Goal: Task Accomplishment & Management: Complete application form

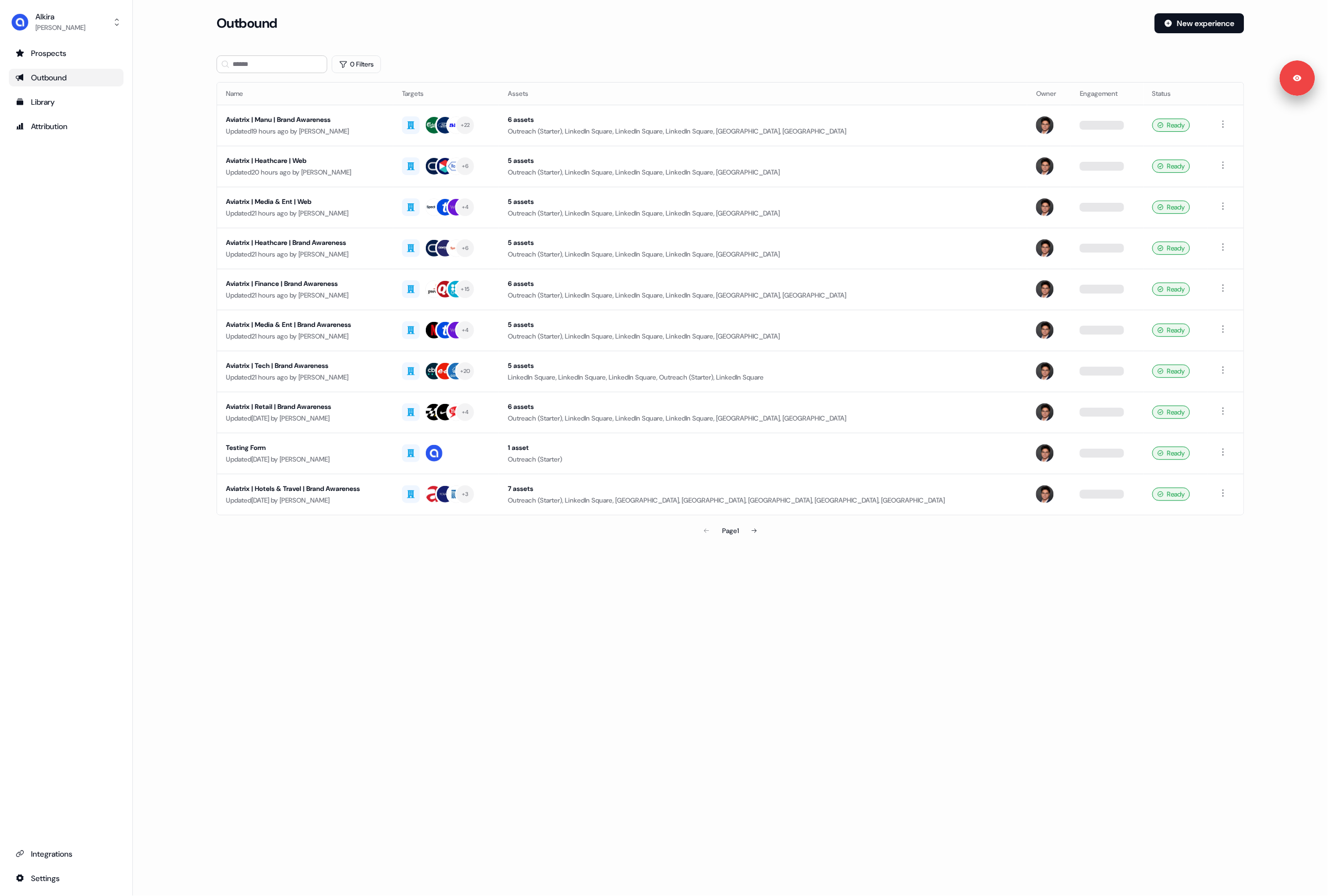
click at [656, 31] on div "Outbound" at bounding box center [681, 23] width 929 height 20
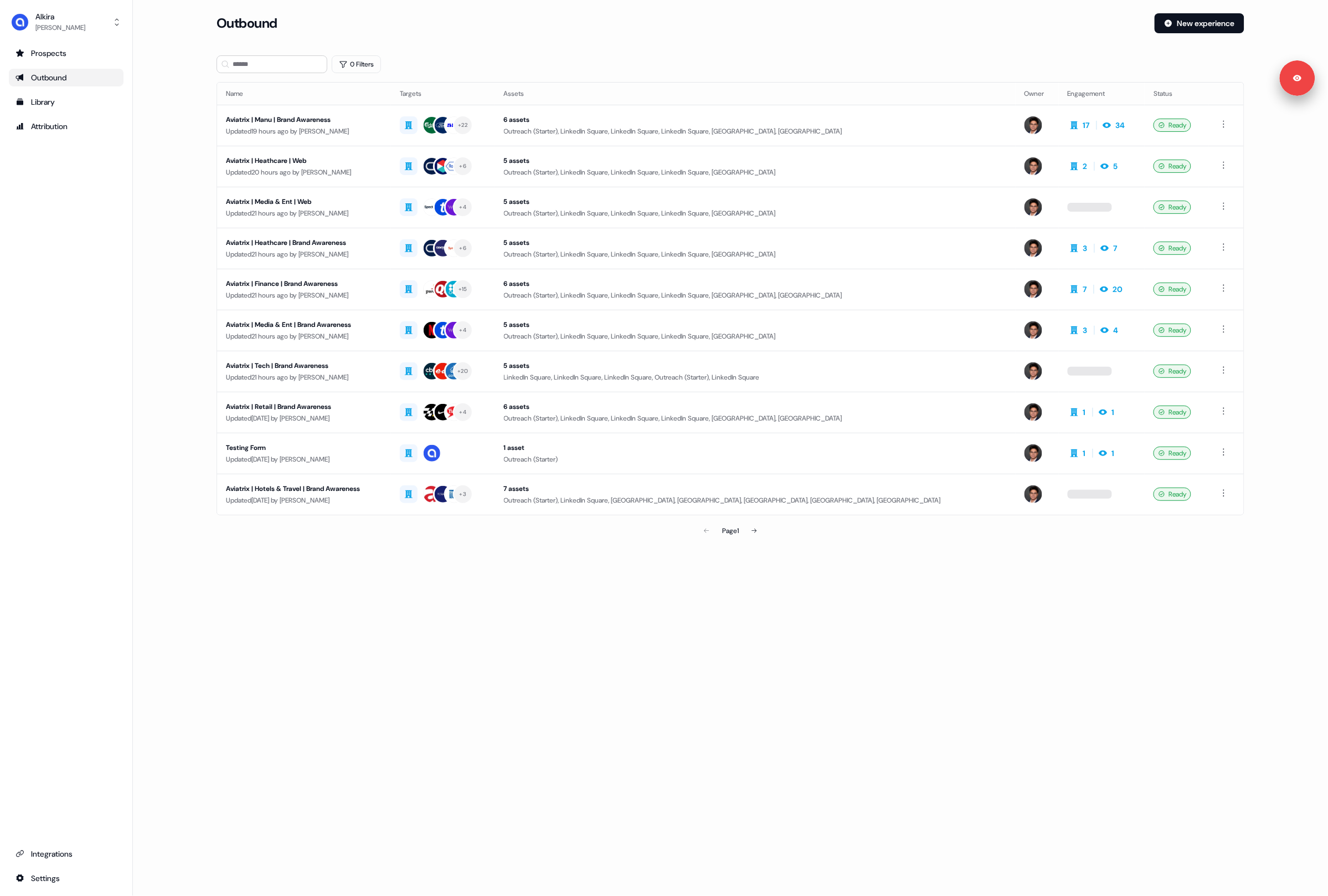
click at [677, 643] on div "Loading... Outbound New experience 0 Filters Name Targets Assets Owner Engageme…" at bounding box center [730, 448] width 1195 height 896
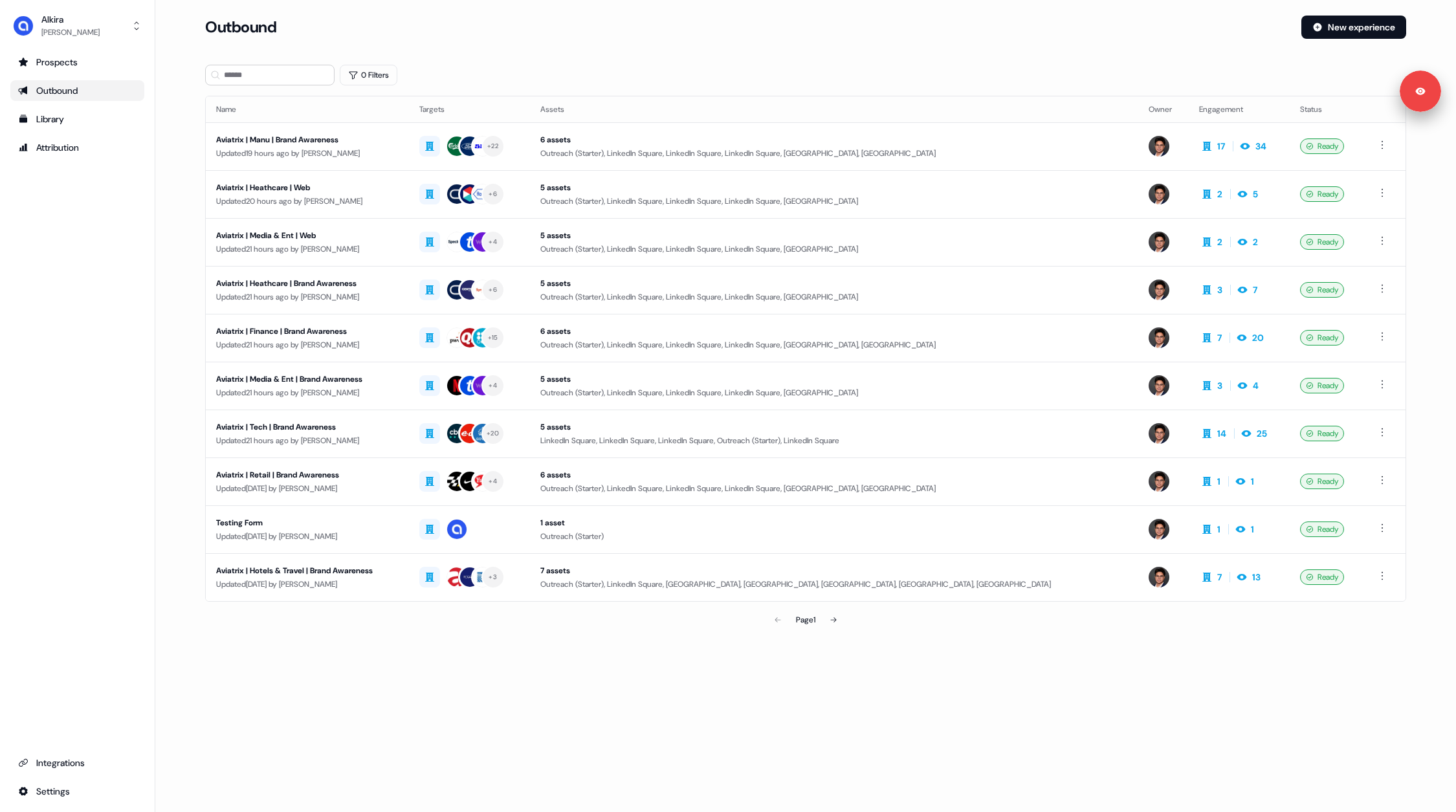
click at [70, 214] on div "Prospects Outbound Library Attribution Integrations Settings" at bounding box center [77, 426] width 134 height 750
click at [72, 117] on div "Library" at bounding box center [77, 119] width 119 height 13
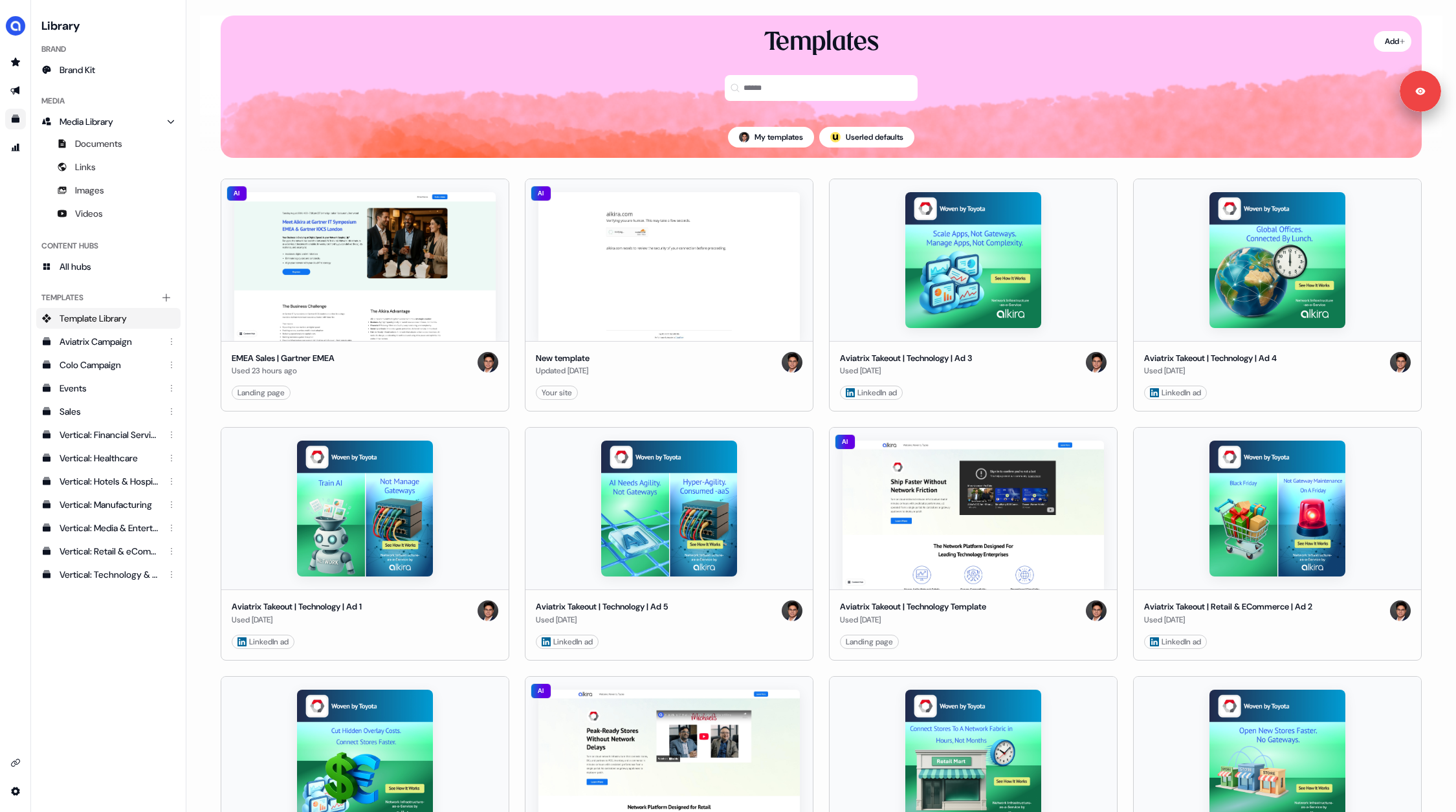
click at [12, 176] on div "side nav menu" at bounding box center [15, 426] width 31 height 750
click at [17, 766] on icon "Go to integrations" at bounding box center [16, 763] width 10 height 10
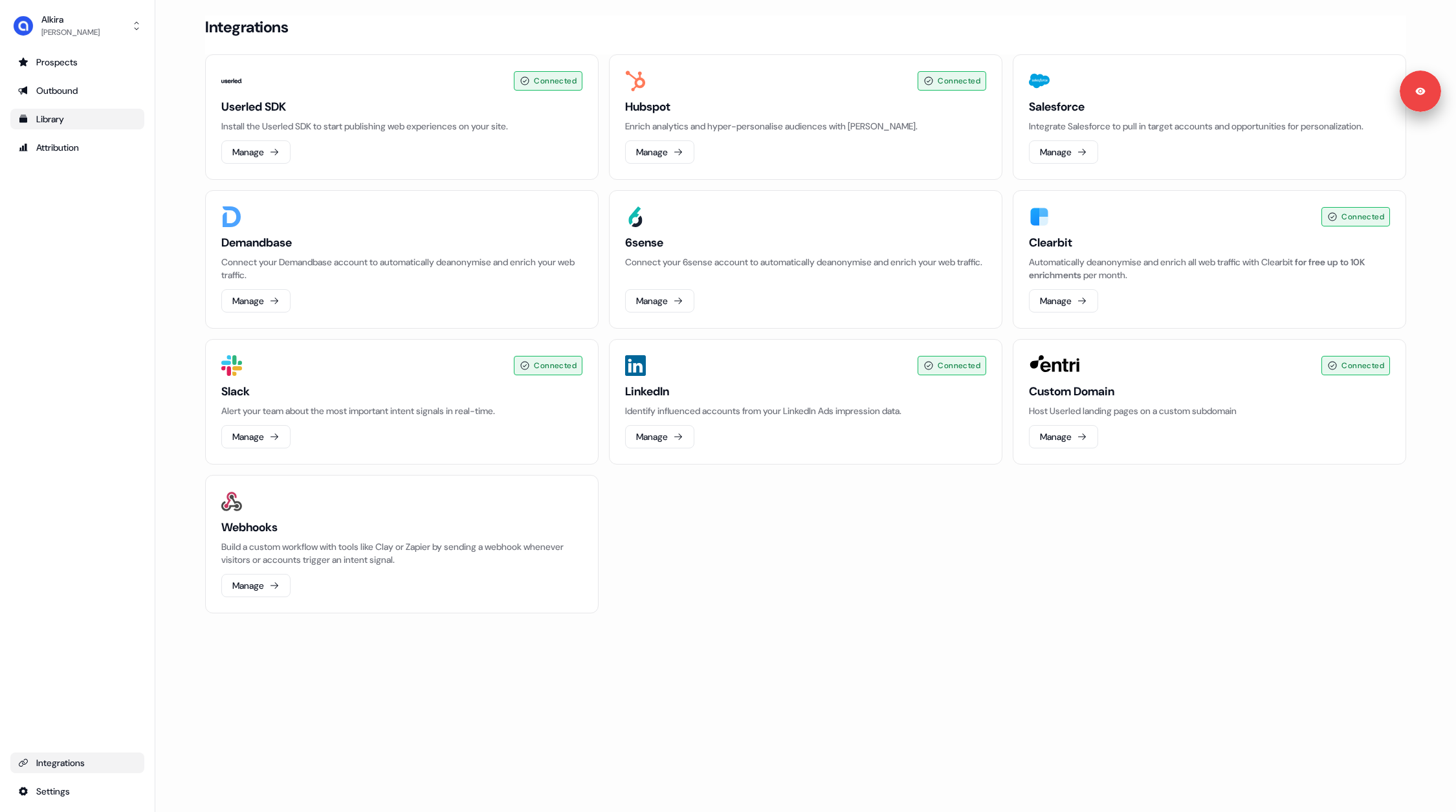
click at [190, 322] on section "Loading... Integrations Connected Userled SDK Install the Userled SDK to start …" at bounding box center [806, 332] width 1242 height 634
click at [747, 540] on div "Connected Userled SDK Install the Userled SDK to start publishing web experienc…" at bounding box center [806, 334] width 1201 height 559
drag, startPoint x: 664, startPoint y: 276, endPoint x: 627, endPoint y: 240, distance: 51.6
click at [627, 240] on div "6sense Connect your 6sense account to automatically deanonymise and enrich your…" at bounding box center [806, 252] width 361 height 34
click at [675, 255] on p "Connect your 6sense account to automatically deanonymise and enrich your web tr…" at bounding box center [806, 261] width 361 height 13
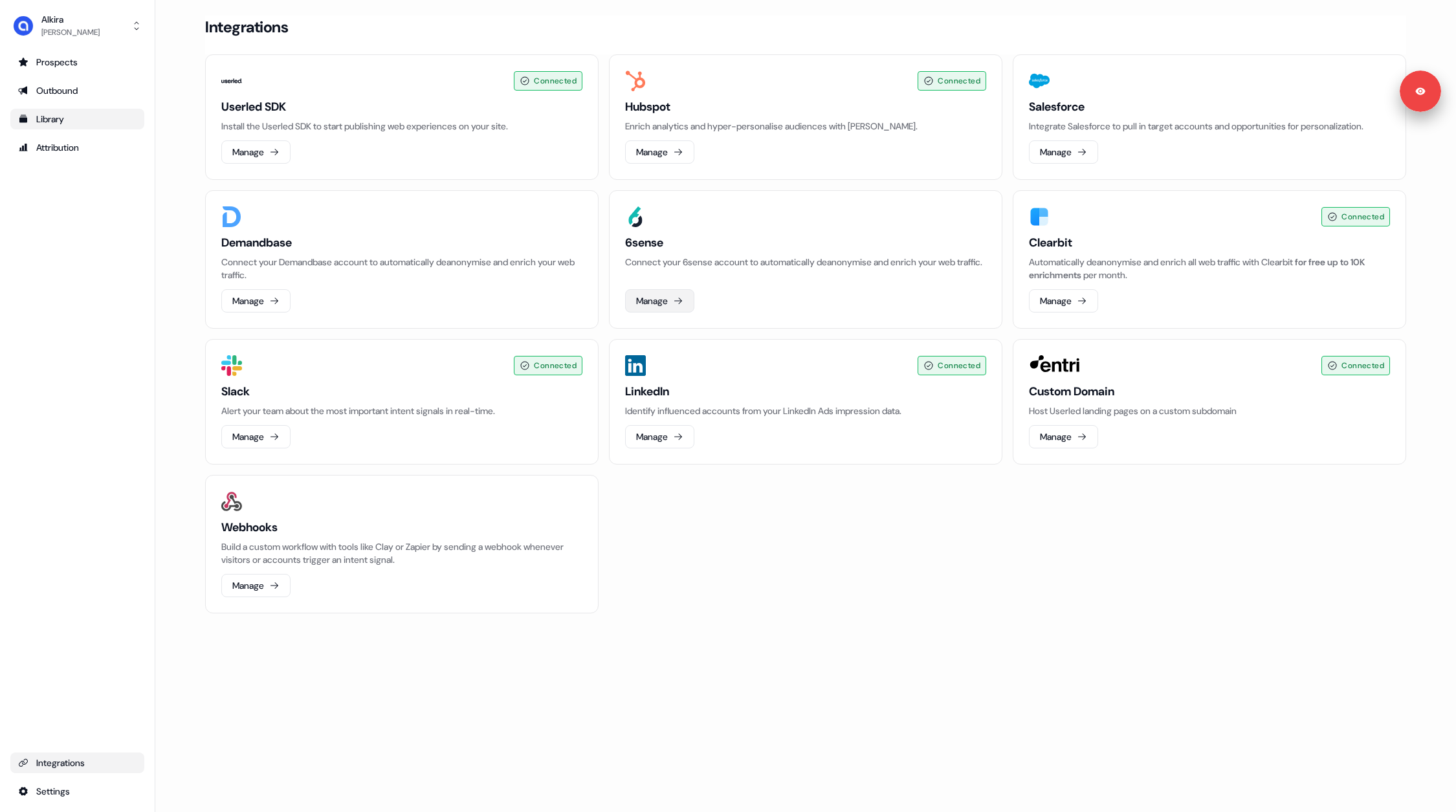
click at [671, 307] on button "Manage" at bounding box center [659, 300] width 69 height 23
click at [1061, 299] on button "Manage" at bounding box center [1063, 300] width 69 height 23
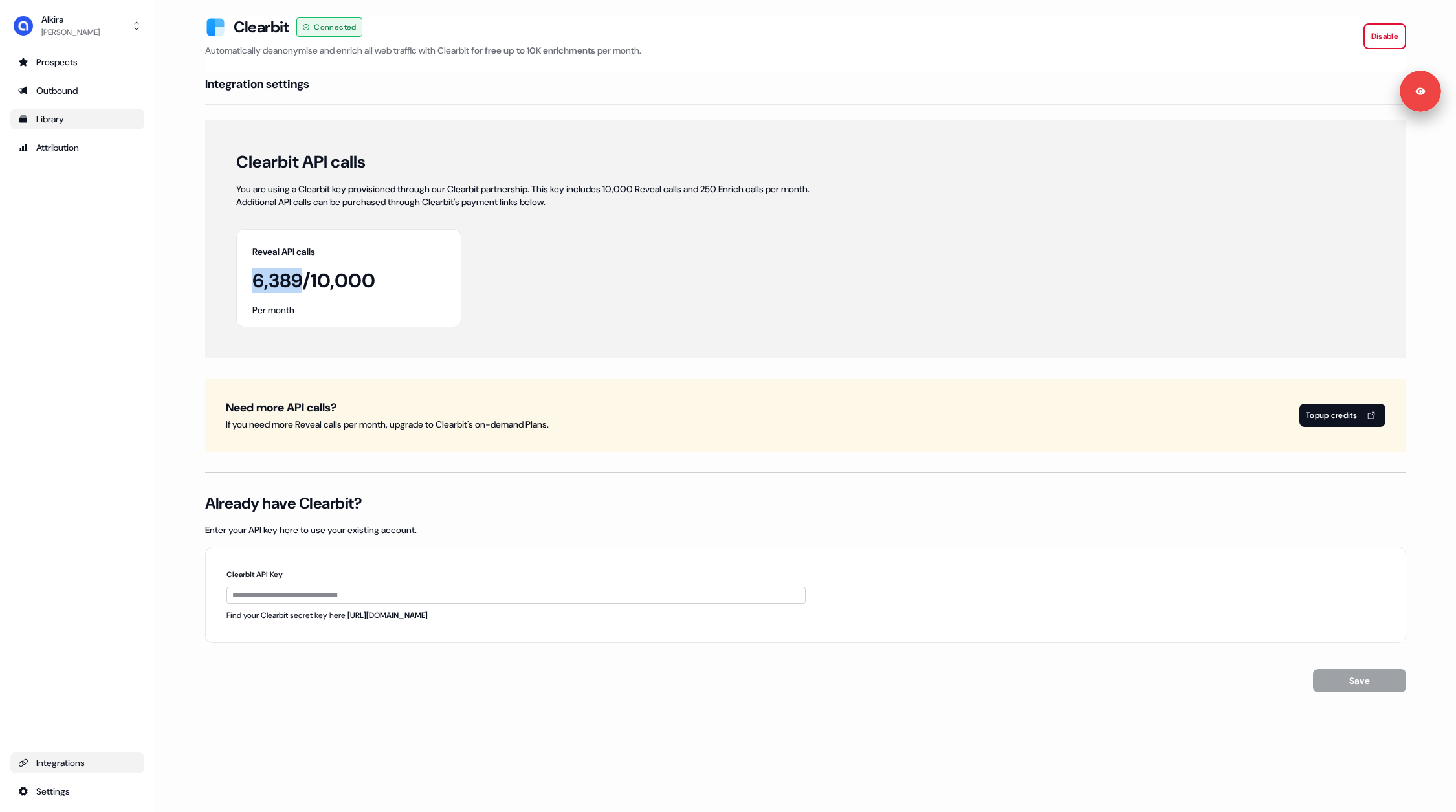
drag, startPoint x: 255, startPoint y: 281, endPoint x: 300, endPoint y: 284, distance: 45.1
click at [300, 284] on h1 "6,389 / 10,000" at bounding box center [314, 281] width 123 height 25
click at [255, 279] on h1 "6,389 / 10,000" at bounding box center [314, 281] width 123 height 25
click at [85, 64] on div "Prospects" at bounding box center [77, 62] width 119 height 13
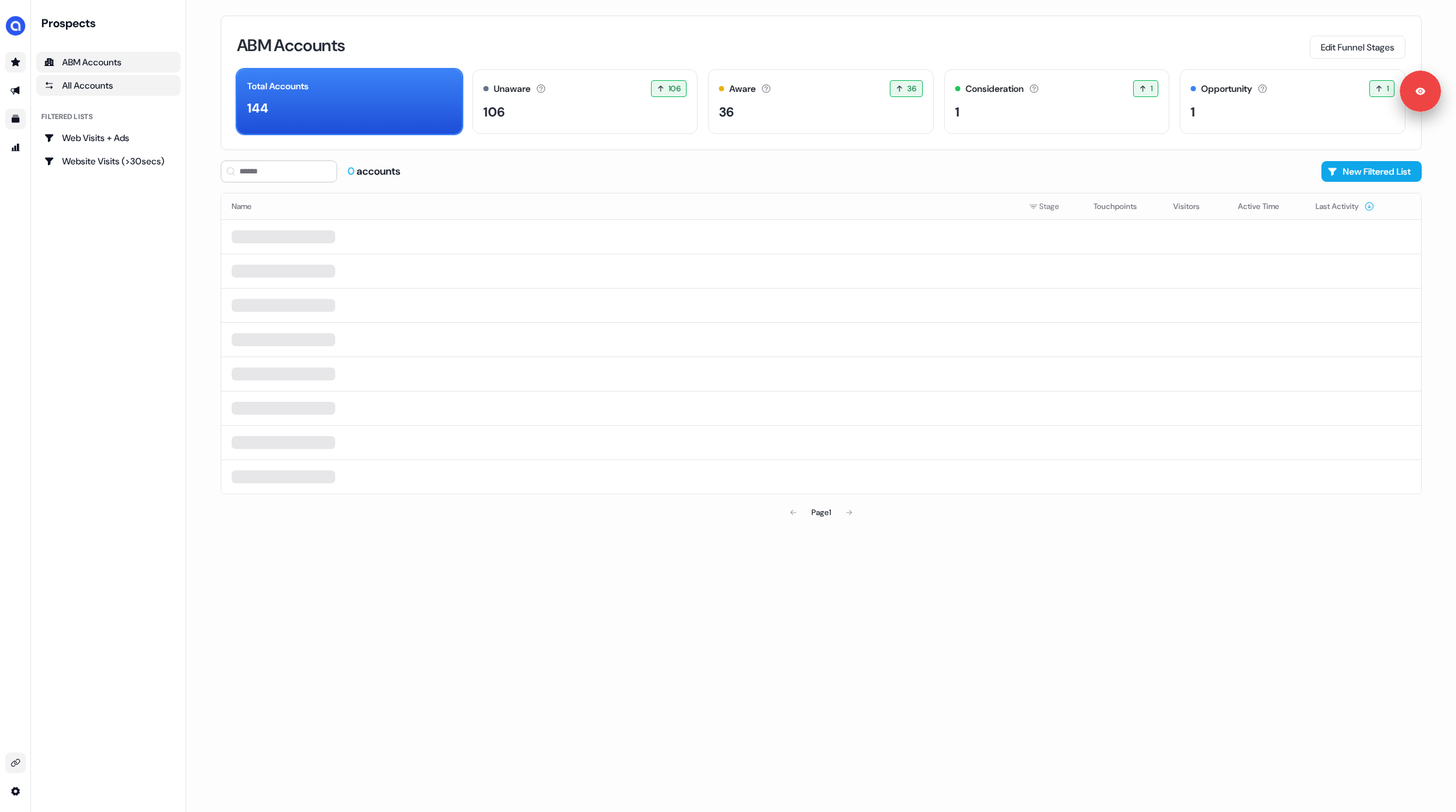
click at [124, 86] on div "All Accounts" at bounding box center [108, 85] width 128 height 13
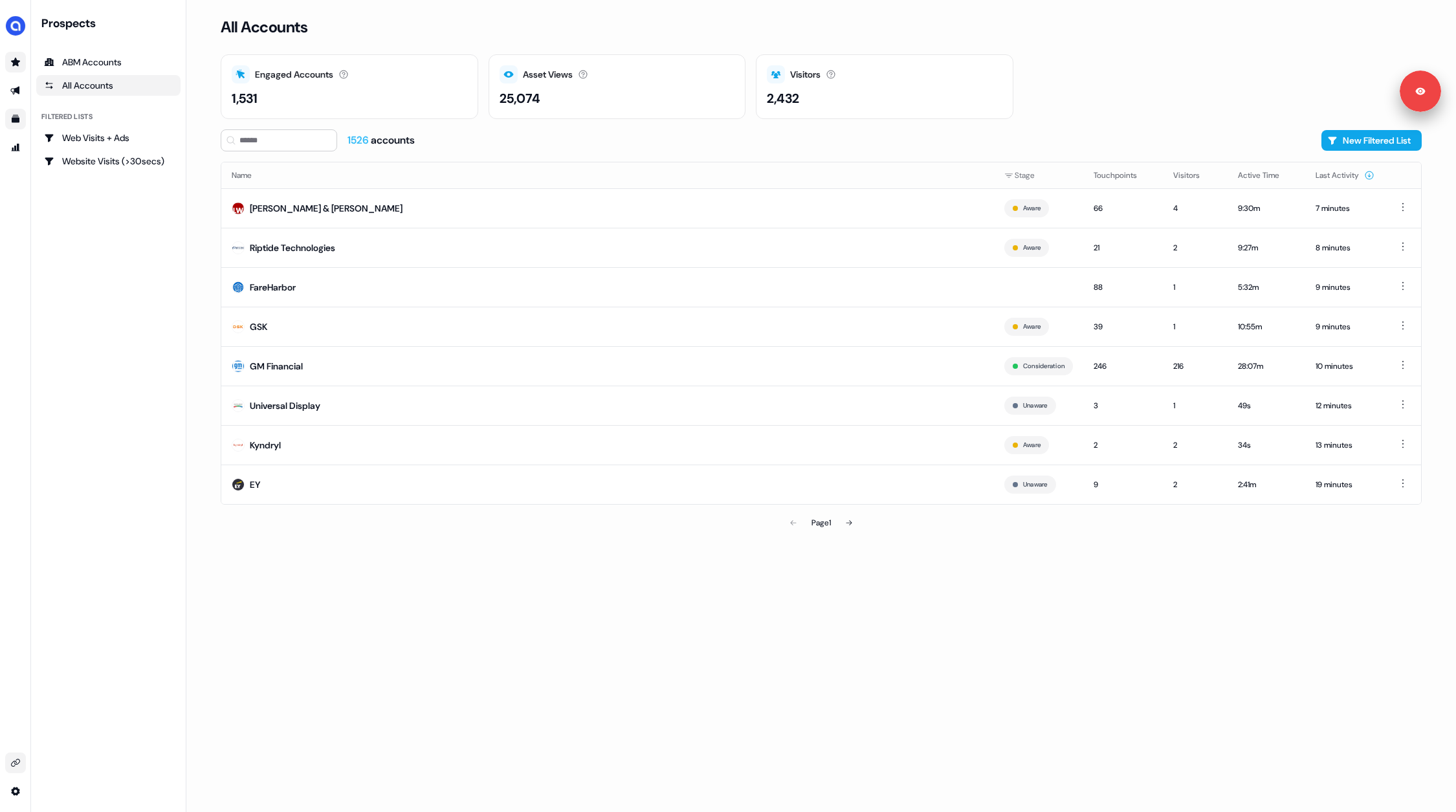
click at [16, 769] on link "Go to integrations" at bounding box center [16, 763] width 21 height 21
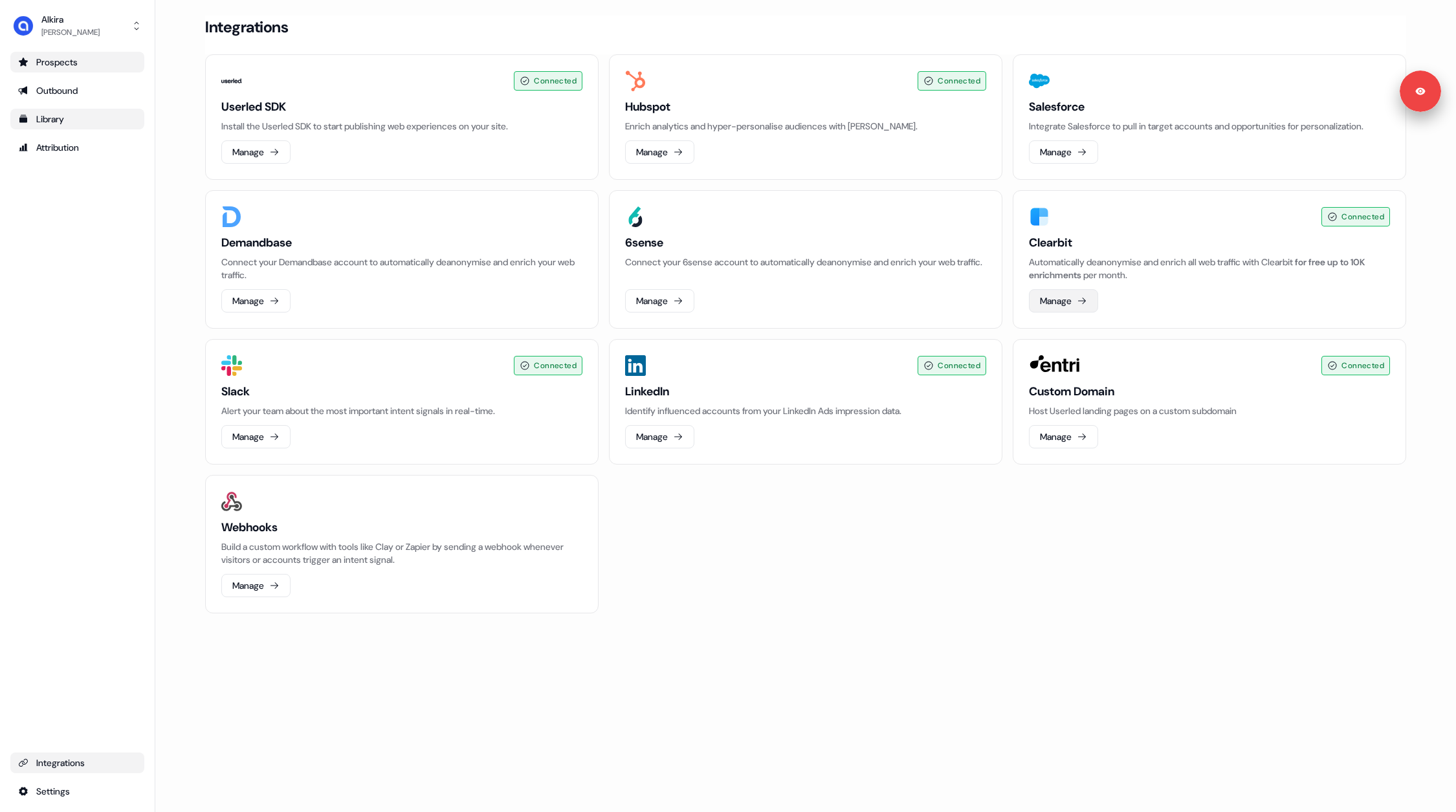
click at [1071, 295] on button "Manage" at bounding box center [1063, 300] width 69 height 23
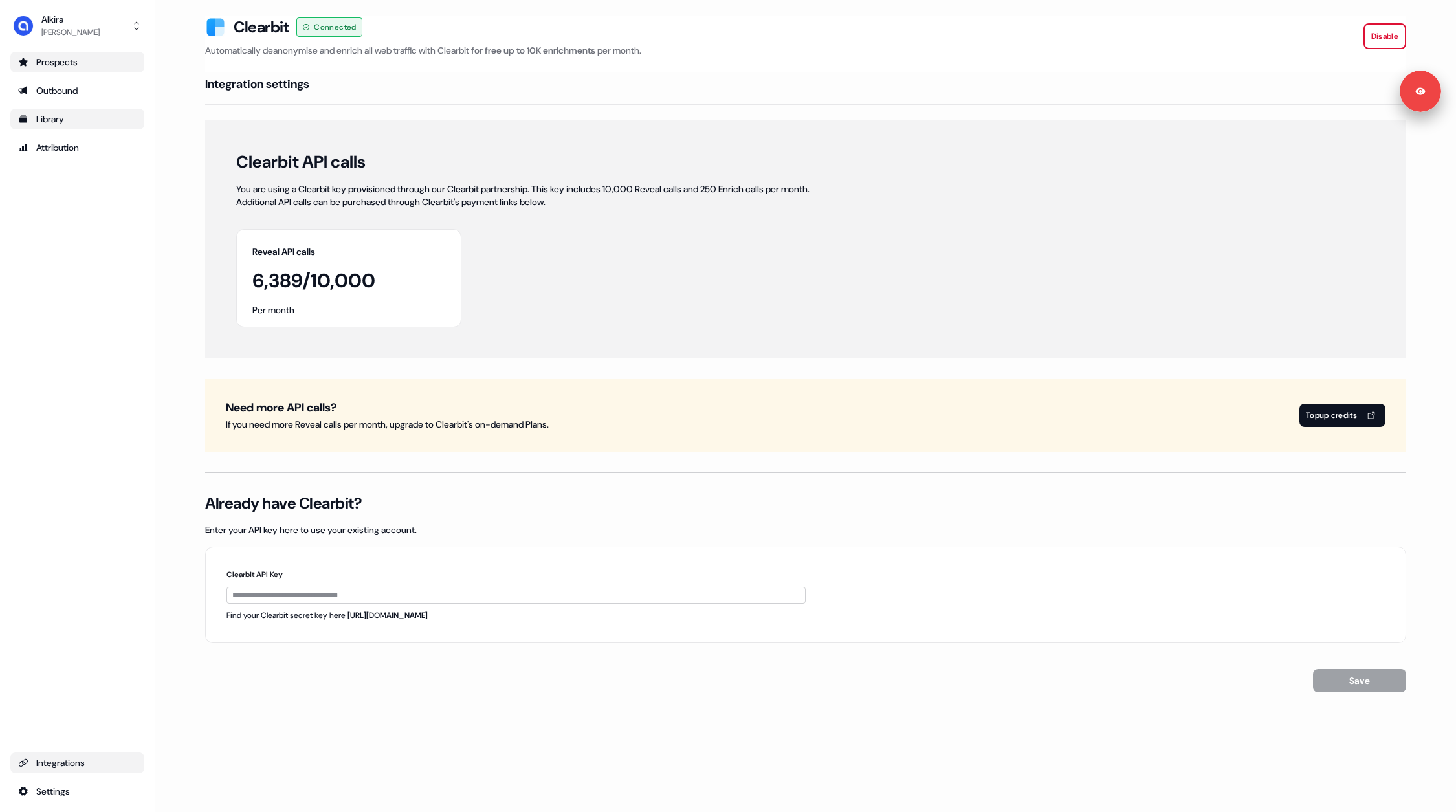
click at [69, 60] on div "Prospects" at bounding box center [77, 62] width 119 height 13
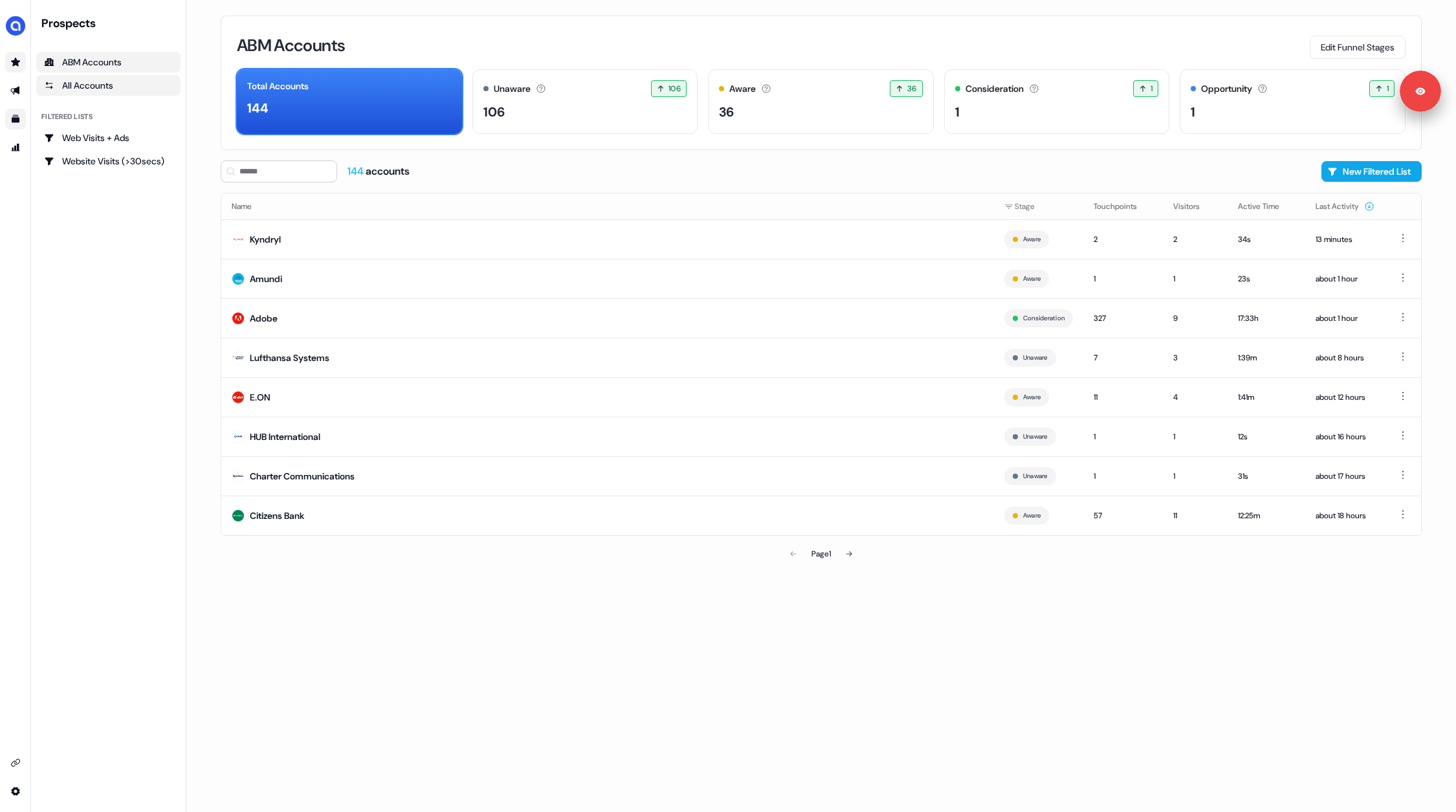
click at [99, 81] on div "All Accounts" at bounding box center [108, 85] width 128 height 13
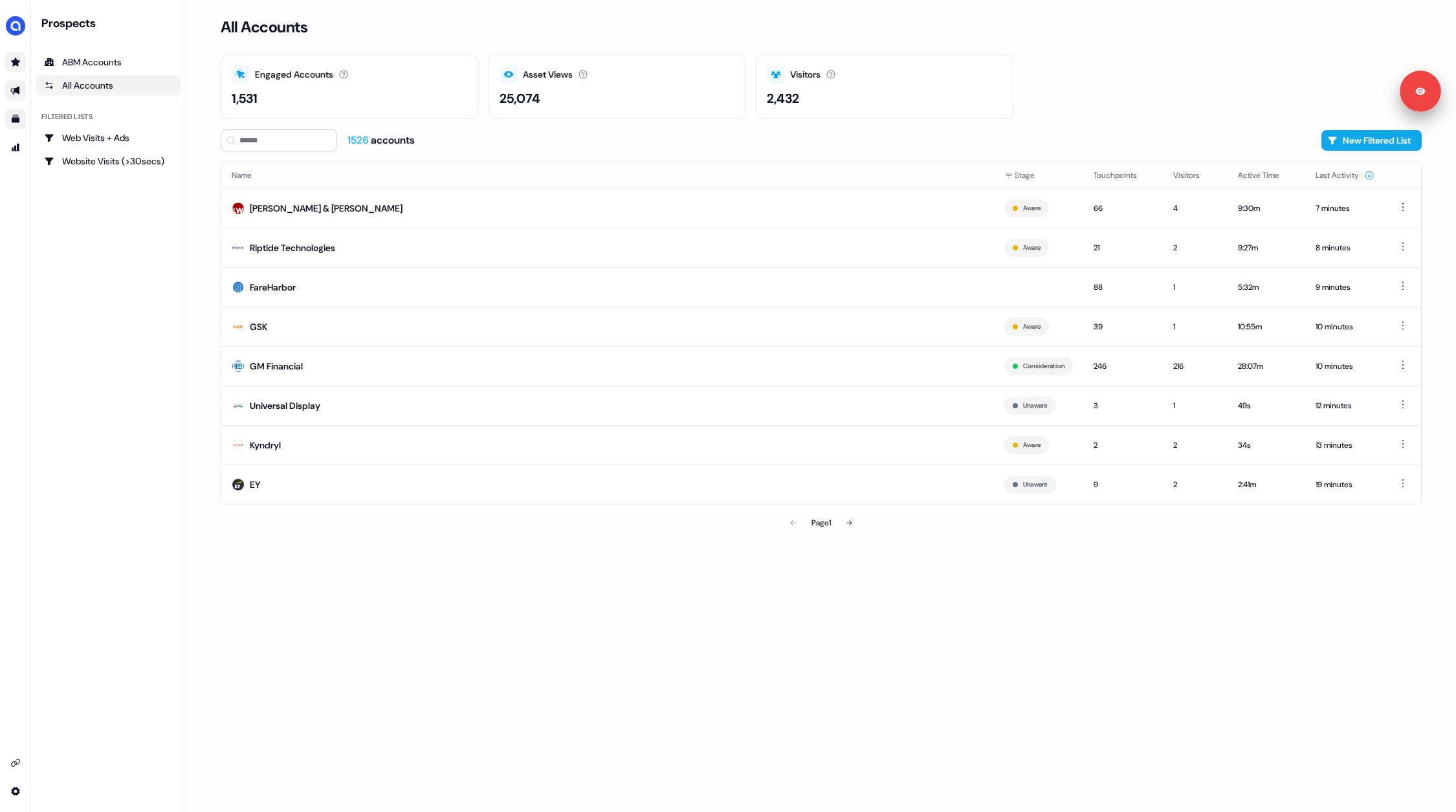
click at [13, 96] on link "Go to outbound experience" at bounding box center [16, 90] width 21 height 21
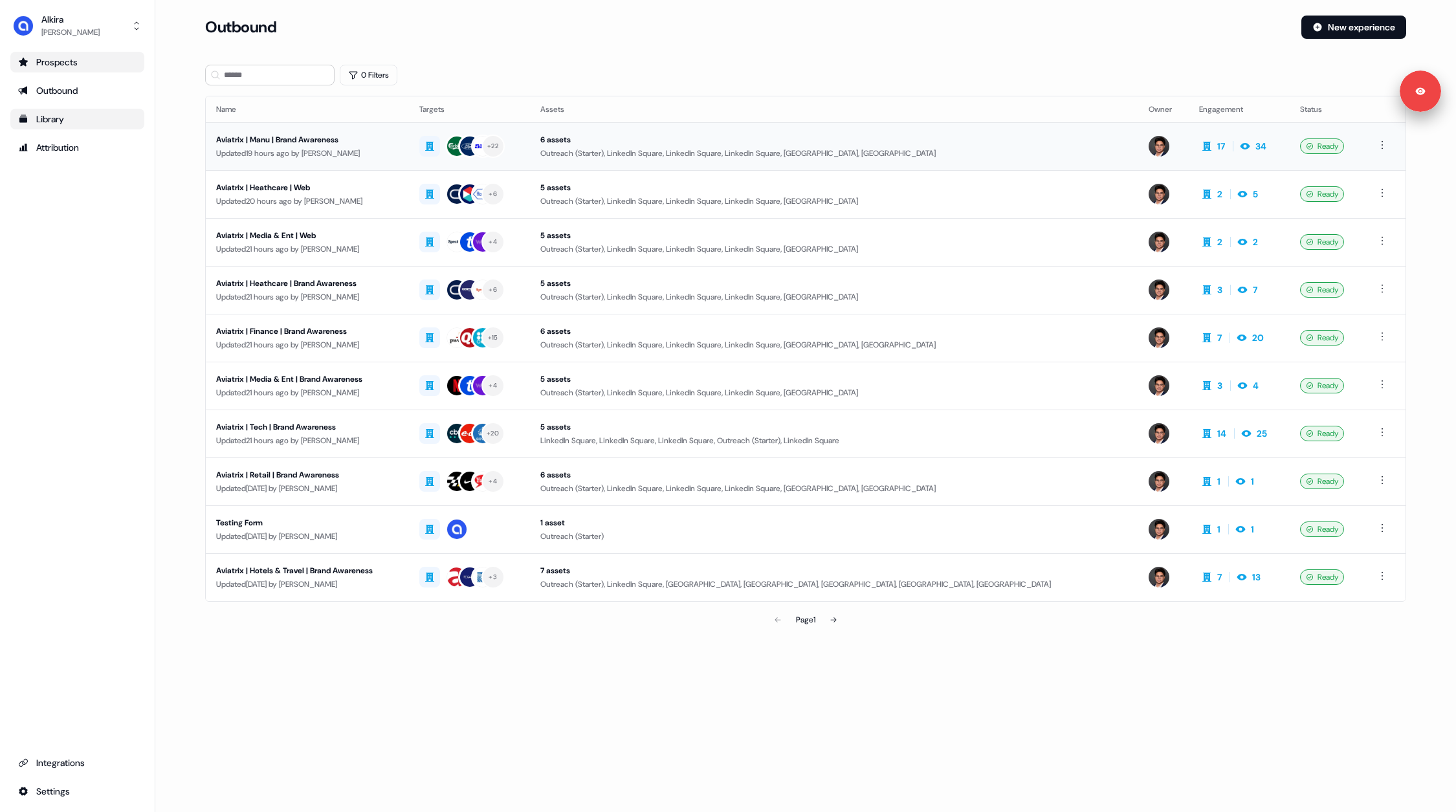
click at [387, 149] on div "Updated 19 hours ago by [PERSON_NAME]" at bounding box center [307, 153] width 182 height 13
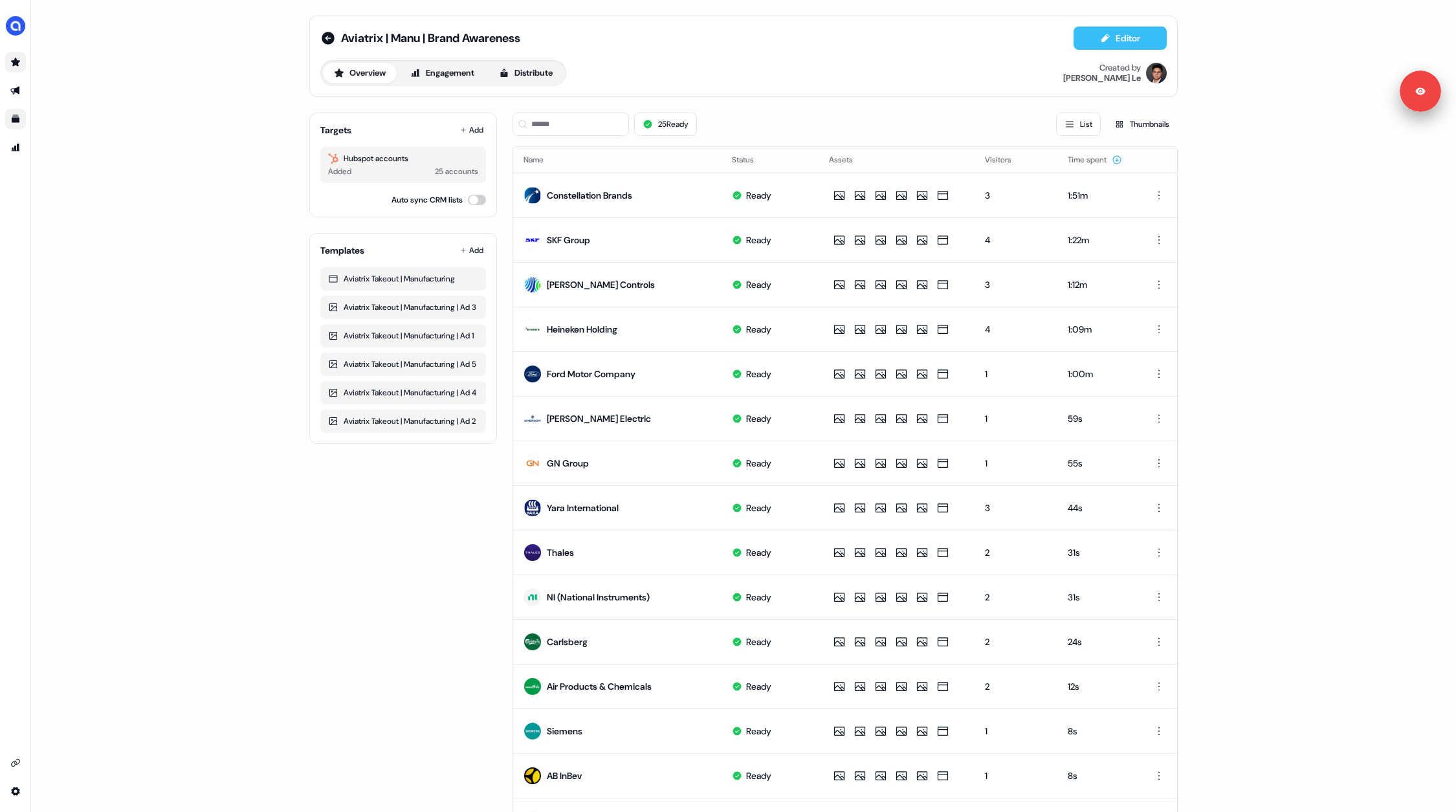
click at [1124, 41] on button "Editor" at bounding box center [1120, 38] width 93 height 23
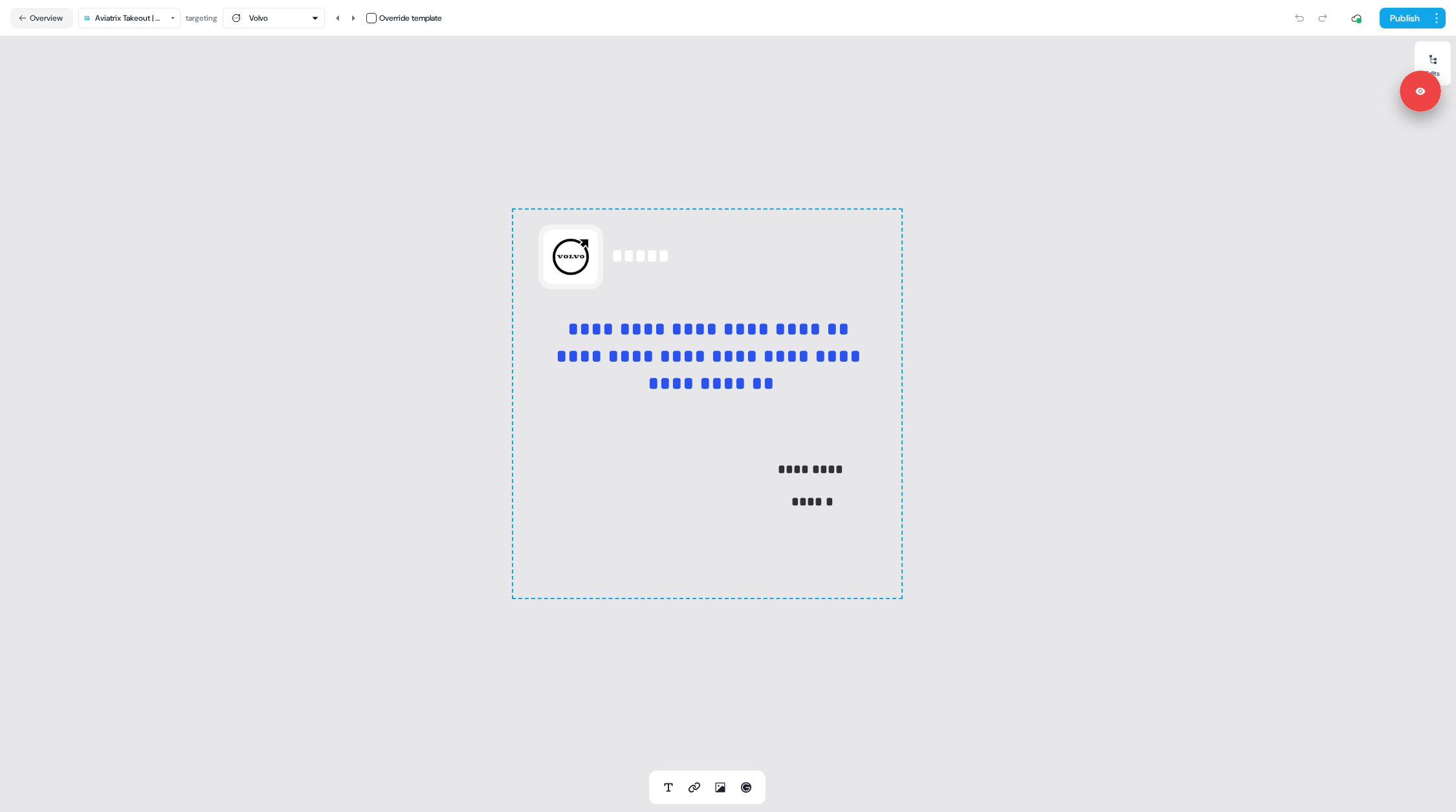
click at [124, 15] on html "**********" at bounding box center [728, 406] width 1456 height 812
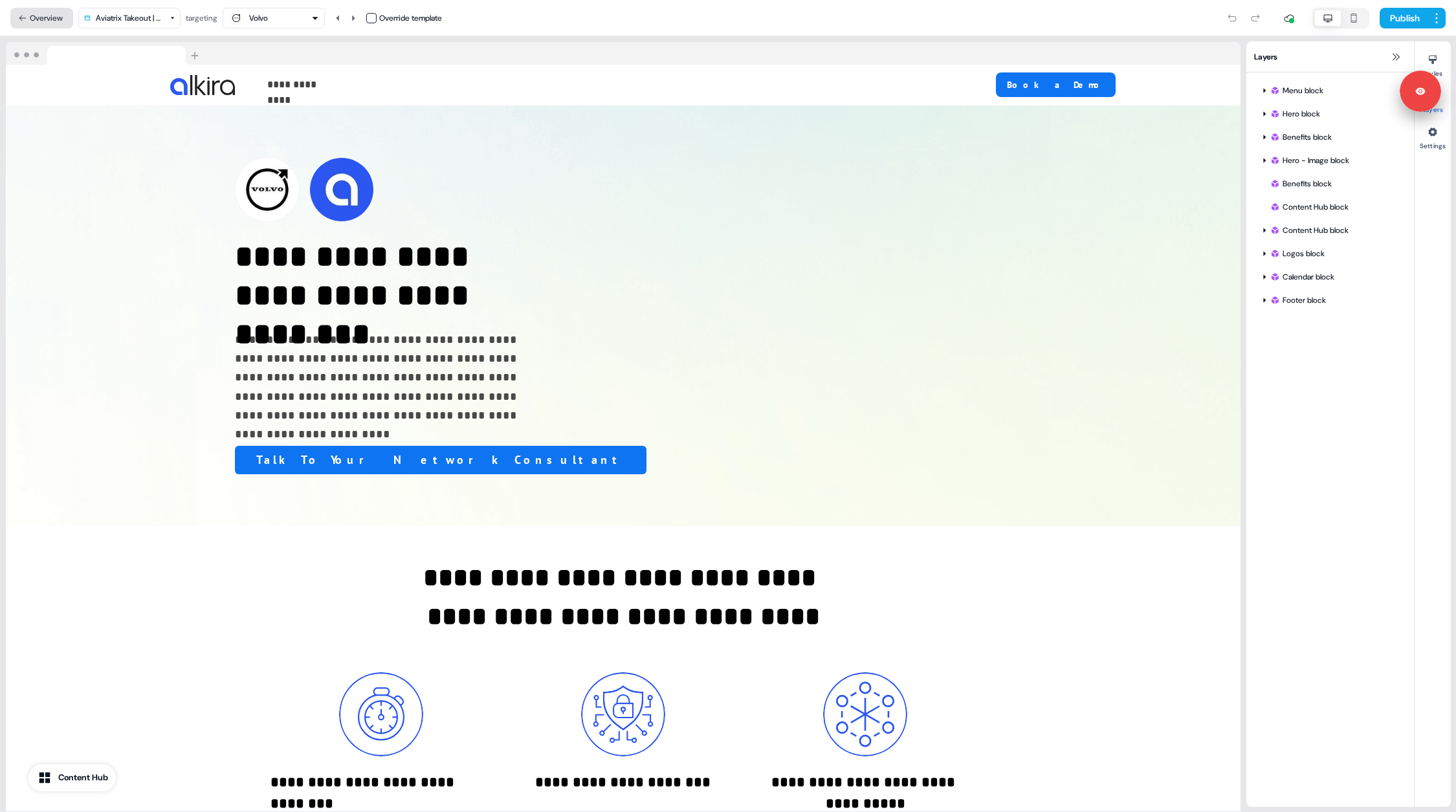
click at [37, 19] on button "Overview" at bounding box center [42, 18] width 63 height 21
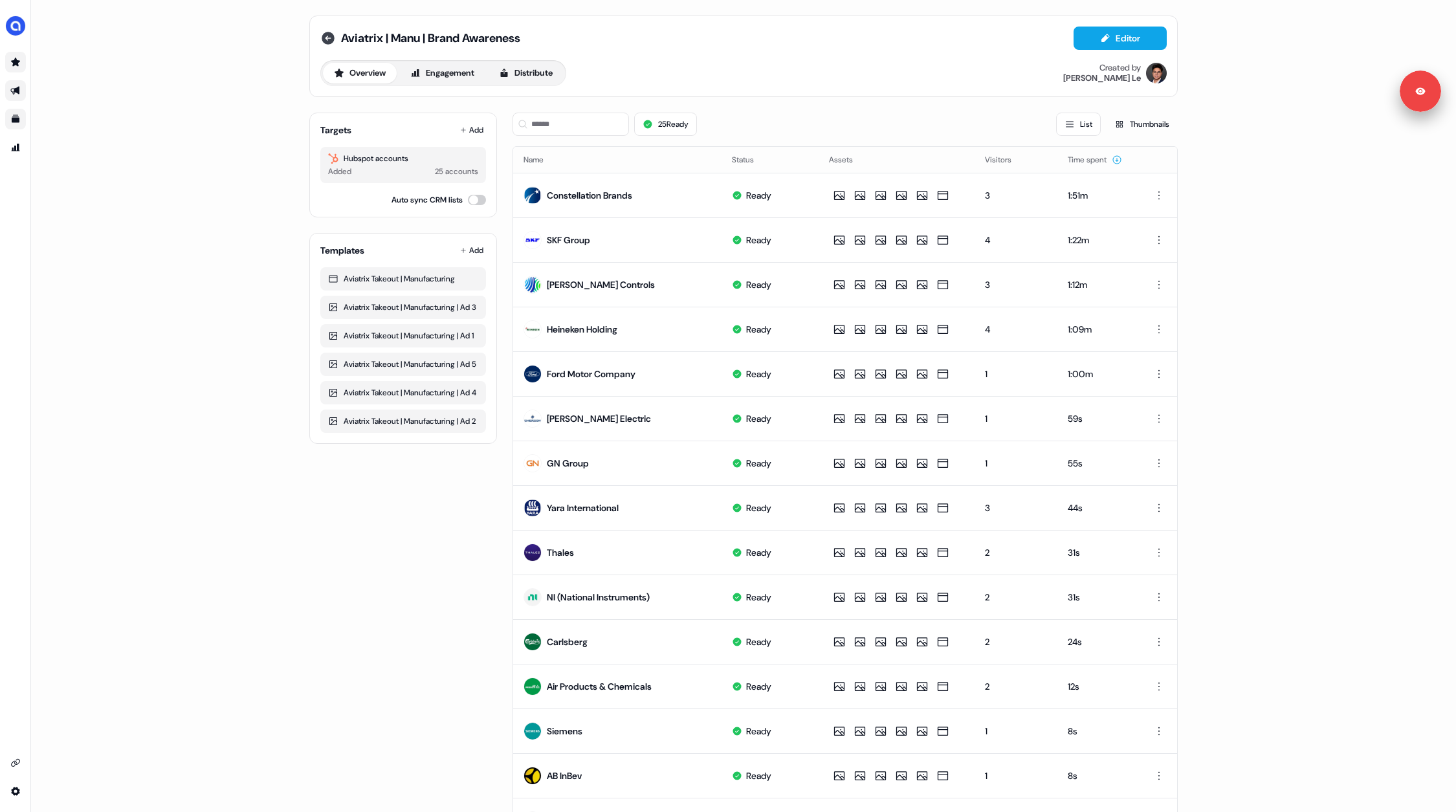
click at [323, 37] on icon at bounding box center [328, 38] width 16 height 16
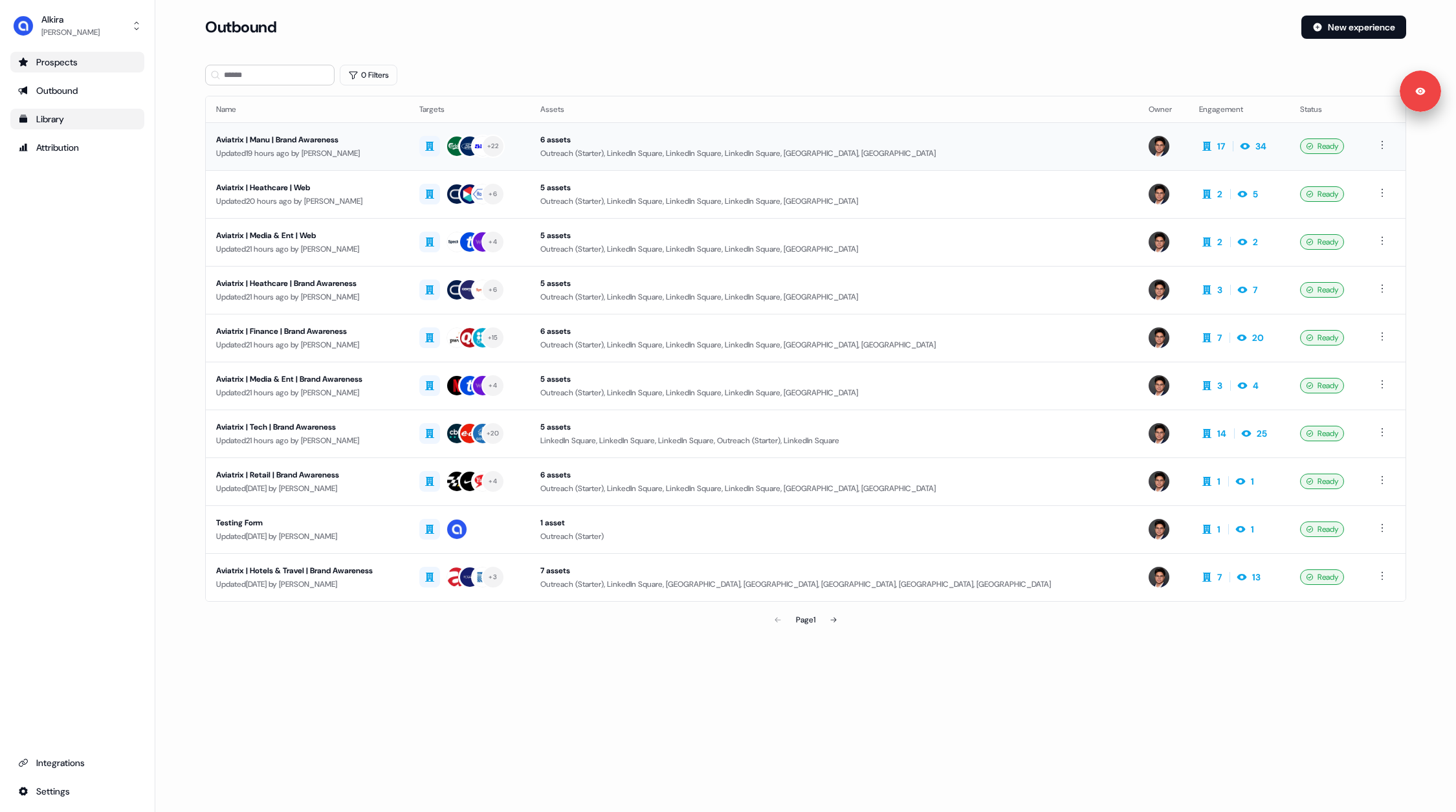
click at [288, 143] on div "Aviatrix | Manu | Brand Awareness" at bounding box center [307, 140] width 182 height 13
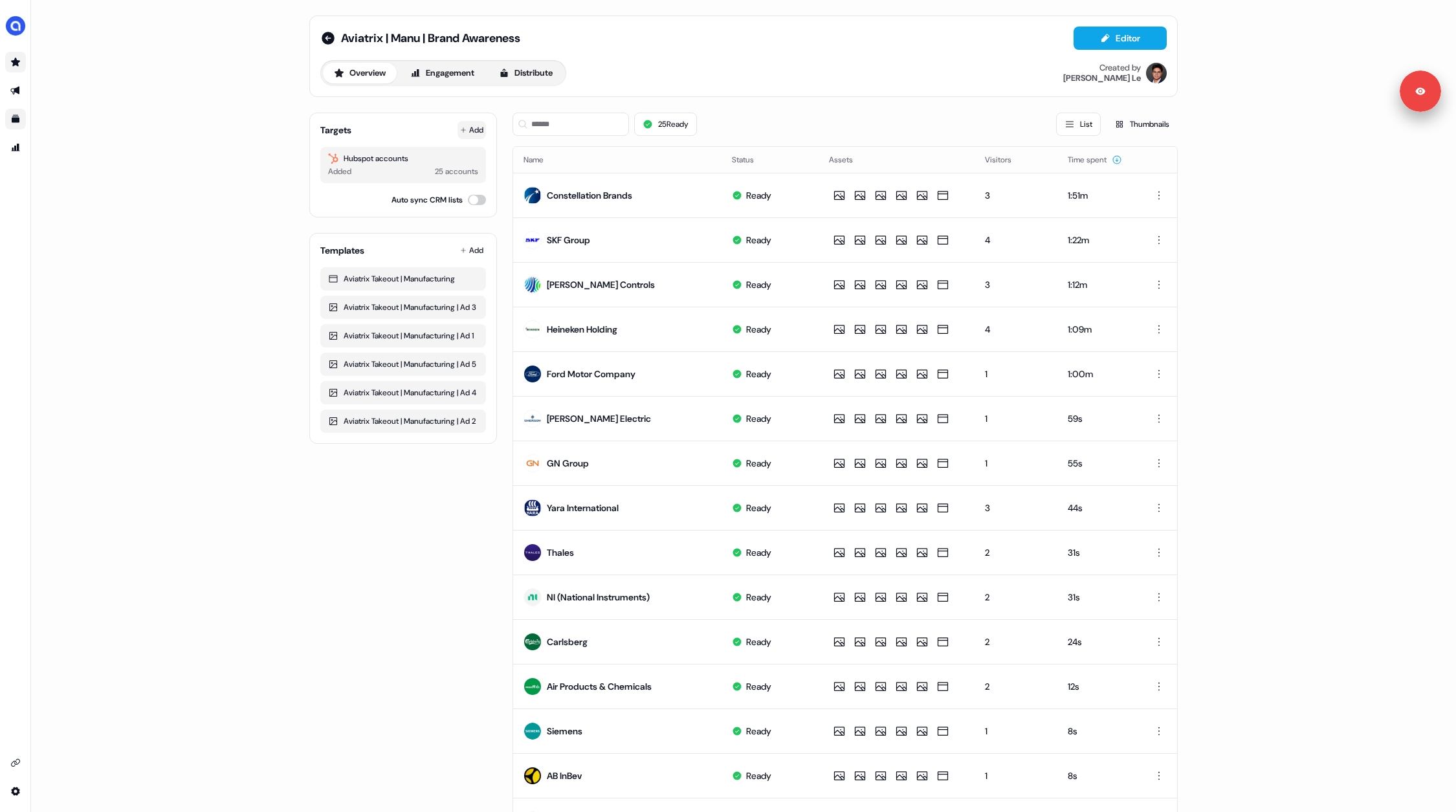
click at [473, 129] on button "Add" at bounding box center [472, 130] width 28 height 18
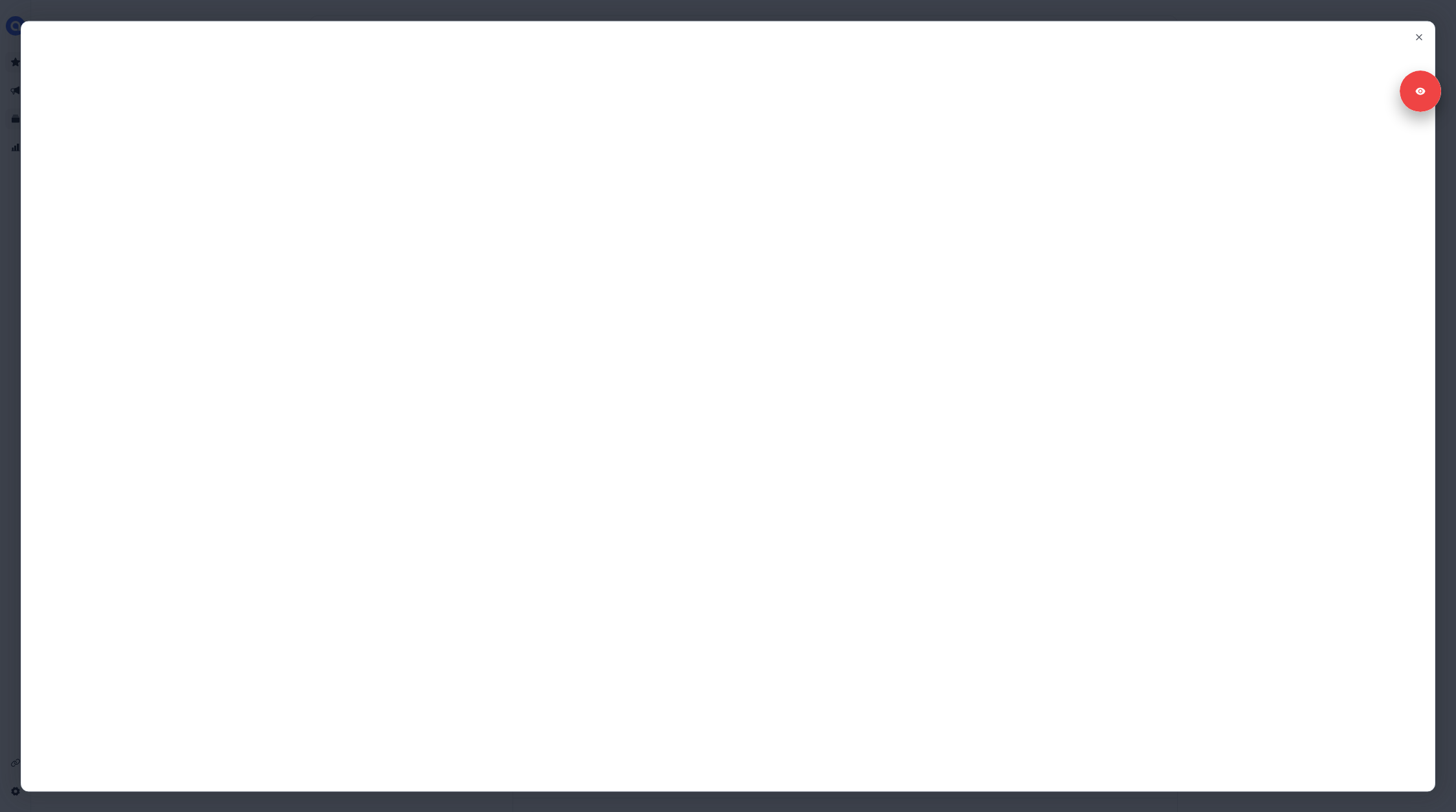
click at [404, 13] on div "Close" at bounding box center [728, 406] width 1456 height 812
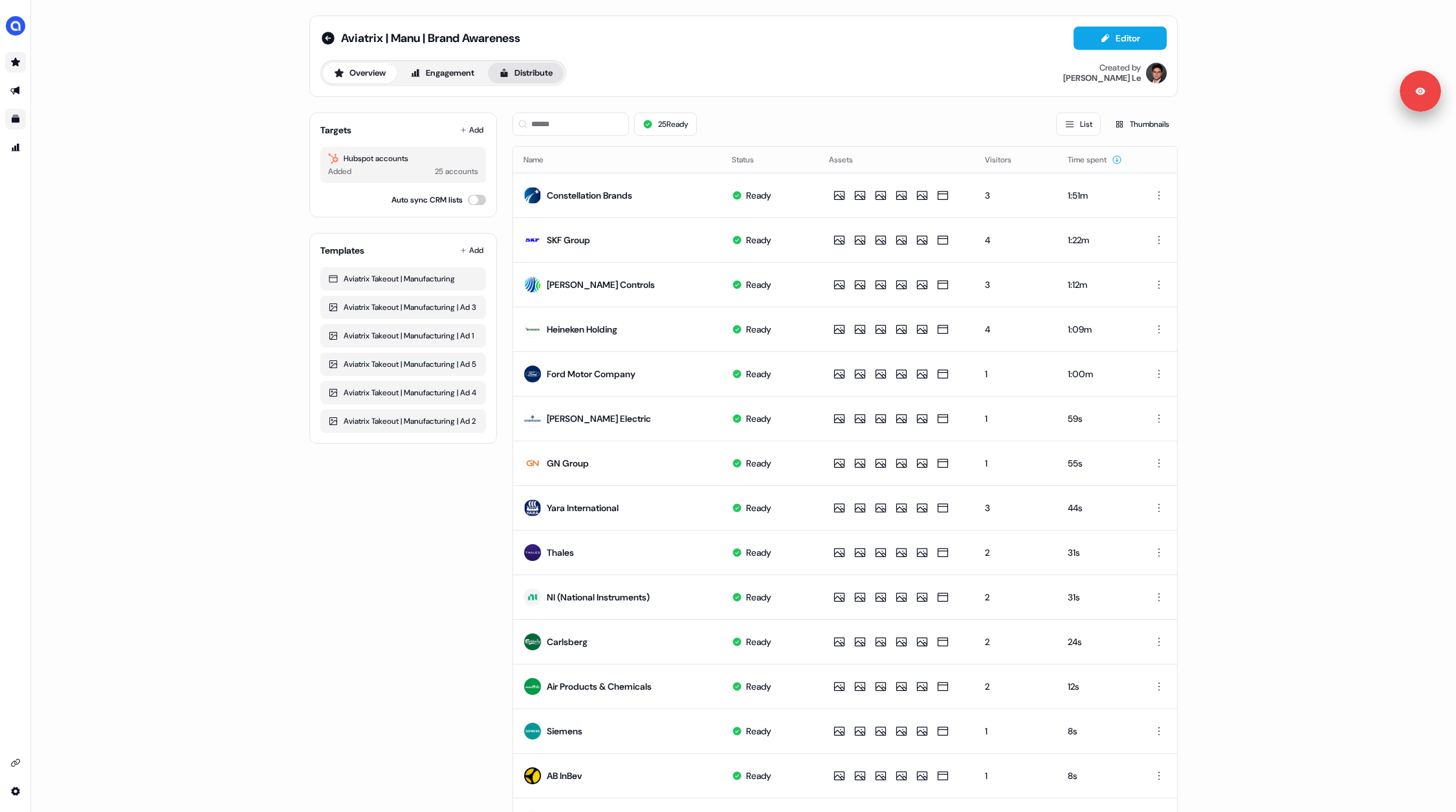
click at [533, 67] on button "Distribute" at bounding box center [526, 73] width 75 height 21
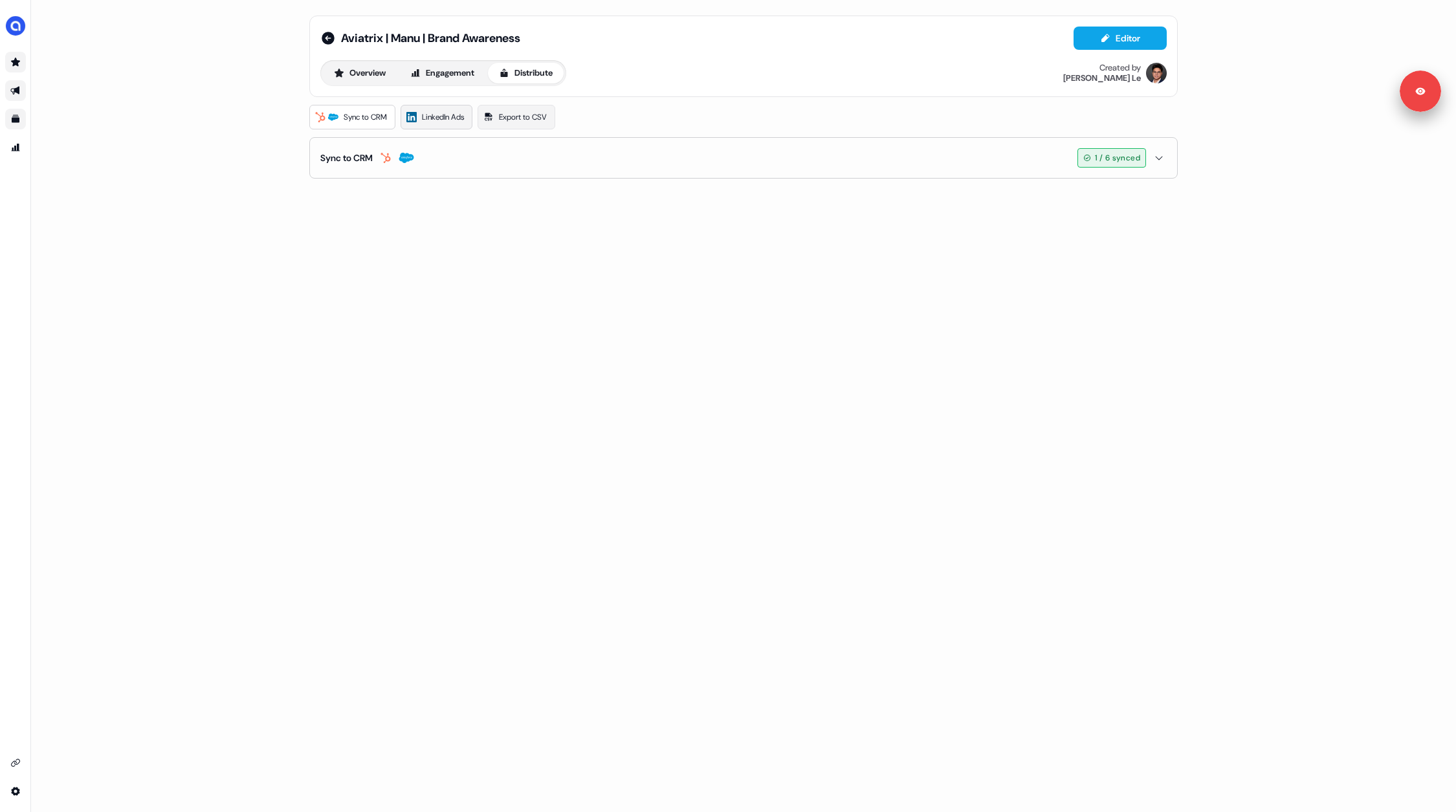
click at [449, 119] on span "LinkedIn Ads" at bounding box center [443, 116] width 42 height 13
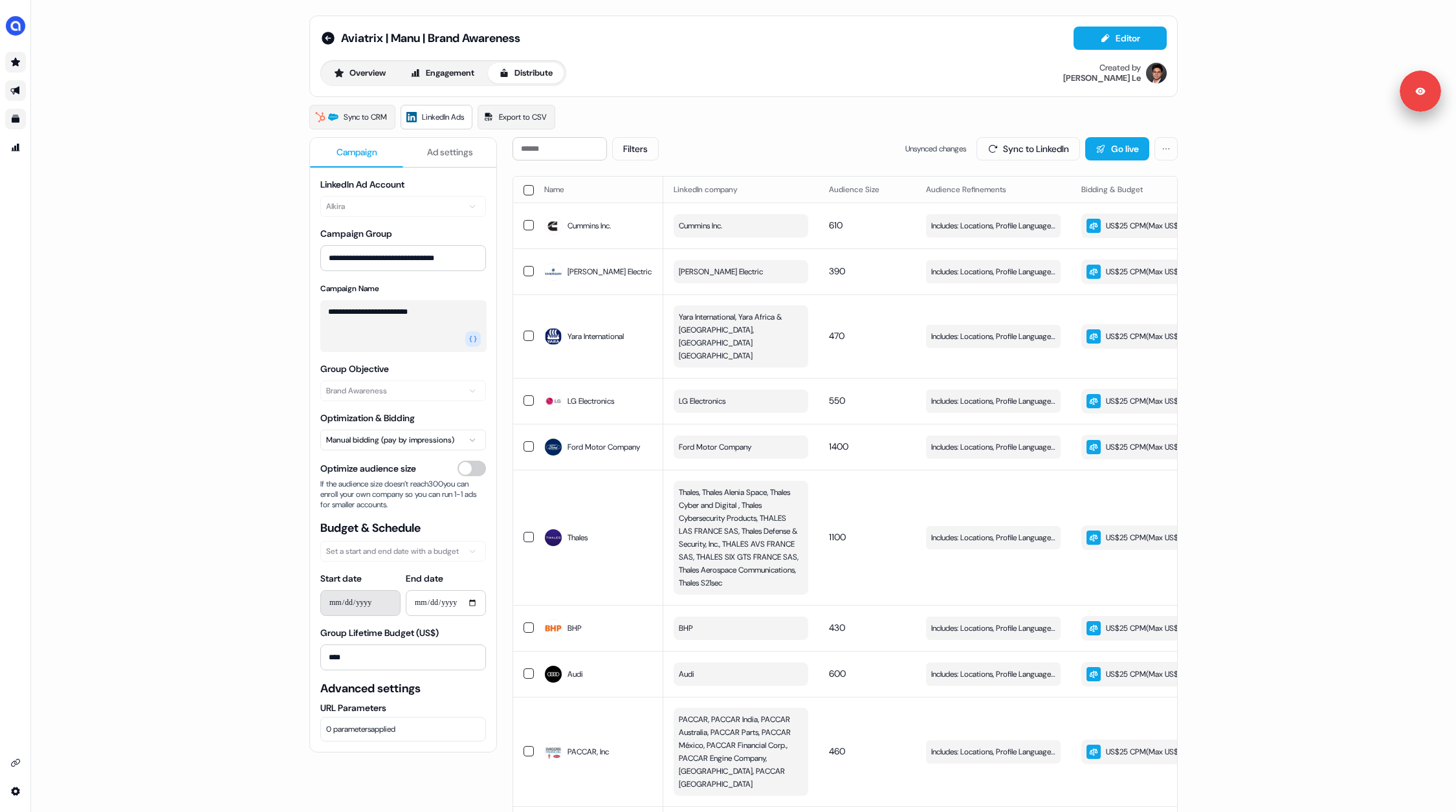
click at [699, 104] on div "Sync to CRM LinkedIn Ads Export to CSV" at bounding box center [743, 116] width 868 height 25
click at [325, 37] on icon at bounding box center [328, 37] width 13 height 13
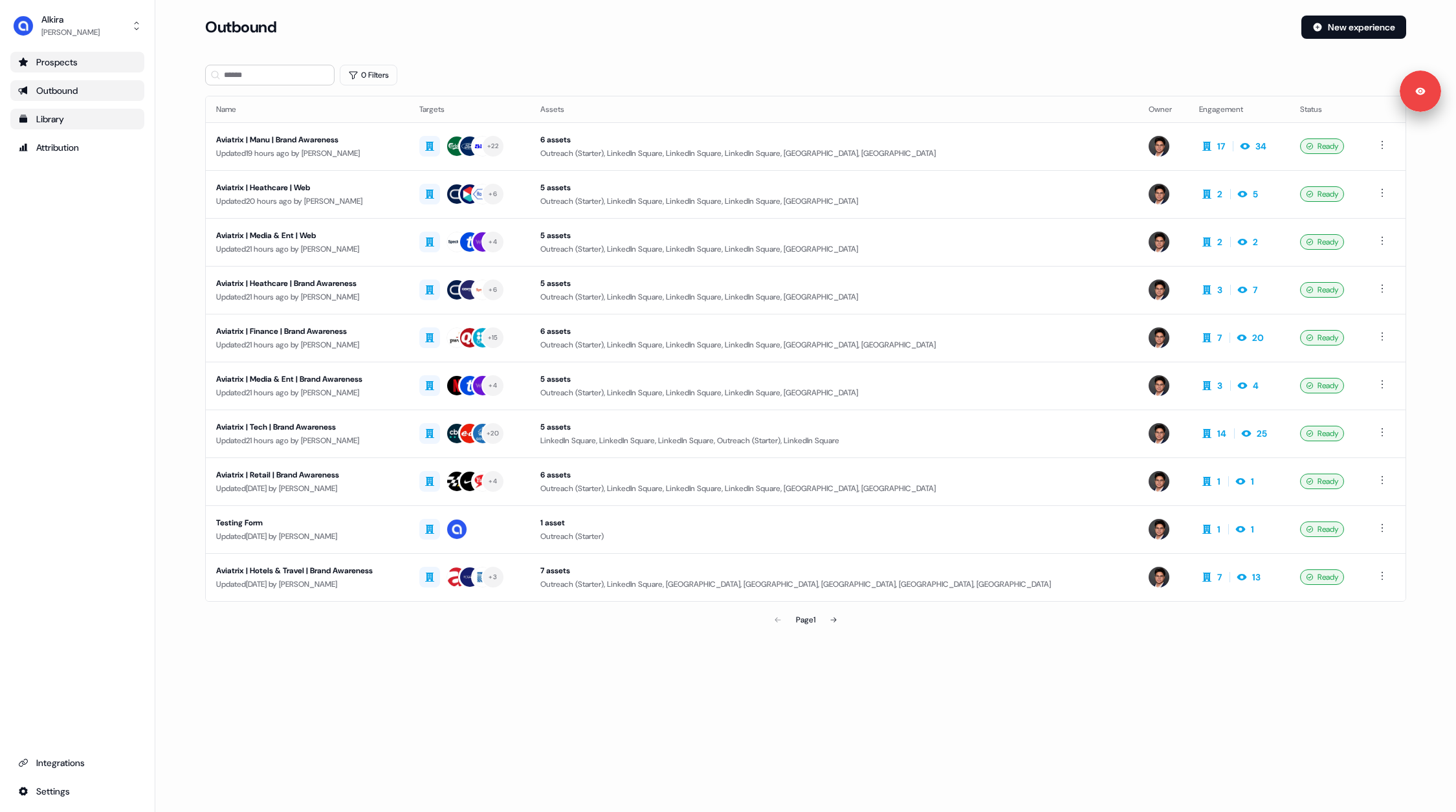
click at [63, 89] on div "Outbound" at bounding box center [77, 90] width 119 height 13
click at [70, 799] on html "Signed in as [PERSON_NAME] Sign out For the best experience switch devices to a…" at bounding box center [728, 406] width 1456 height 812
click at [177, 791] on div "Privacy & Scripts" at bounding box center [204, 789] width 104 height 21
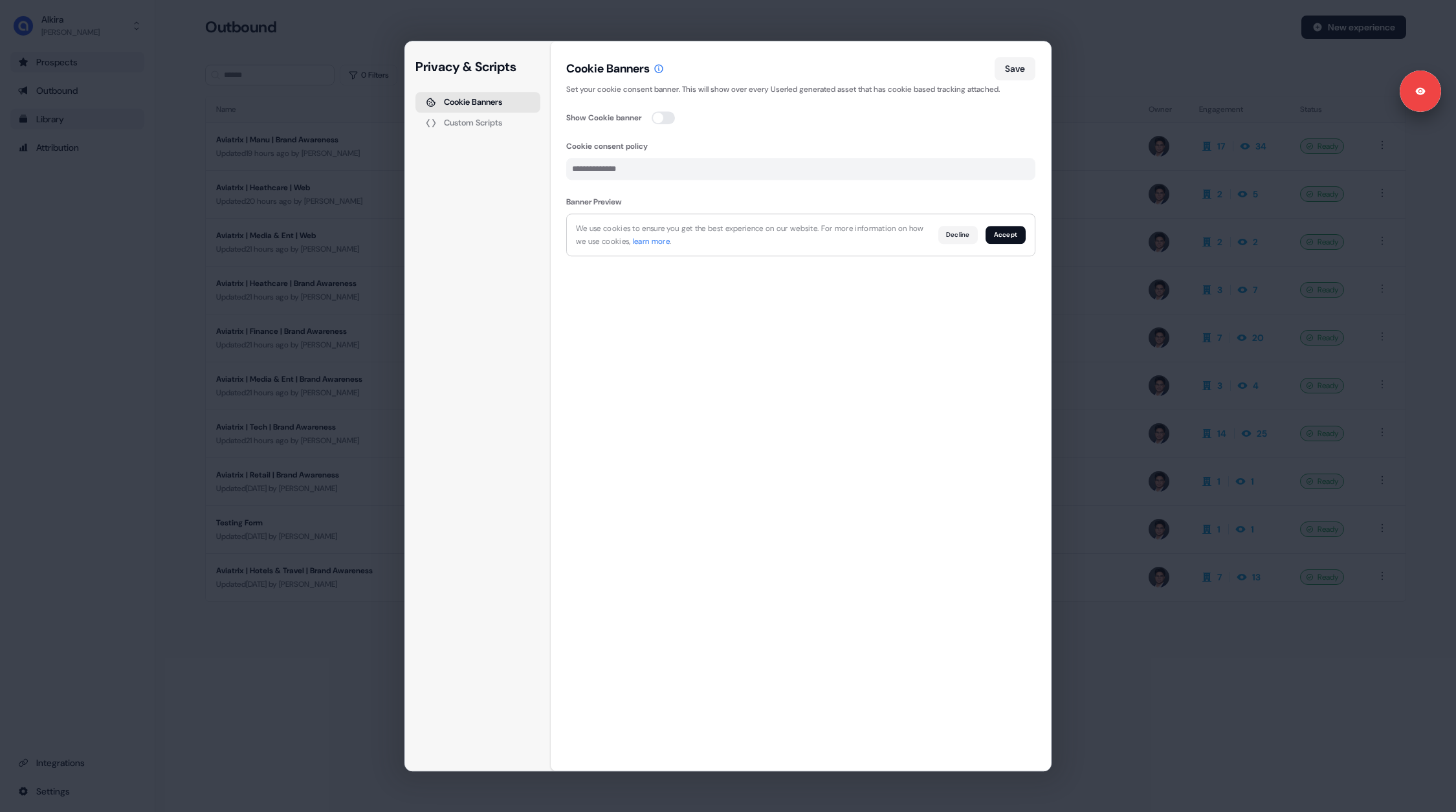
click at [491, 124] on div "Custom Scripts" at bounding box center [473, 122] width 58 height 8
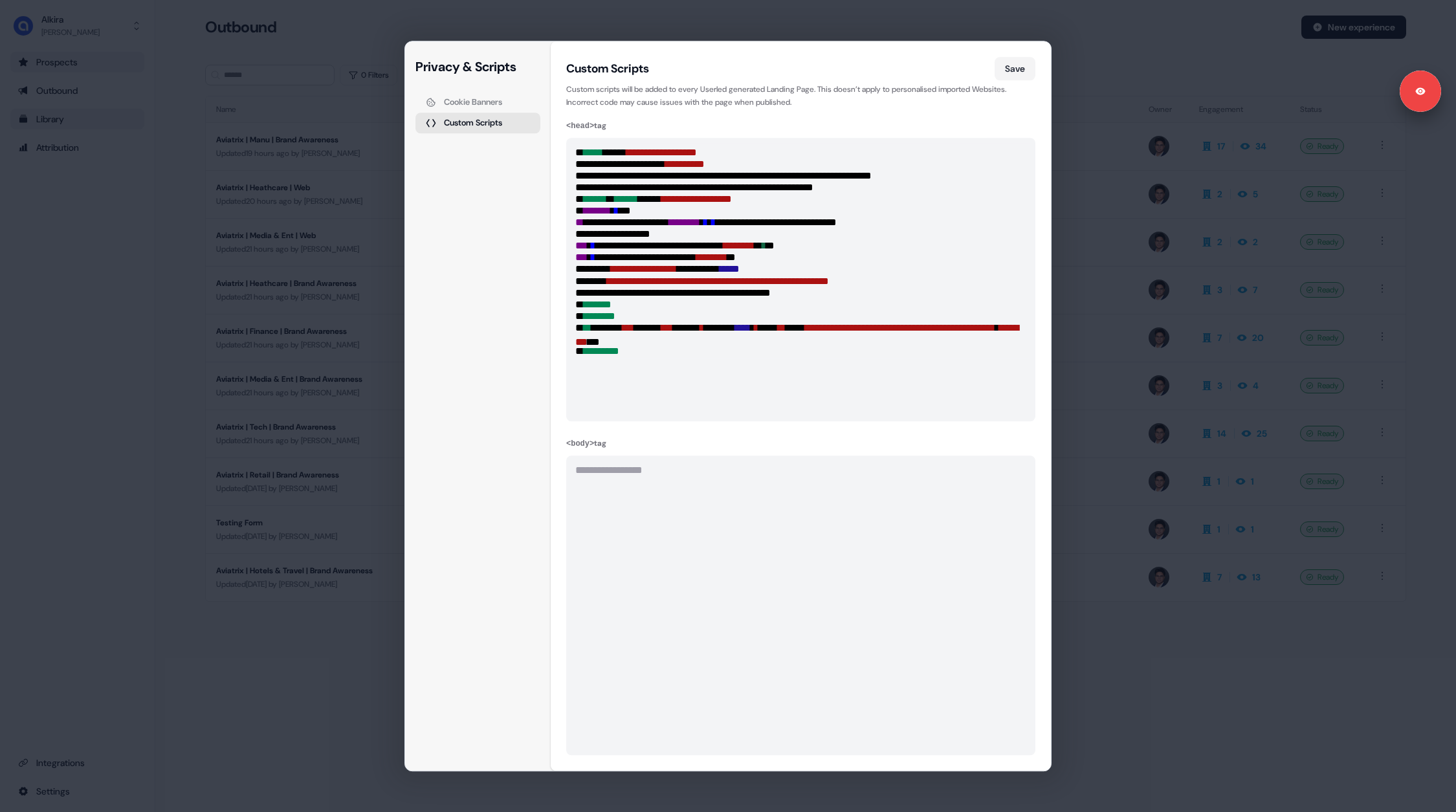
click at [636, 489] on div "**********" at bounding box center [800, 605] width 469 height 299
click at [266, 498] on div "**********" at bounding box center [728, 406] width 1456 height 812
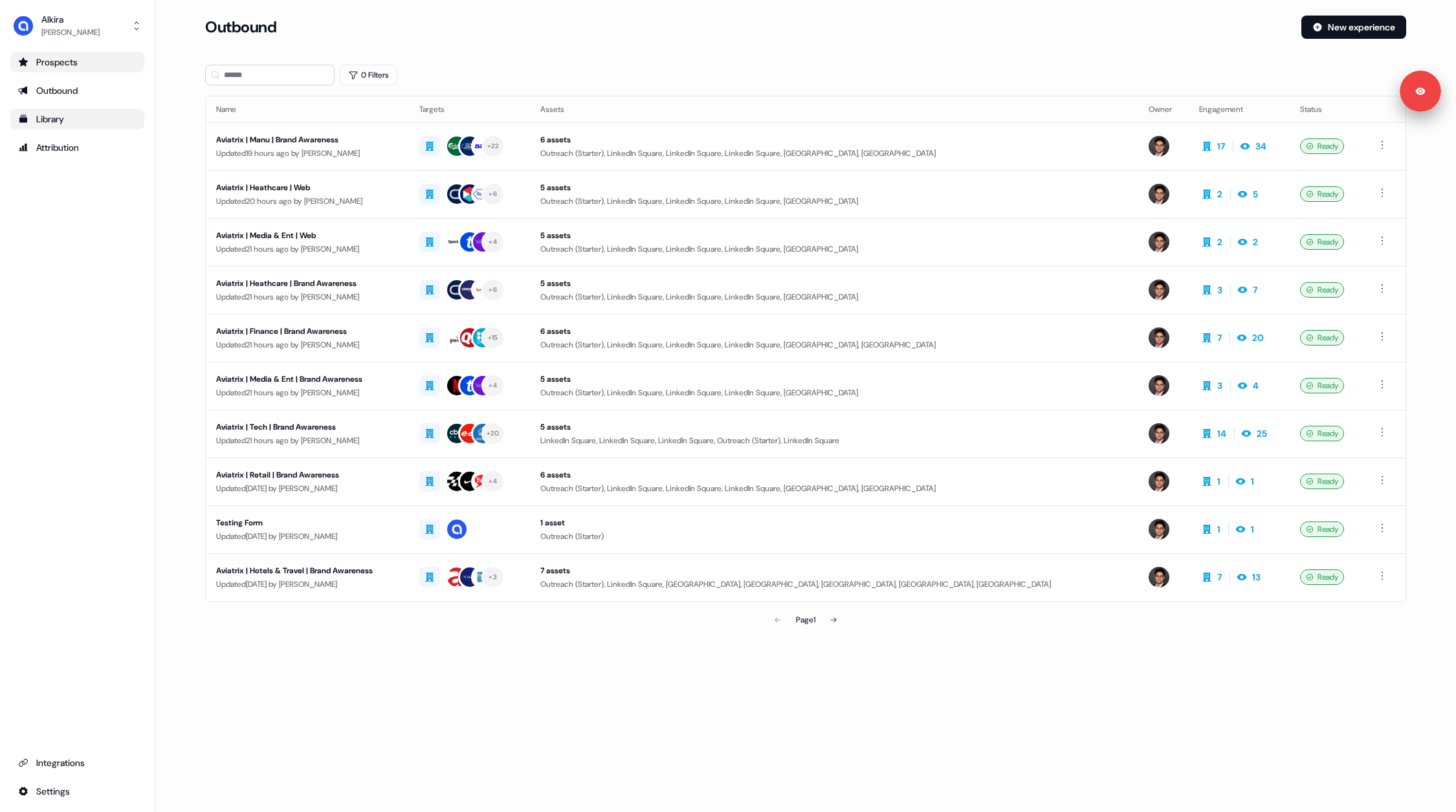
click at [182, 255] on main "Loading... Outbound New experience 0 Filters Name Targets Assets Owner Engageme…" at bounding box center [806, 342] width 1301 height 653
click at [46, 123] on div "Library" at bounding box center [77, 119] width 119 height 13
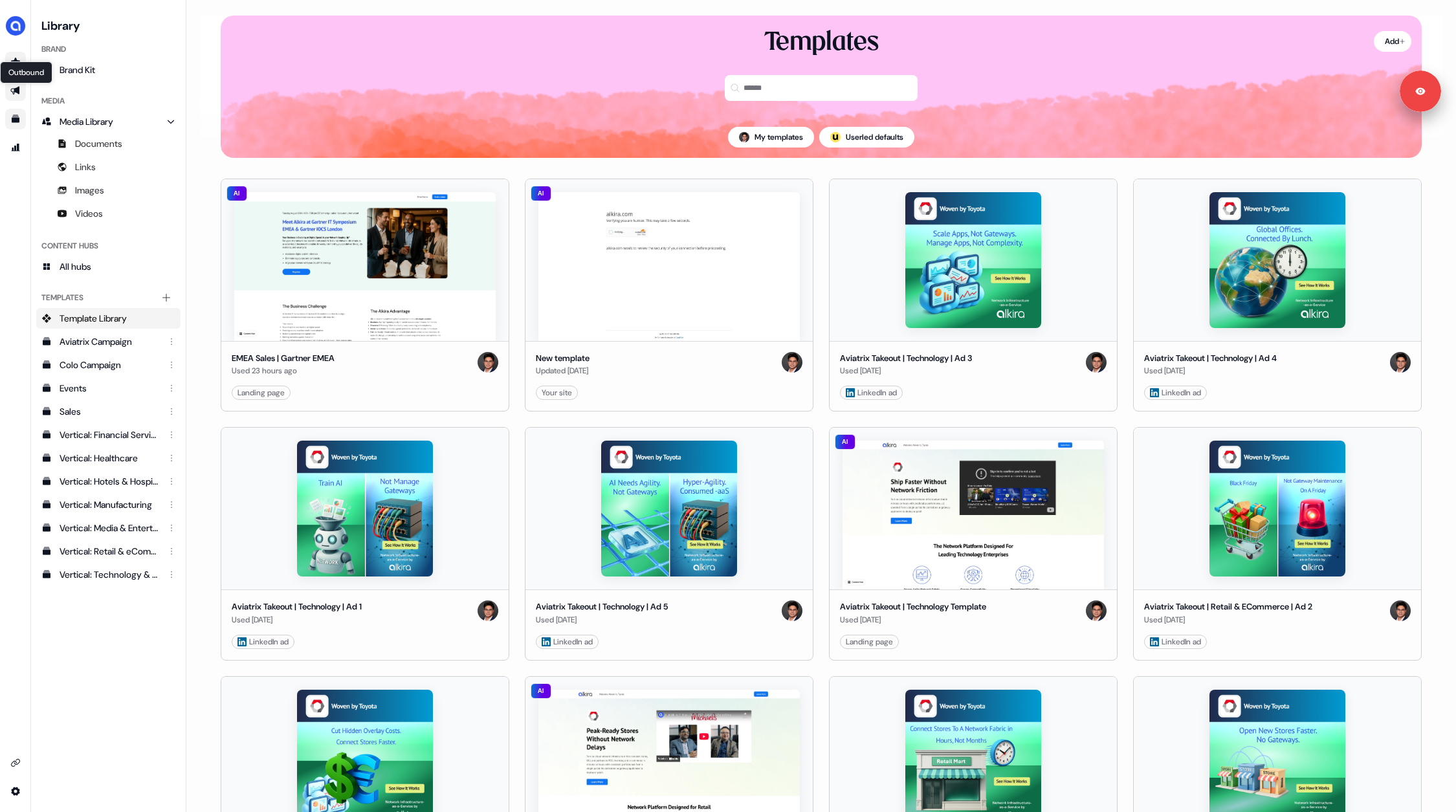
click at [18, 87] on icon "Go to outbound experience" at bounding box center [15, 90] width 9 height 8
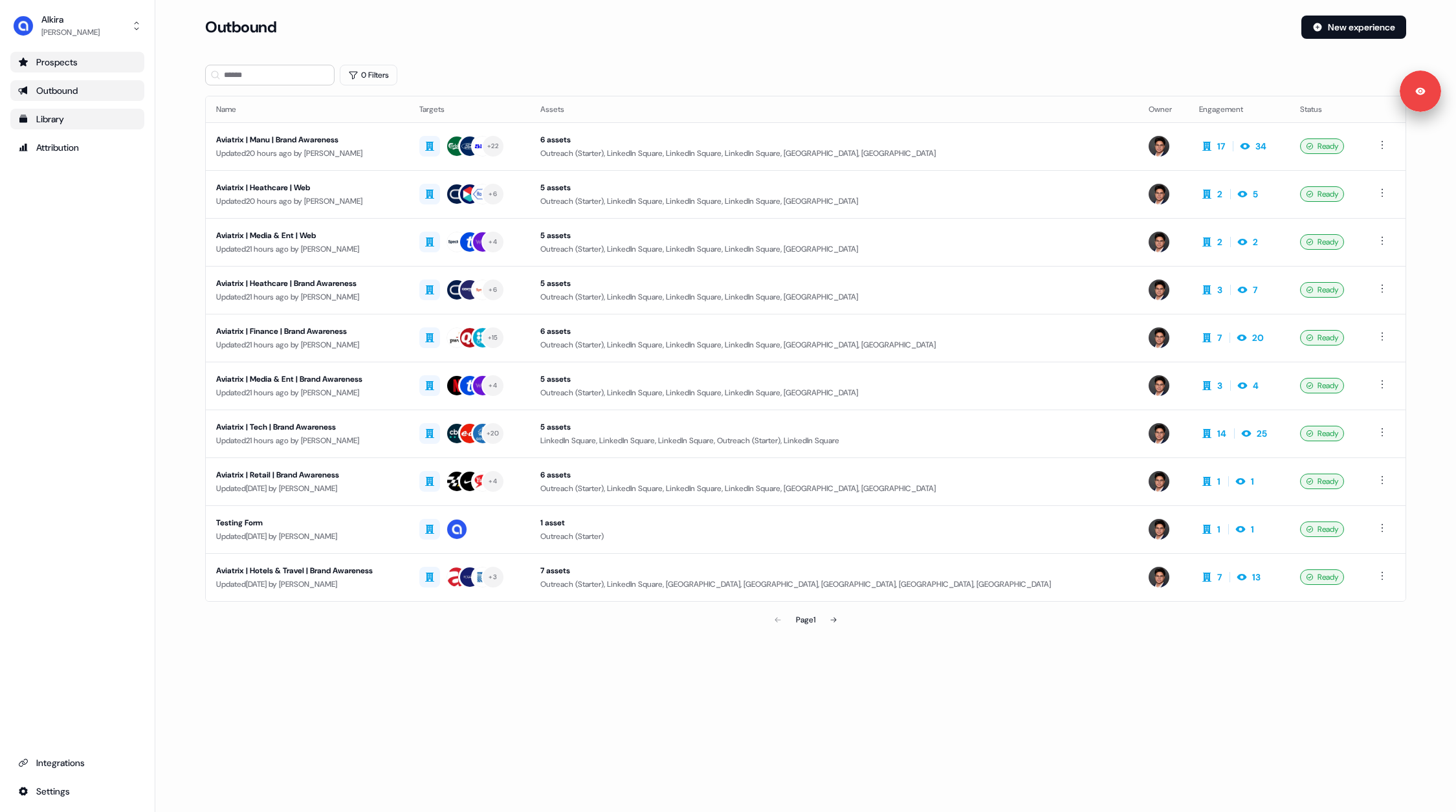
click at [43, 117] on div "Library" at bounding box center [77, 119] width 119 height 13
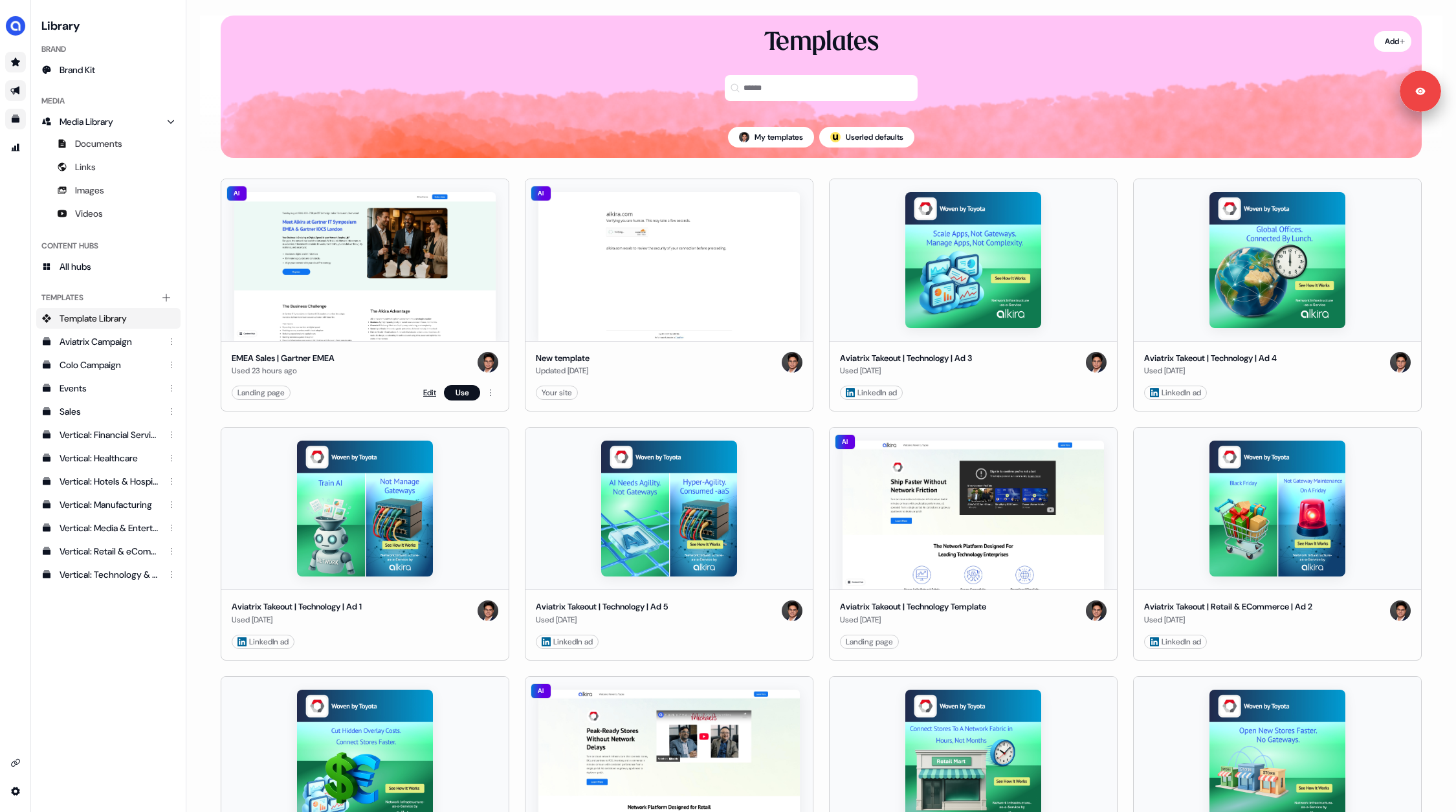
click at [426, 389] on link "Edit" at bounding box center [429, 392] width 13 height 13
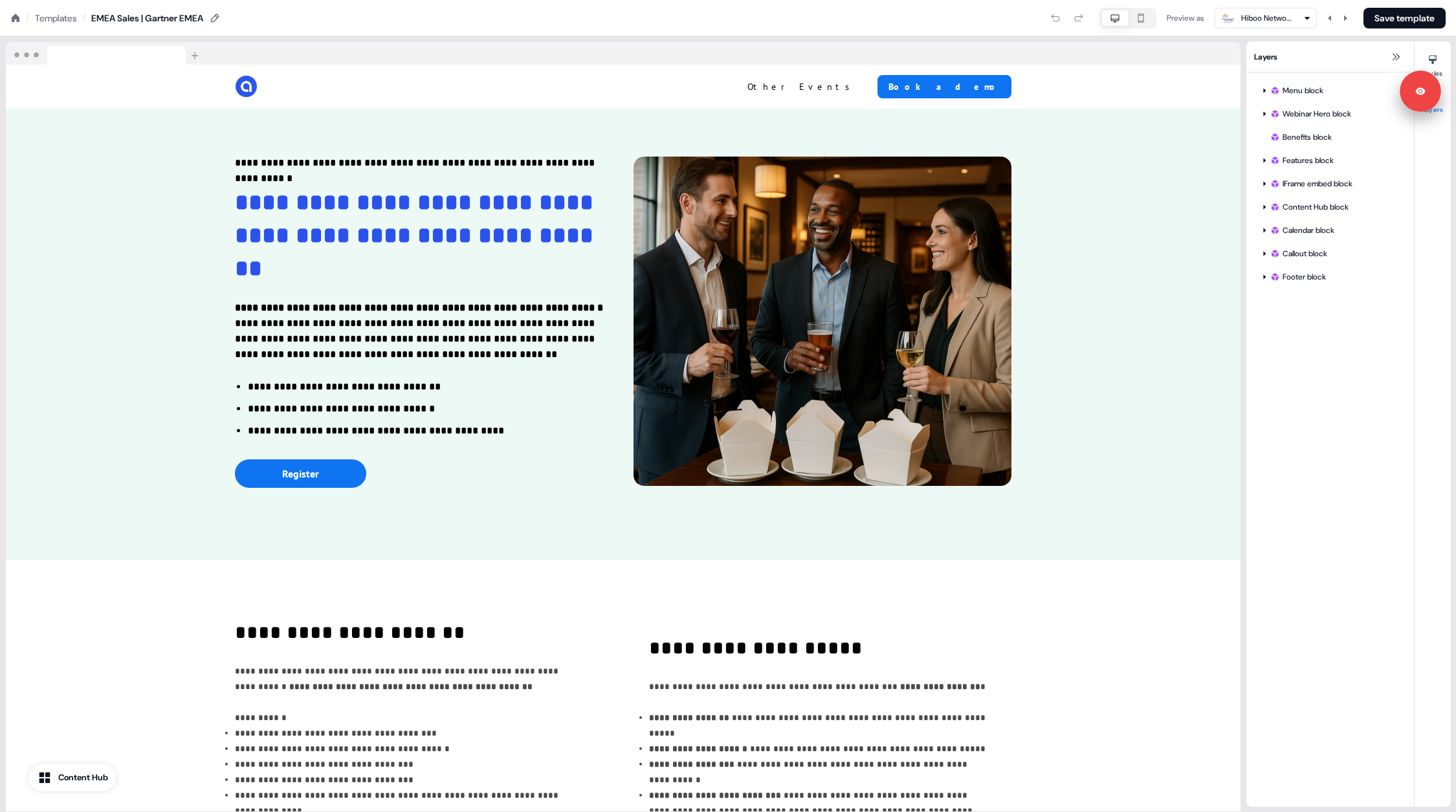
click at [15, 16] on icon at bounding box center [16, 17] width 7 height 7
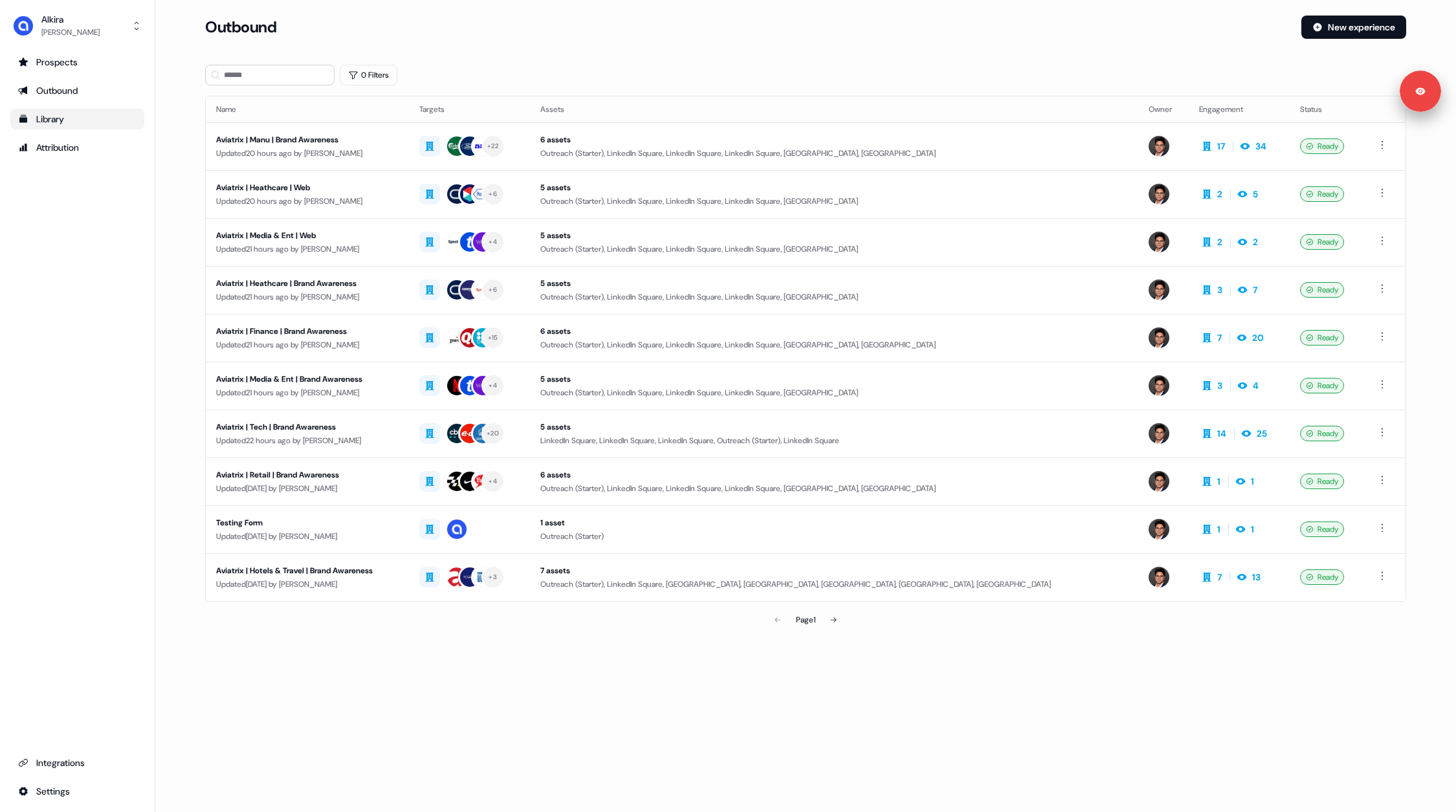
click at [46, 123] on div "Library" at bounding box center [77, 119] width 119 height 13
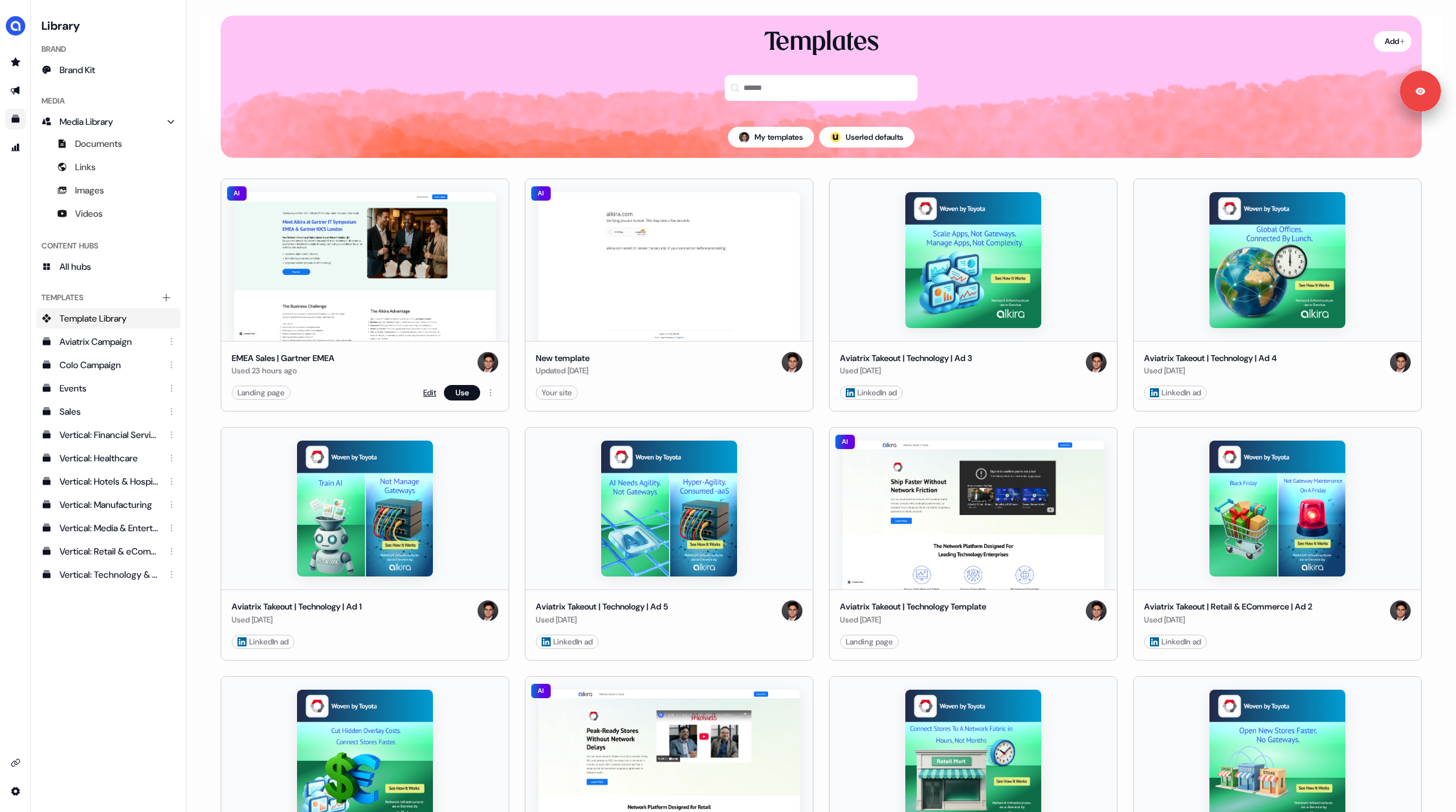
click at [424, 387] on link "Edit" at bounding box center [429, 392] width 13 height 13
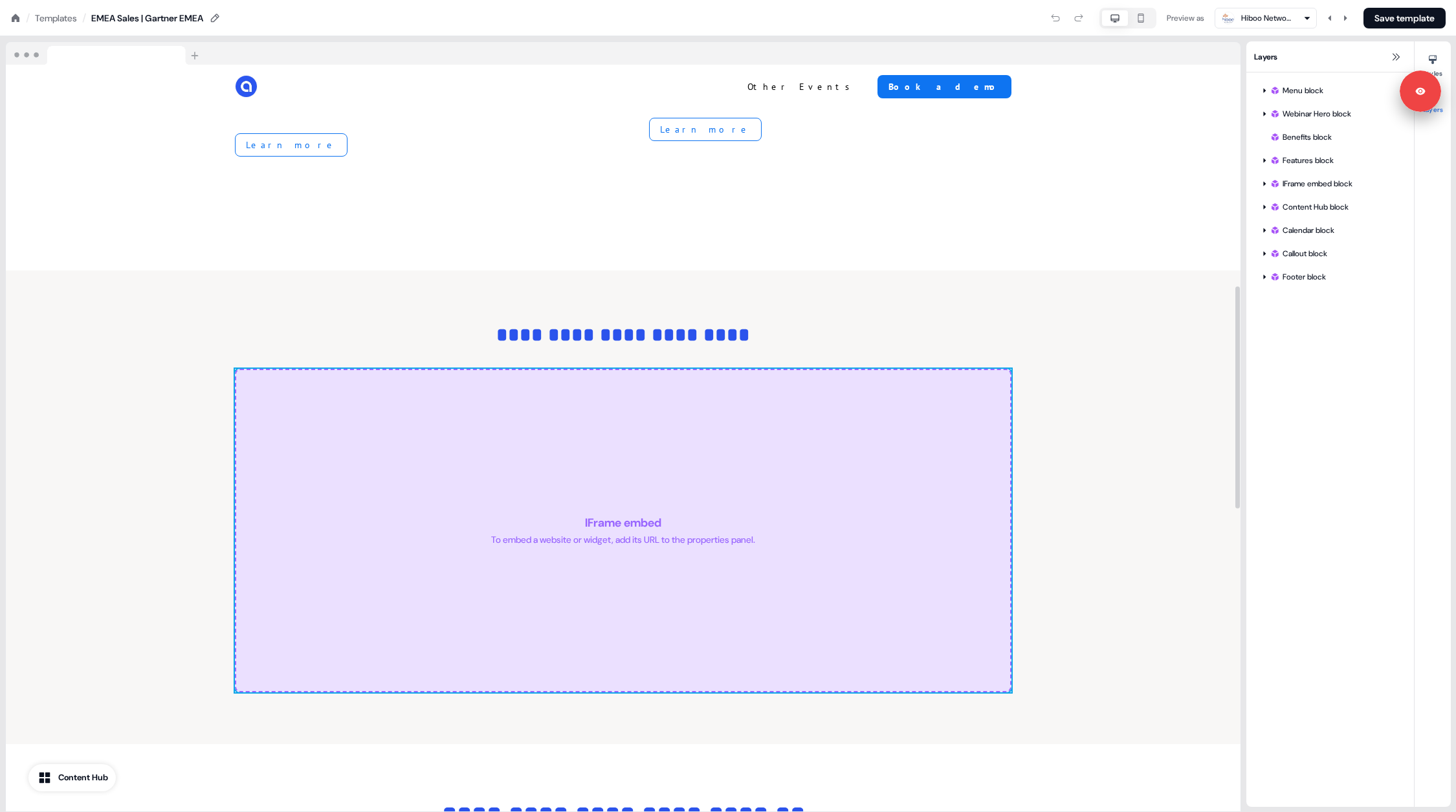
scroll to position [743, 0]
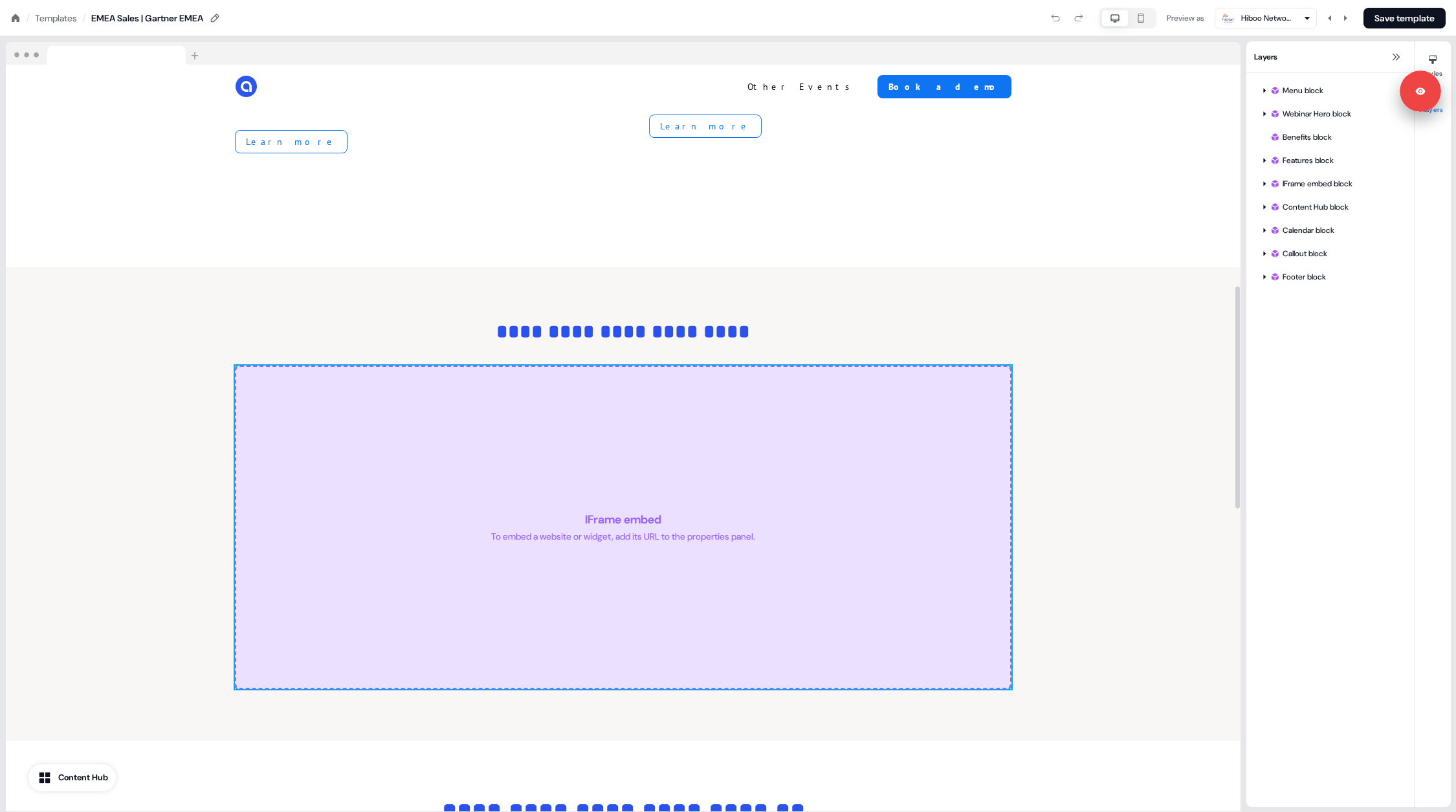
click at [659, 448] on div "IFrame embed To embed a website or widget, add its URL to the properties panel." at bounding box center [623, 527] width 777 height 323
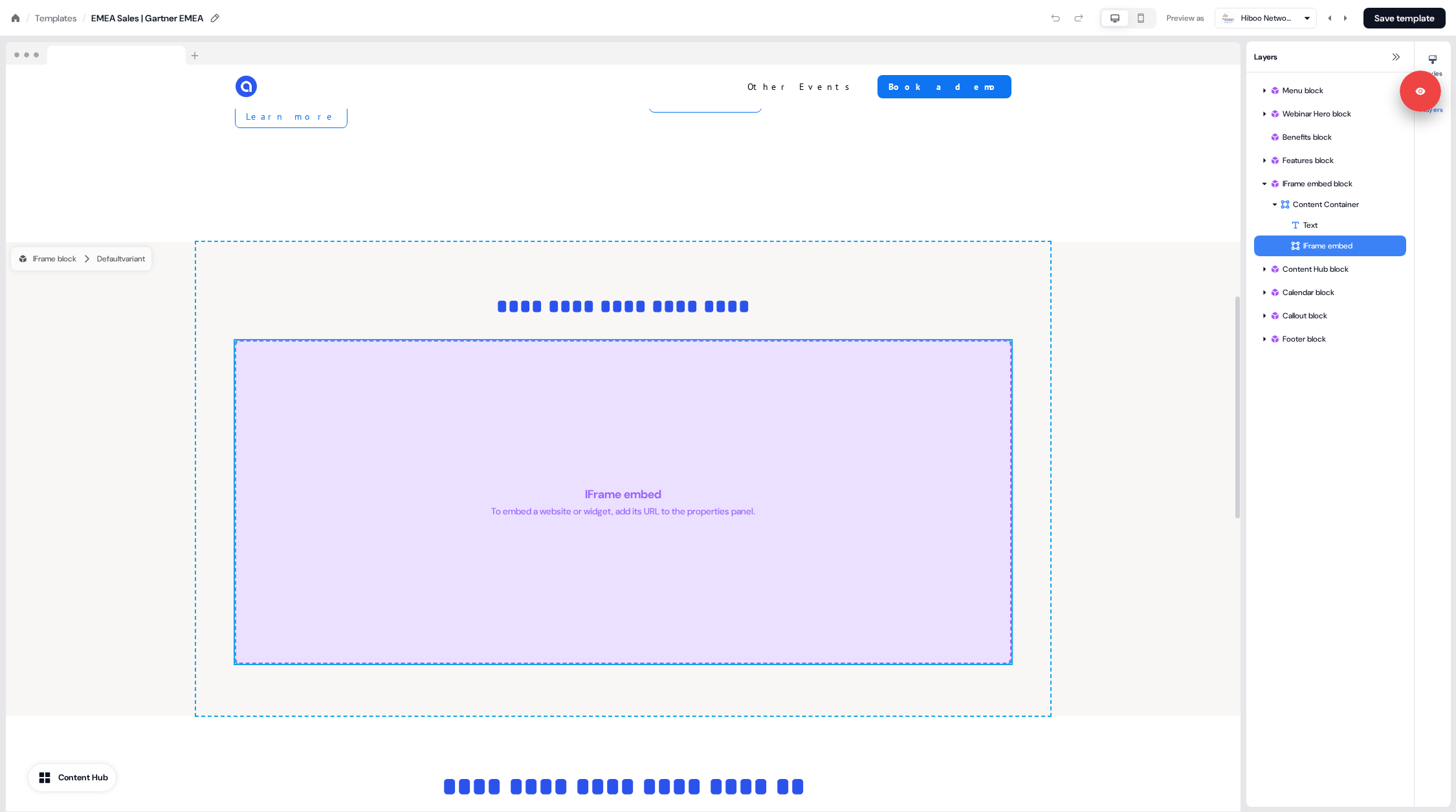
scroll to position [777, 0]
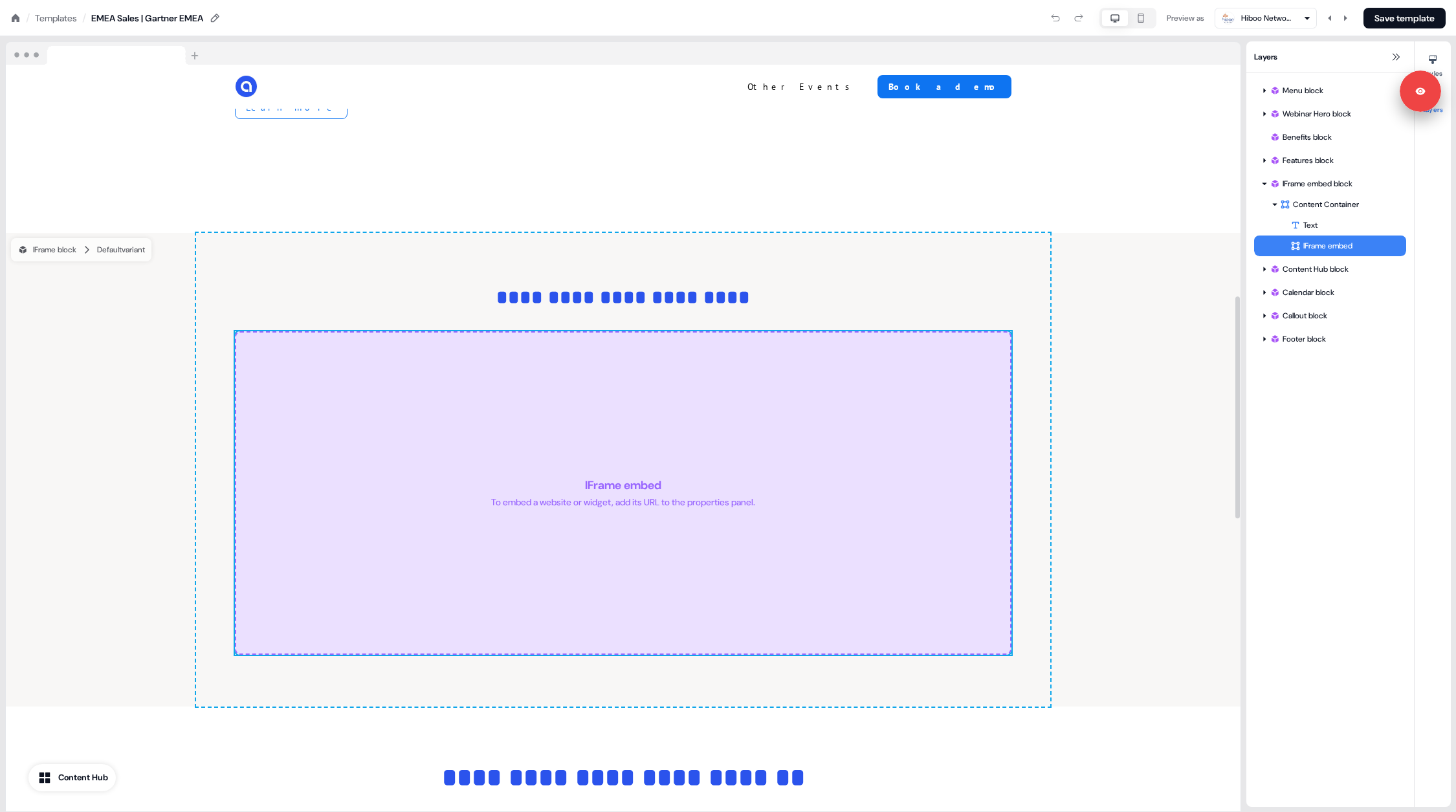
click at [563, 552] on div "IFrame embed To embed a website or widget, add its URL to the properties panel." at bounding box center [623, 493] width 777 height 323
click at [1443, 60] on button "Styles" at bounding box center [1433, 63] width 37 height 28
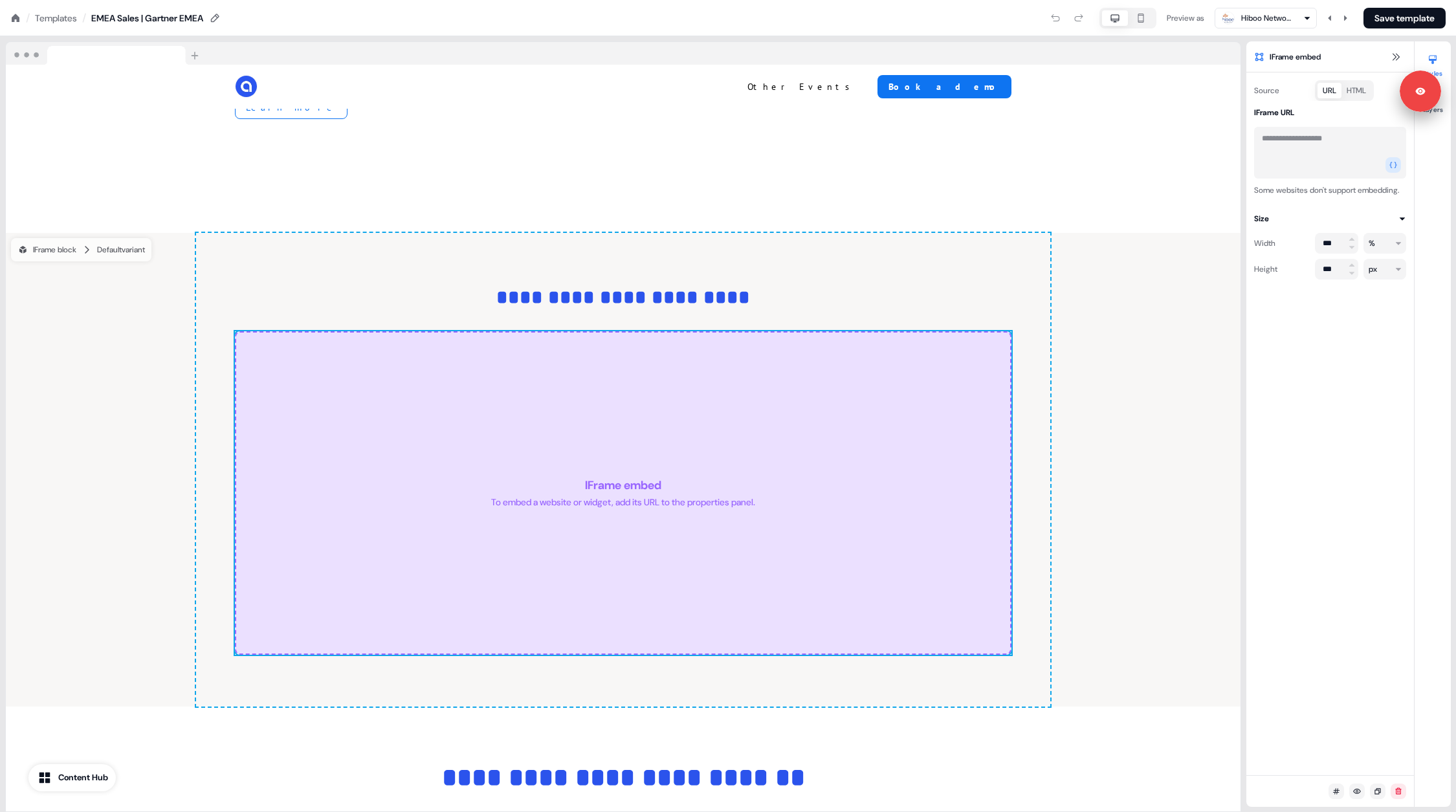
click at [1354, 90] on button "HTML" at bounding box center [1357, 90] width 30 height 16
click at [1334, 90] on button "URL" at bounding box center [1330, 90] width 24 height 16
click at [1305, 134] on textarea at bounding box center [1331, 152] width 152 height 51
click at [17, 16] on icon at bounding box center [16, 17] width 7 height 7
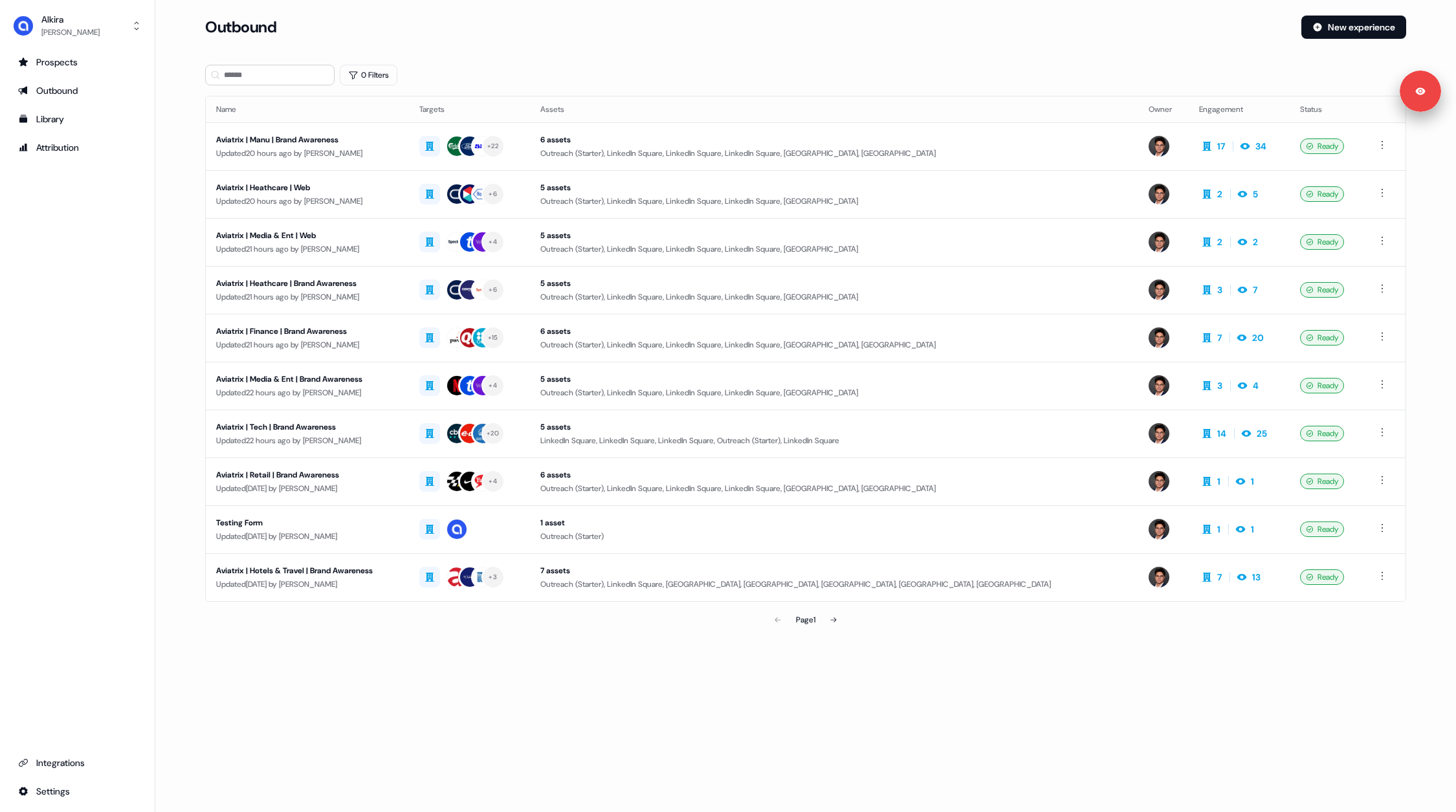
click at [491, 67] on div "0 Filters" at bounding box center [806, 75] width 1201 height 21
click at [394, 147] on div "Updated 20 hours ago by [PERSON_NAME]" at bounding box center [307, 153] width 182 height 13
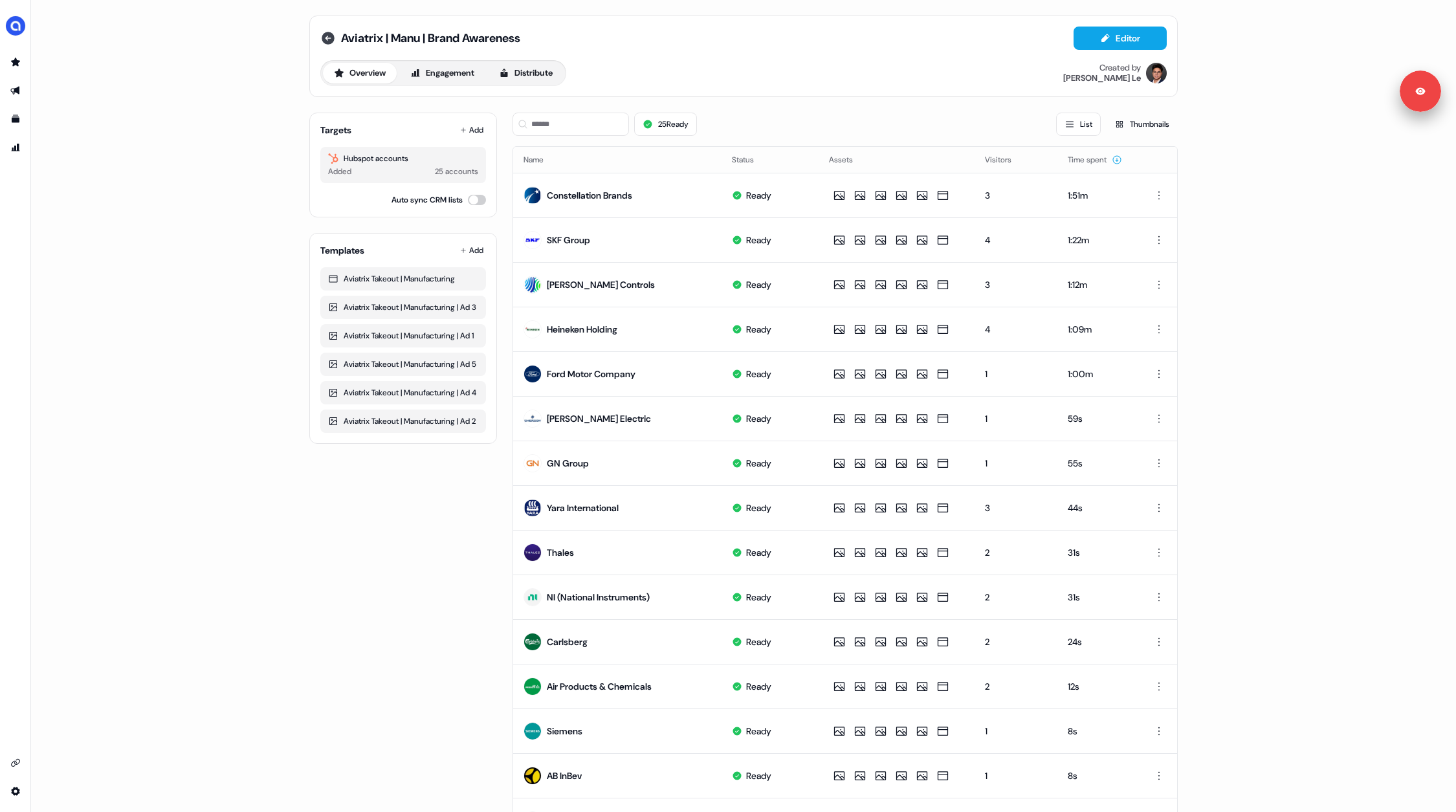
click at [328, 41] on icon at bounding box center [328, 37] width 13 height 13
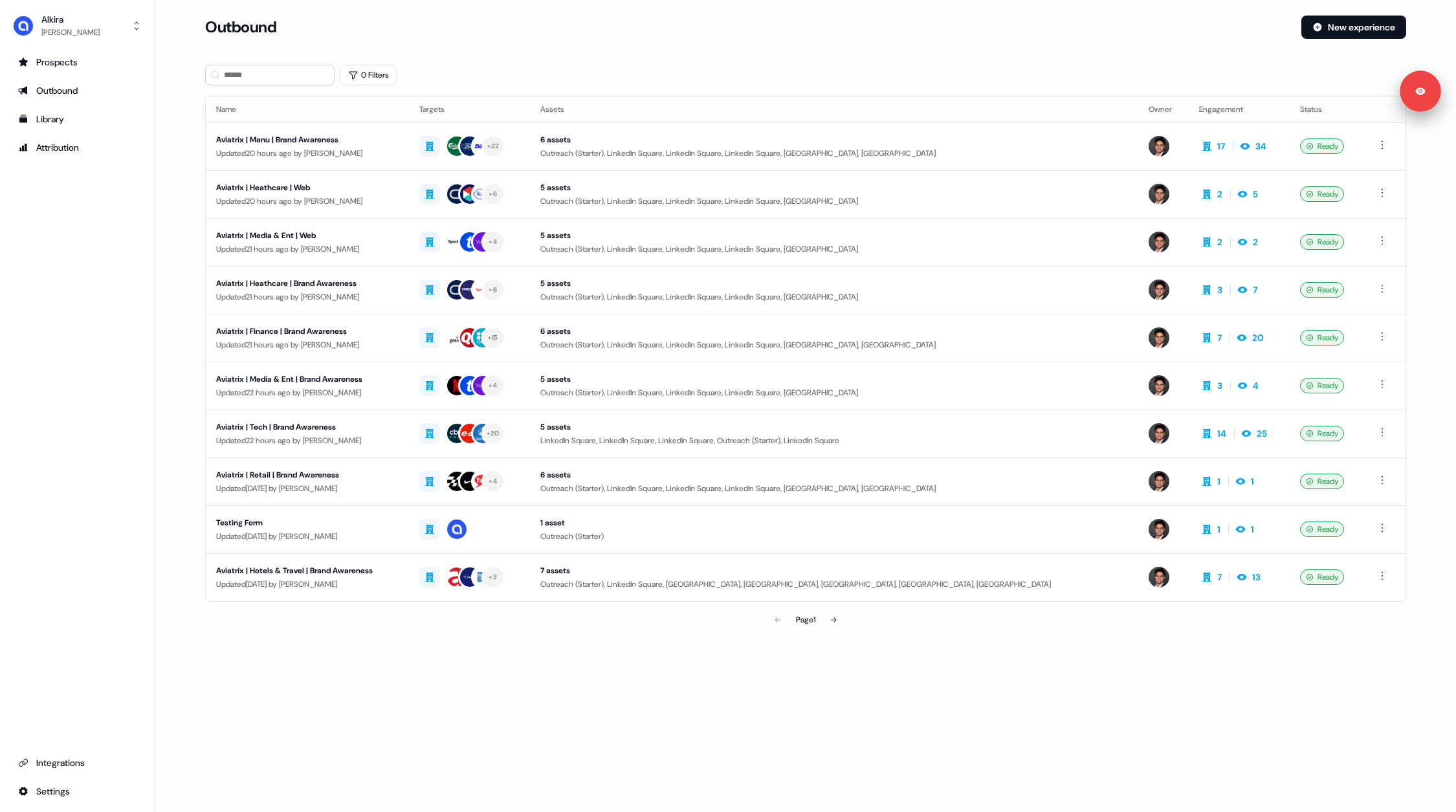
click at [59, 172] on div "Prospects Outbound Library Attribution Integrations Settings" at bounding box center [77, 426] width 134 height 750
click at [1009, 72] on div "0 Filters" at bounding box center [806, 75] width 1201 height 21
click at [1348, 22] on button "New experience" at bounding box center [1354, 27] width 105 height 23
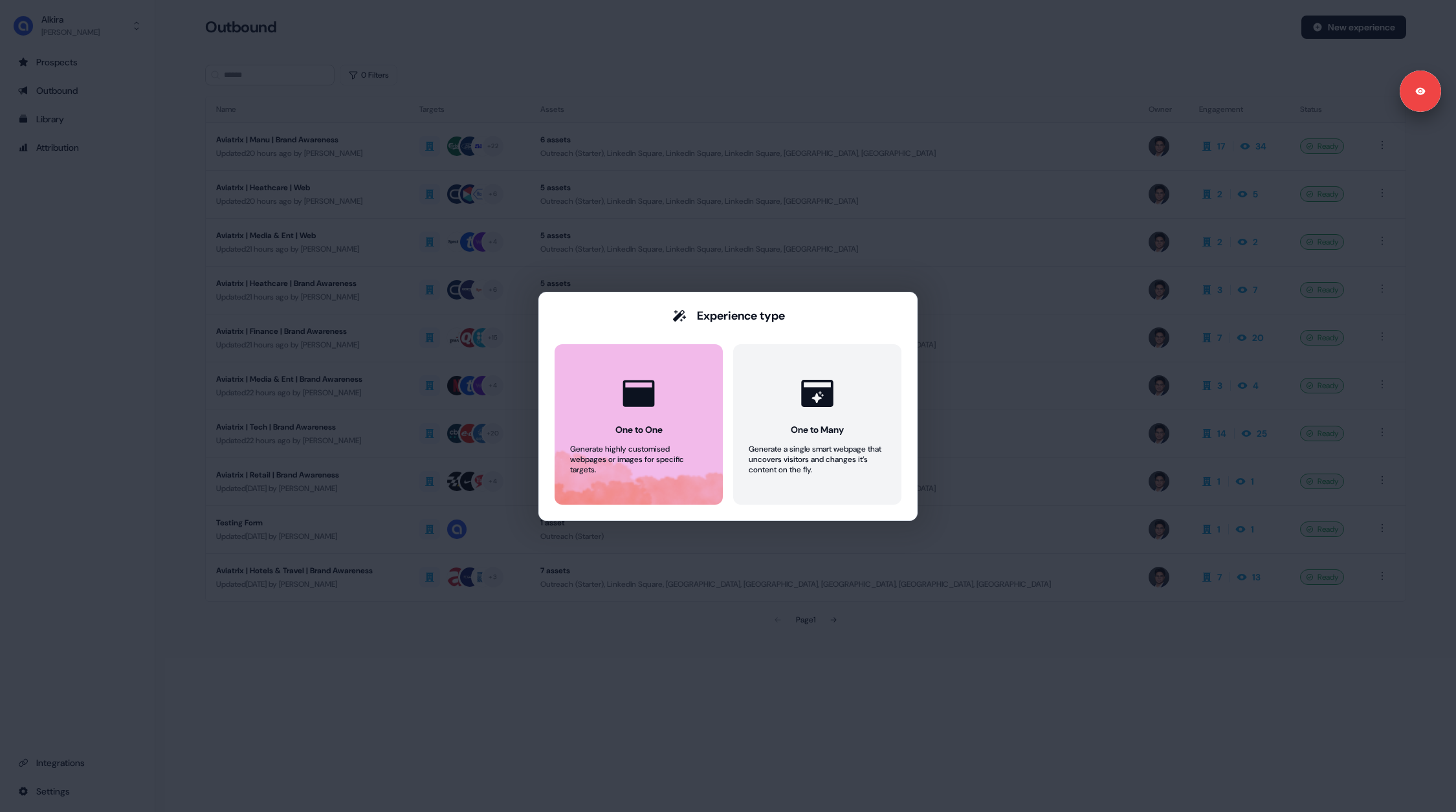
click at [635, 444] on div "Generate highly customised webpages or images for specific targets." at bounding box center [639, 460] width 137 height 31
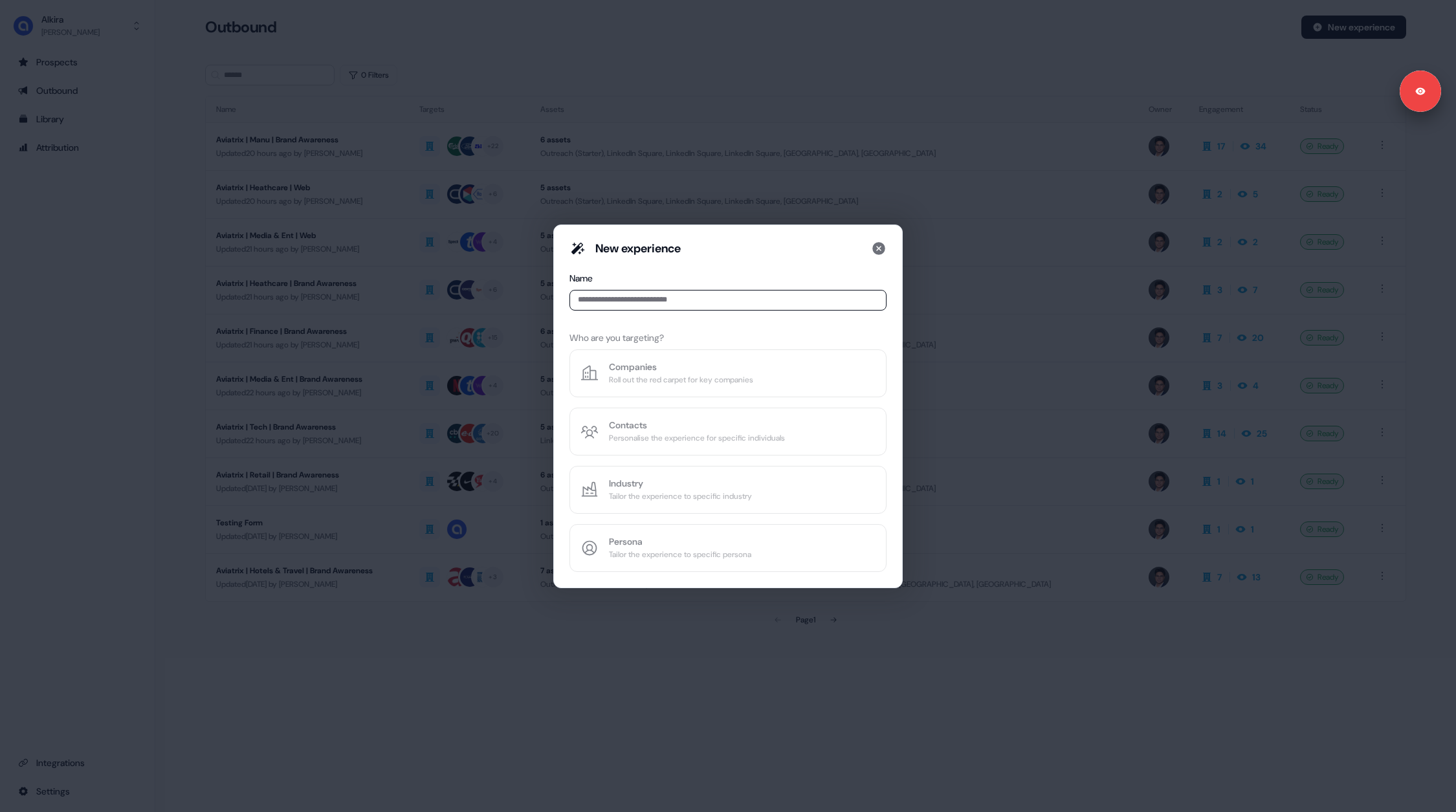
click at [630, 306] on input at bounding box center [728, 300] width 317 height 21
type input "**********"
click at [716, 432] on div "Personalise the experience for specific individuals" at bounding box center [697, 437] width 176 height 13
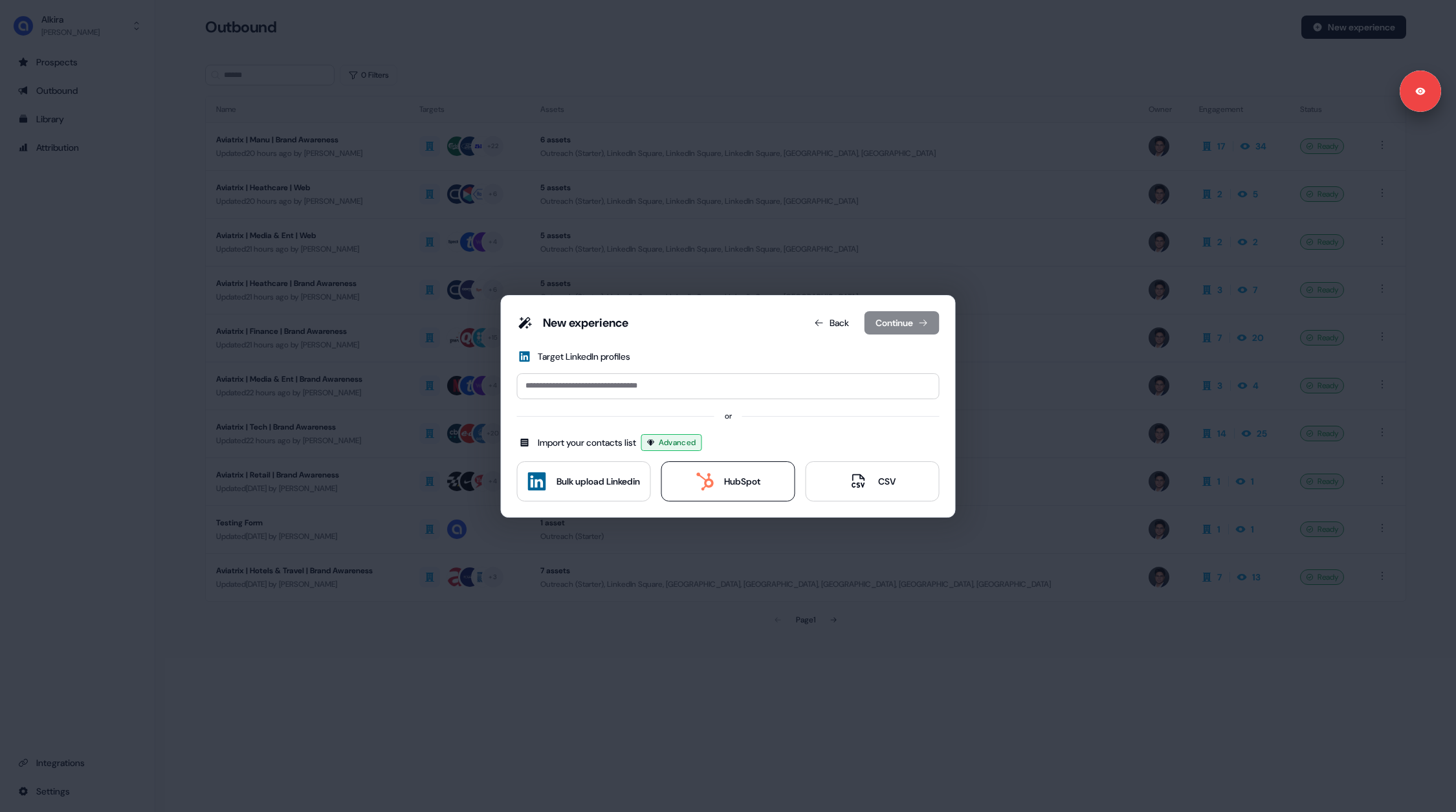
click at [728, 482] on div "HubSpot" at bounding box center [742, 481] width 37 height 13
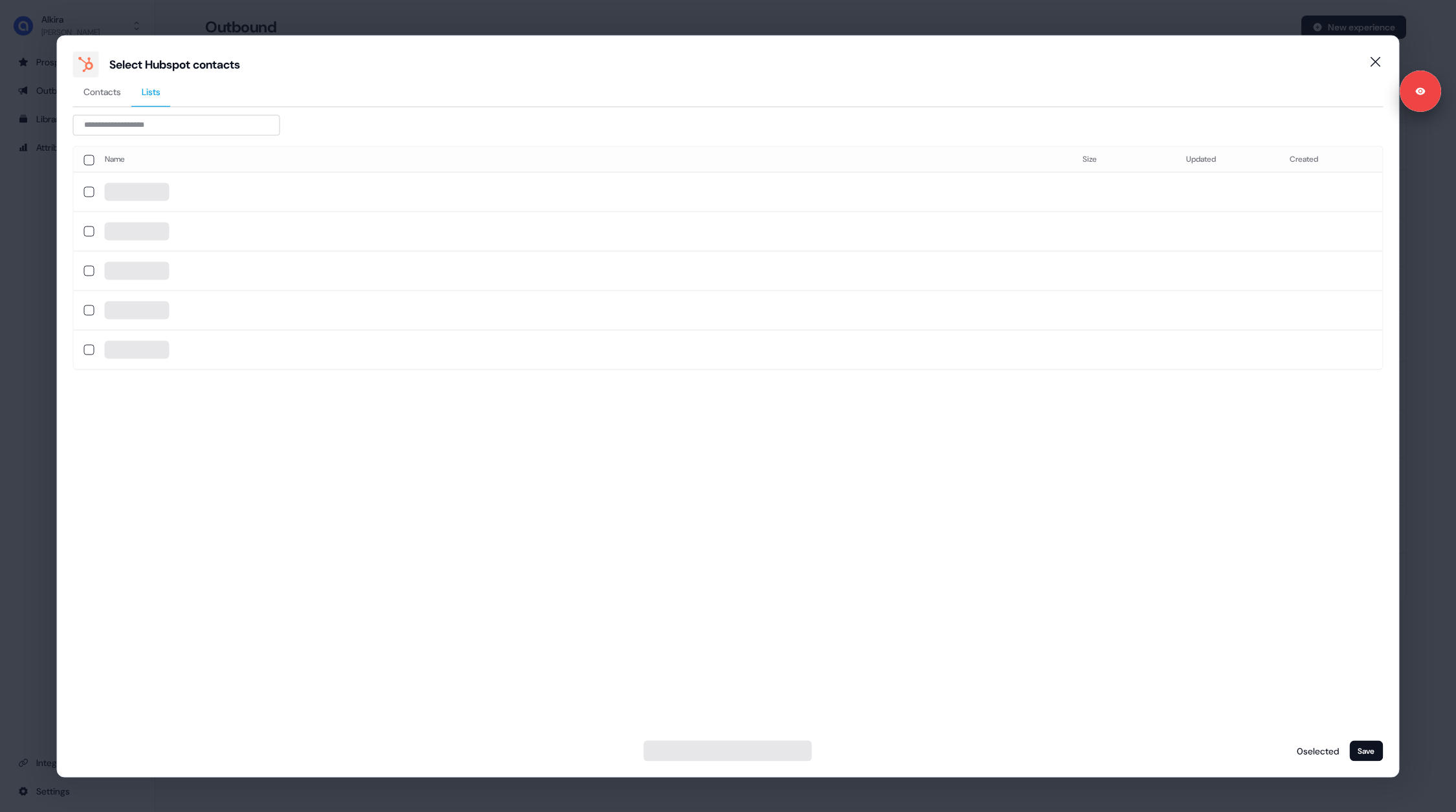
click at [152, 87] on span "Lists" at bounding box center [151, 91] width 19 height 13
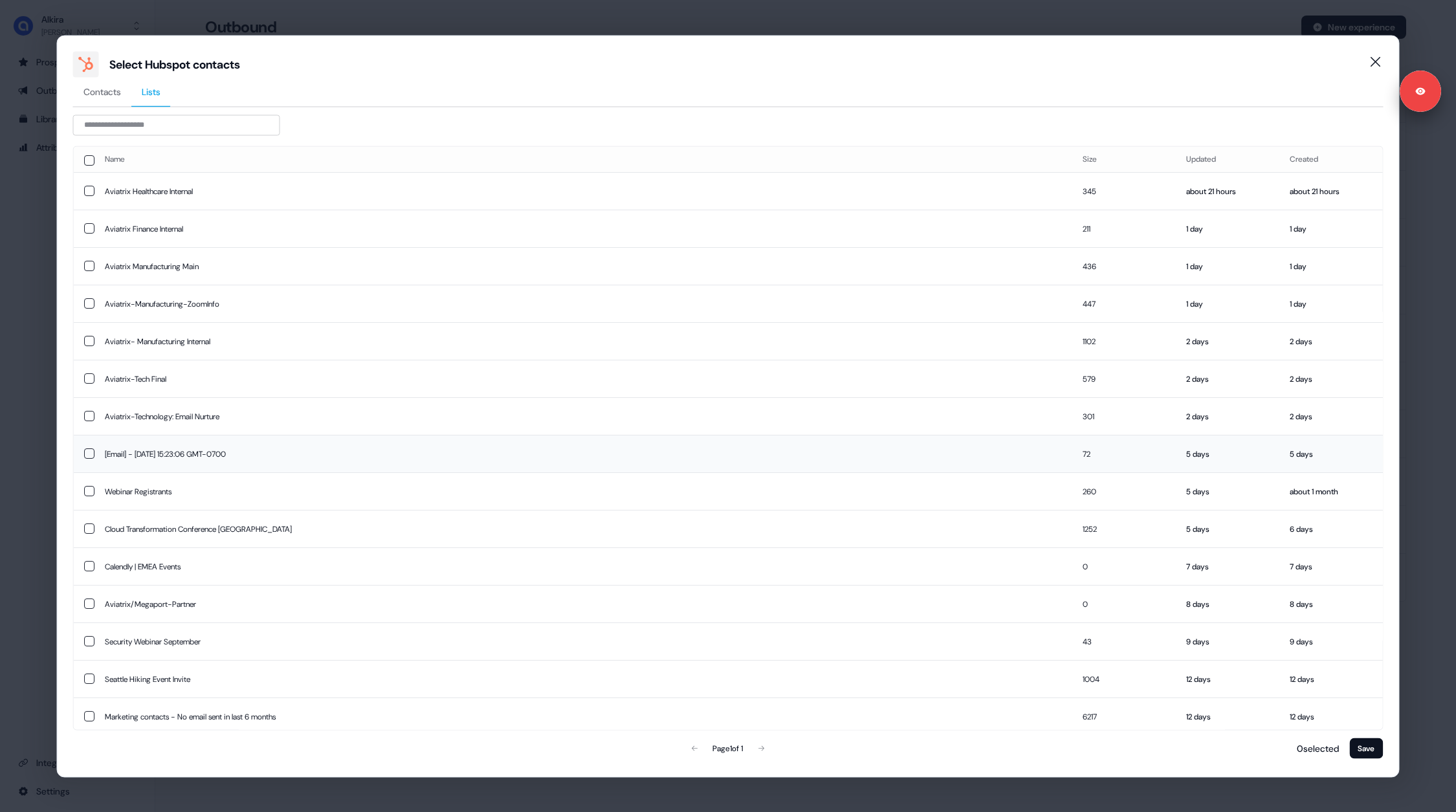
click at [93, 454] on button "button" at bounding box center [90, 454] width 10 height 10
click at [85, 454] on button "button" at bounding box center [90, 454] width 10 height 10
click at [89, 226] on button "button" at bounding box center [90, 228] width 10 height 10
click at [1362, 745] on button "Save" at bounding box center [1366, 748] width 34 height 21
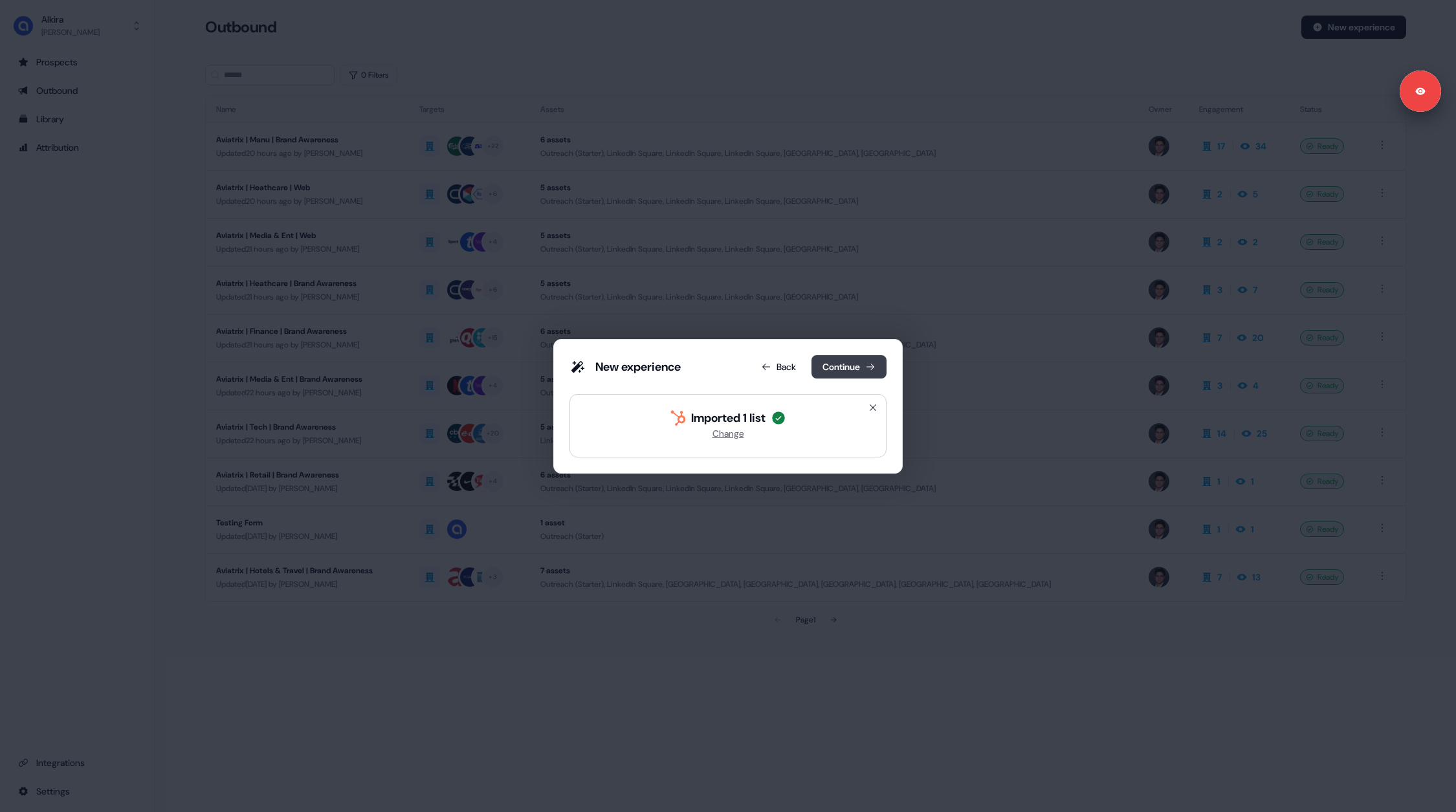
click at [841, 371] on button "Continue" at bounding box center [849, 366] width 75 height 23
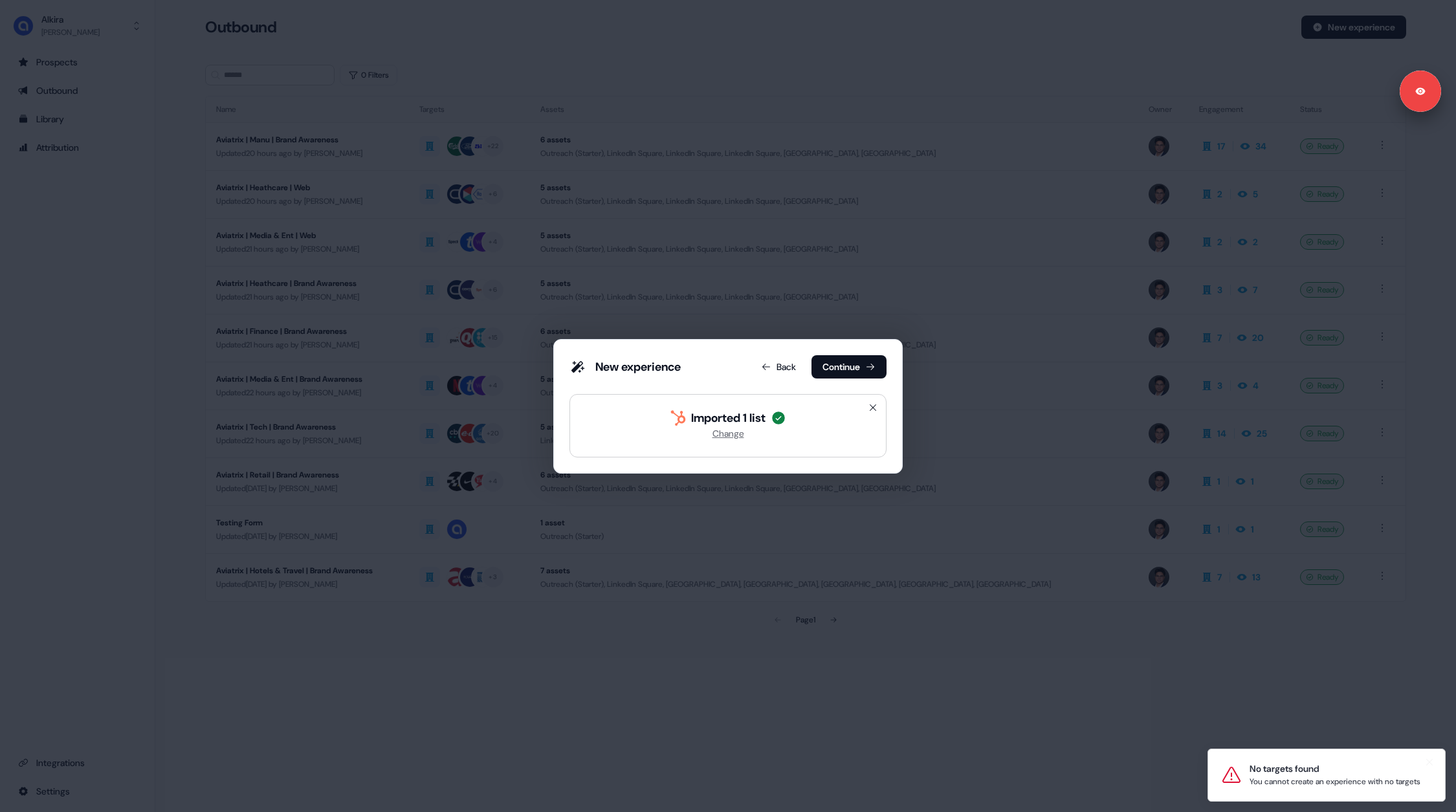
drag, startPoint x: 1285, startPoint y: 784, endPoint x: 1245, endPoint y: 747, distance: 54.5
click at [1245, 749] on li "No targets found You cannot create an experience with no targets" at bounding box center [1326, 775] width 238 height 53
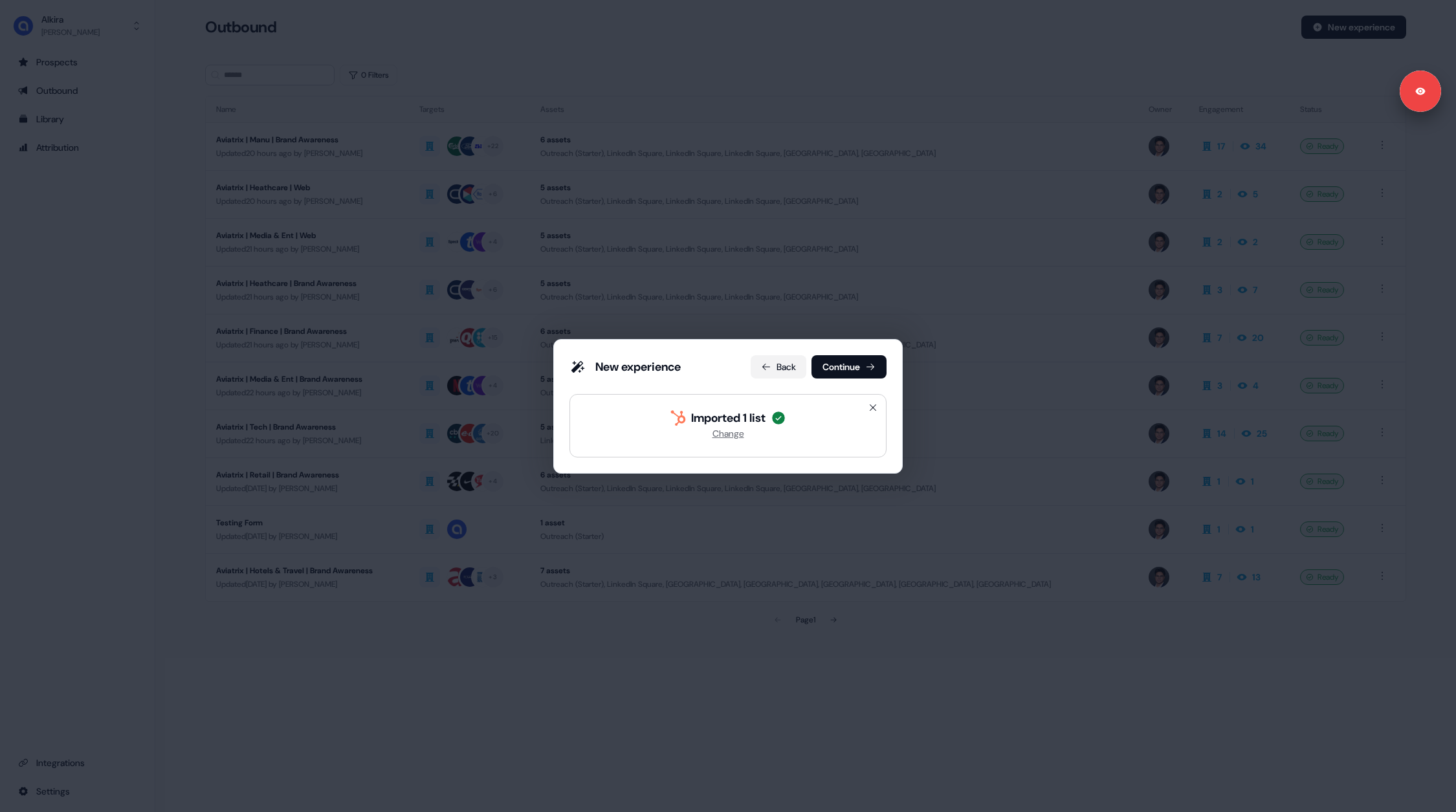
click at [774, 365] on button "Back" at bounding box center [778, 366] width 56 height 23
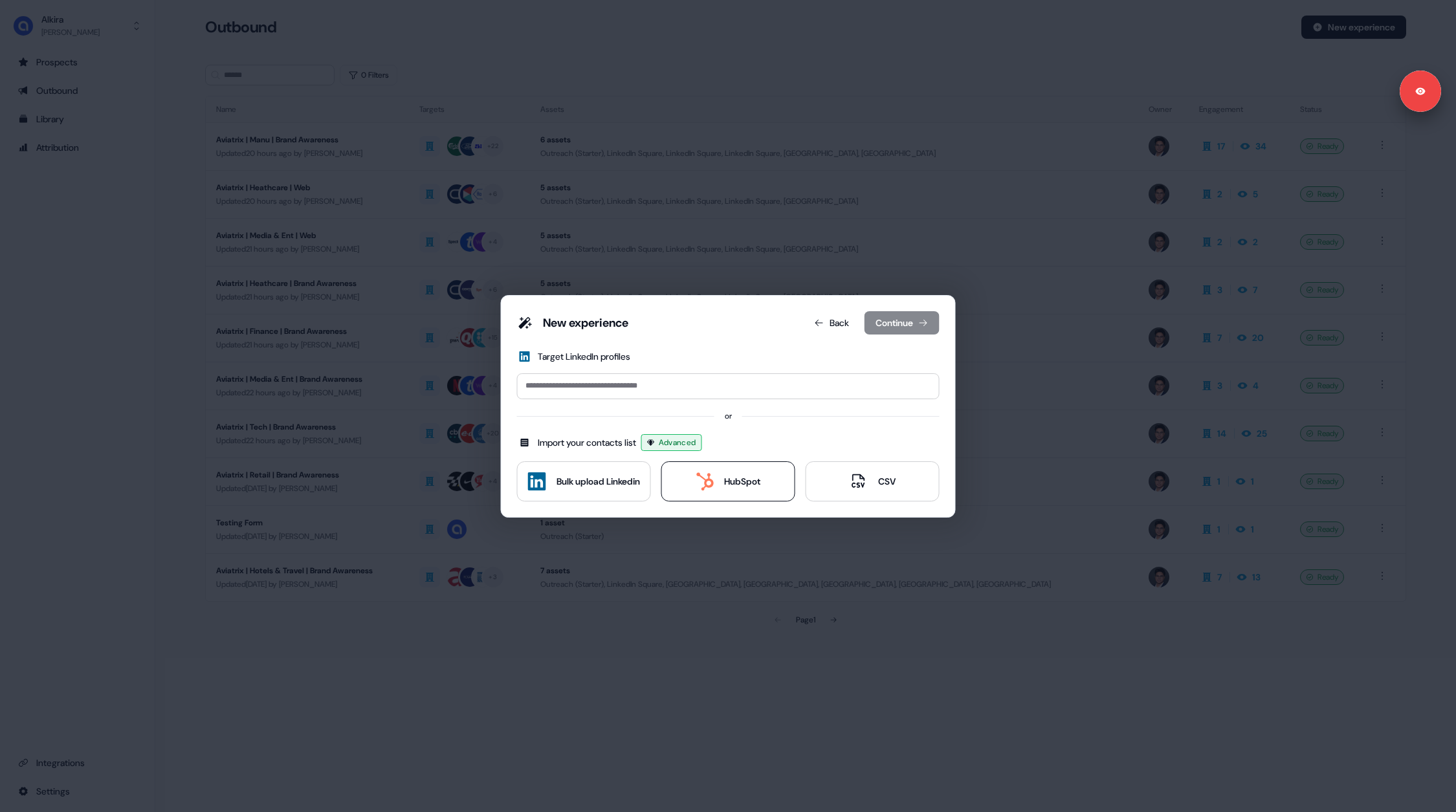
click at [738, 478] on div "HubSpot" at bounding box center [742, 481] width 37 height 13
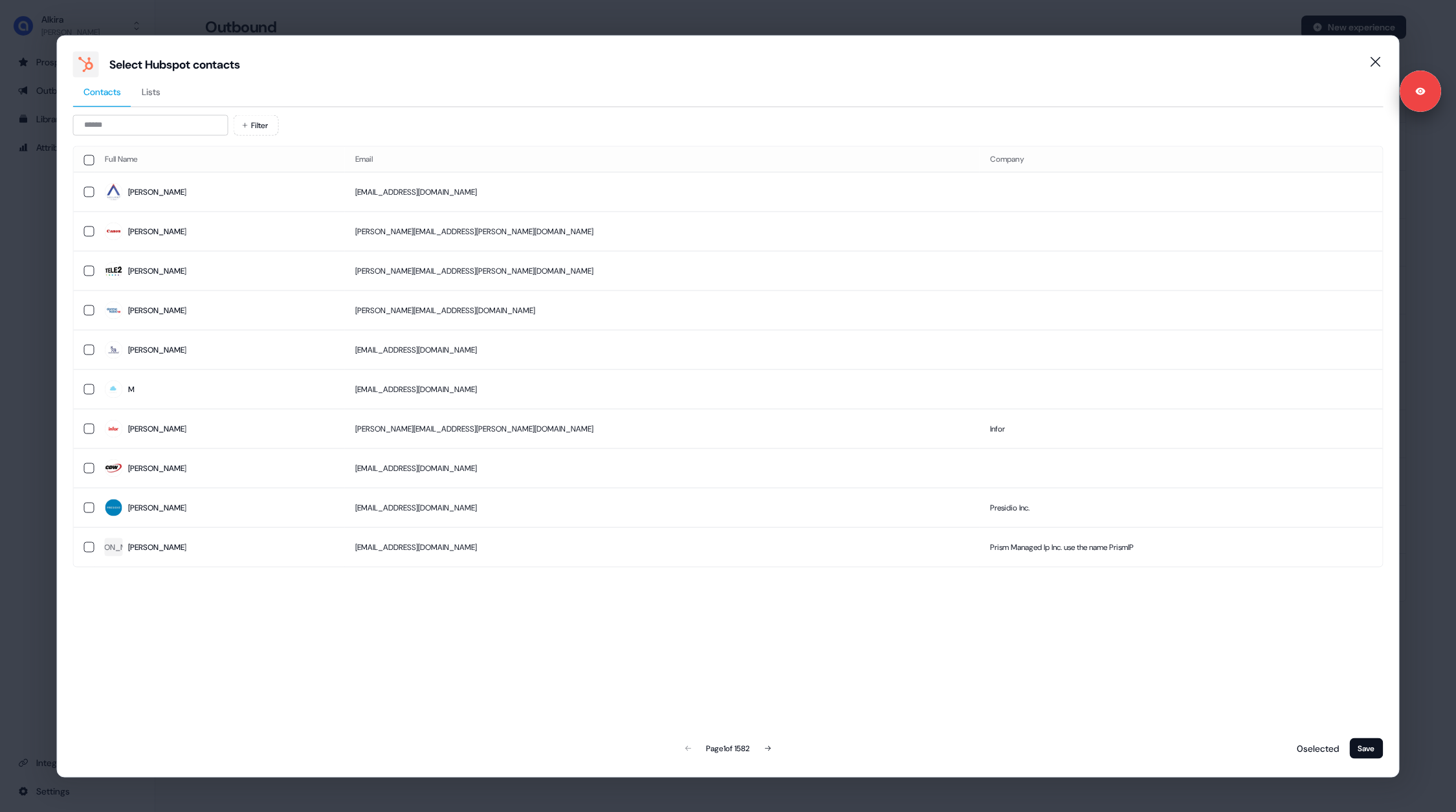
click at [140, 86] on button "Lists" at bounding box center [151, 92] width 40 height 30
click at [93, 98] on button "Contacts" at bounding box center [102, 92] width 58 height 30
click at [90, 231] on button "button" at bounding box center [90, 231] width 10 height 10
click at [90, 269] on button "button" at bounding box center [90, 270] width 10 height 10
click at [89, 307] on button "button" at bounding box center [90, 310] width 10 height 10
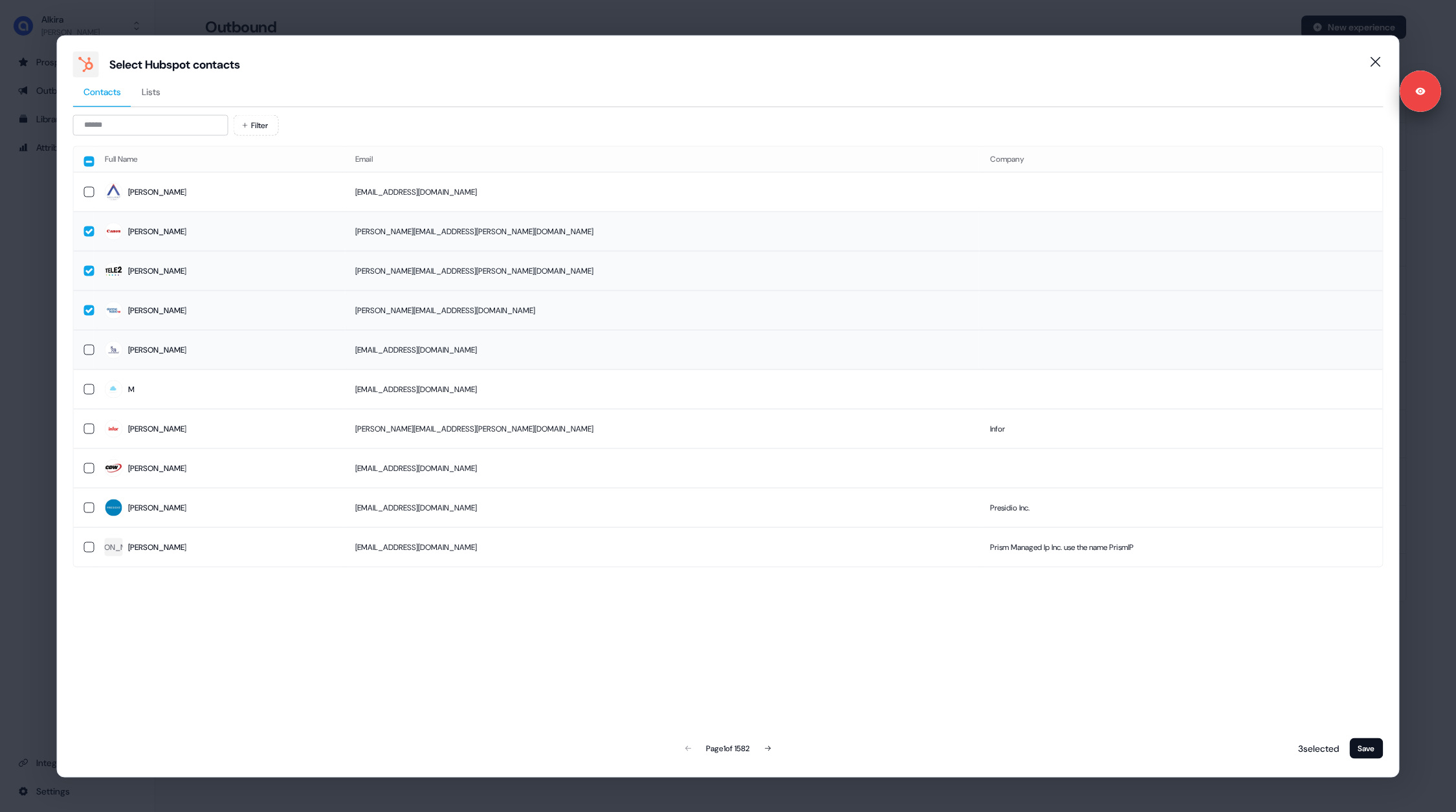
click at [86, 344] on button "button" at bounding box center [90, 349] width 10 height 10
click at [1357, 746] on button "Save" at bounding box center [1366, 748] width 34 height 21
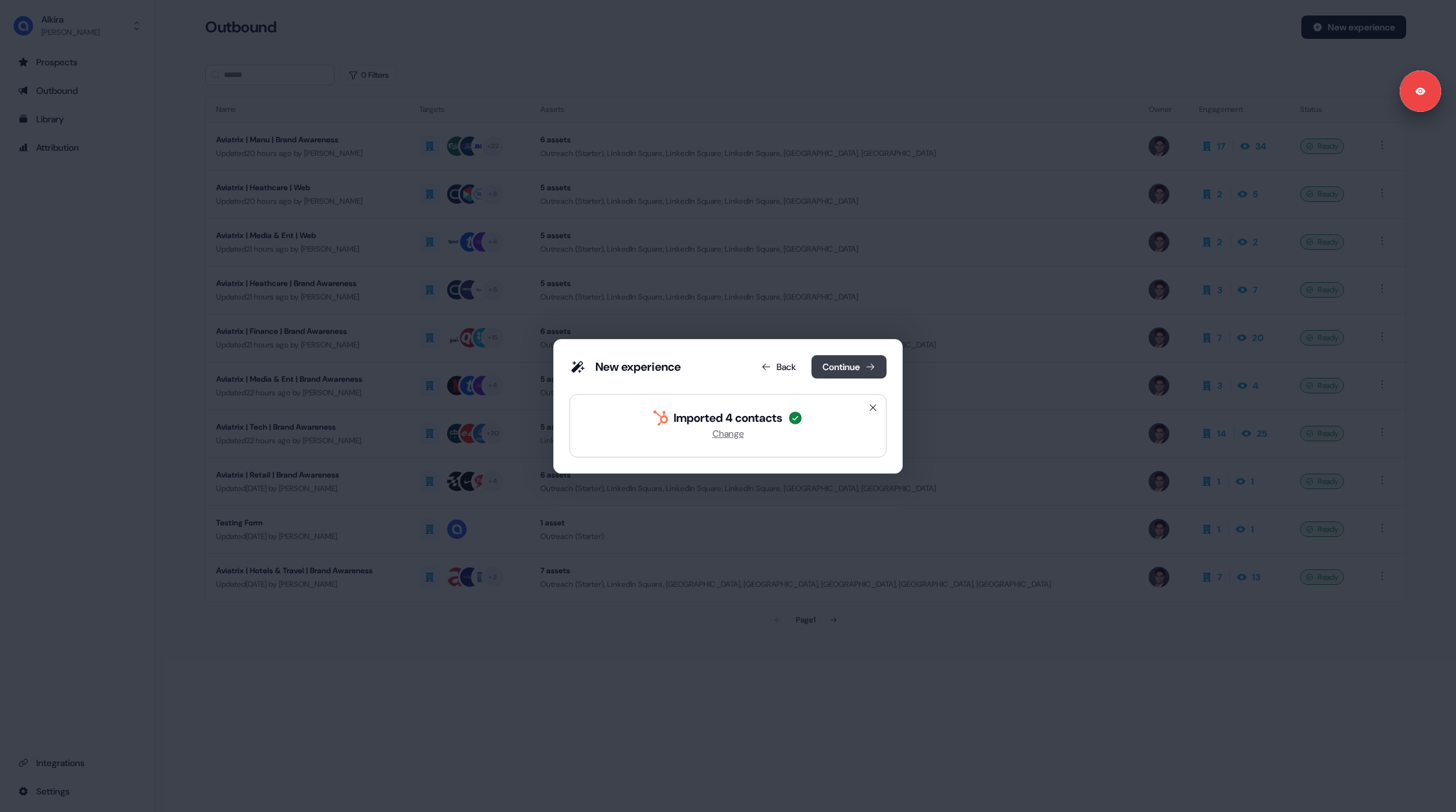
click at [853, 373] on button "Continue" at bounding box center [849, 366] width 75 height 23
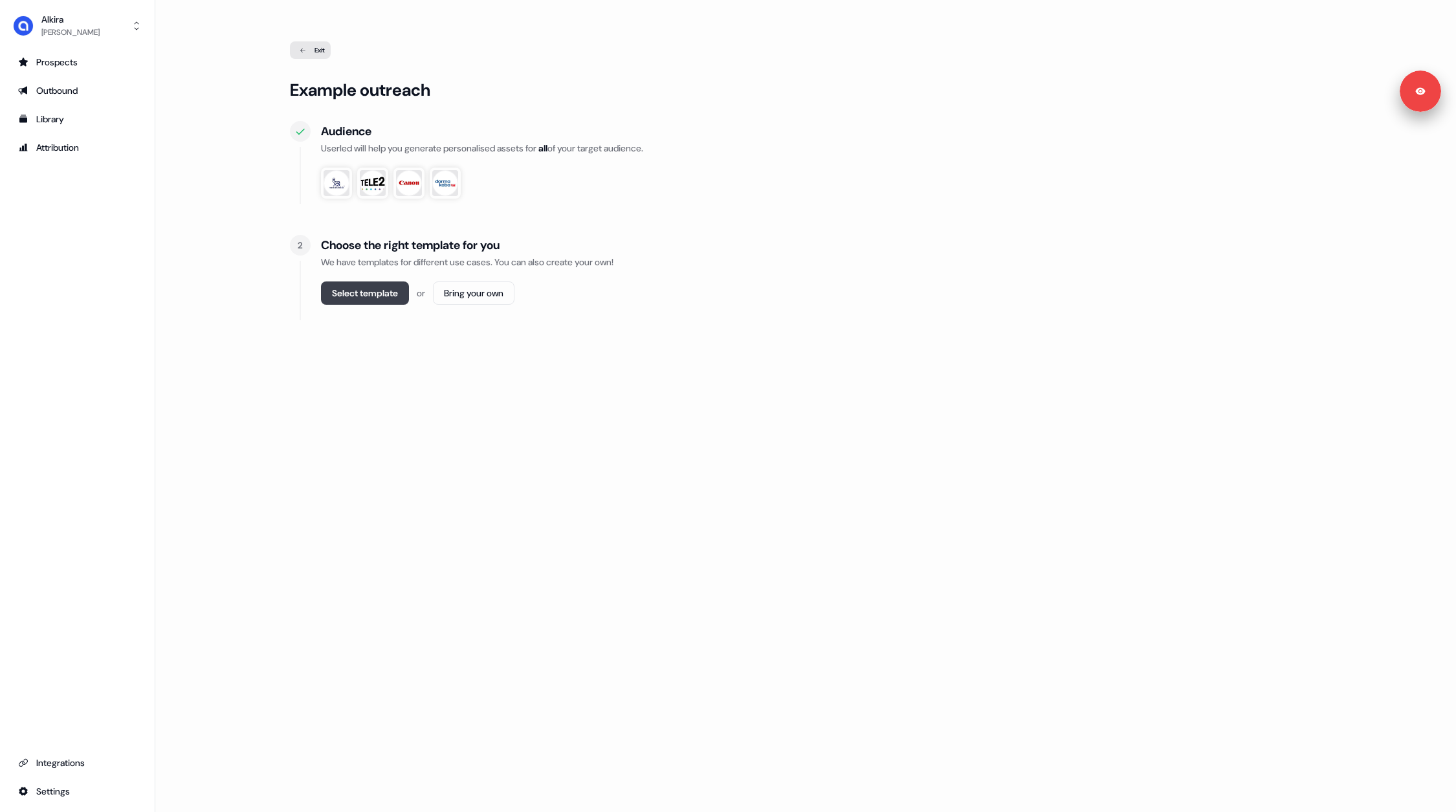
click at [377, 293] on button "Select template" at bounding box center [365, 293] width 88 height 23
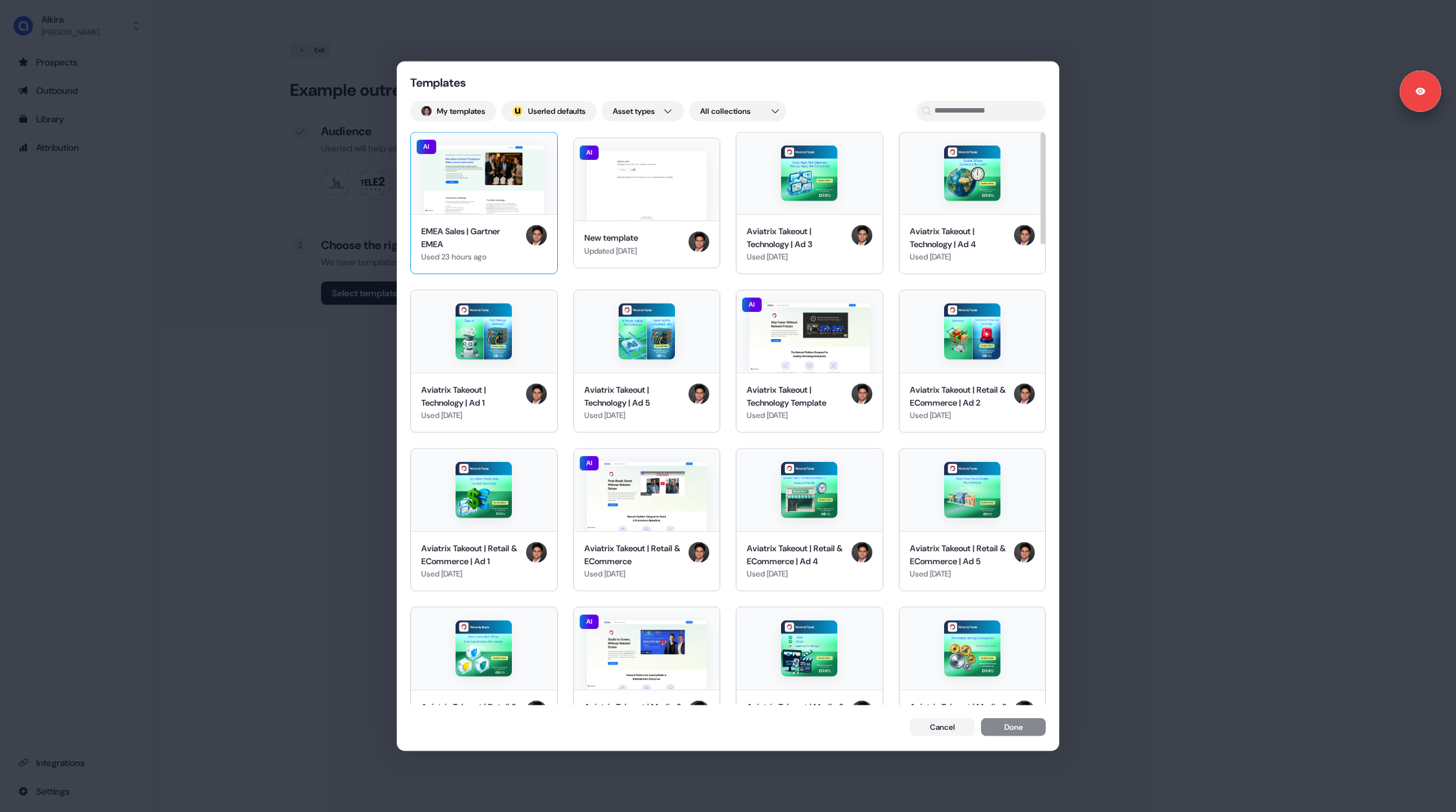
click at [498, 199] on img at bounding box center [484, 179] width 120 height 69
click at [1015, 725] on button "Done" at bounding box center [1013, 728] width 65 height 18
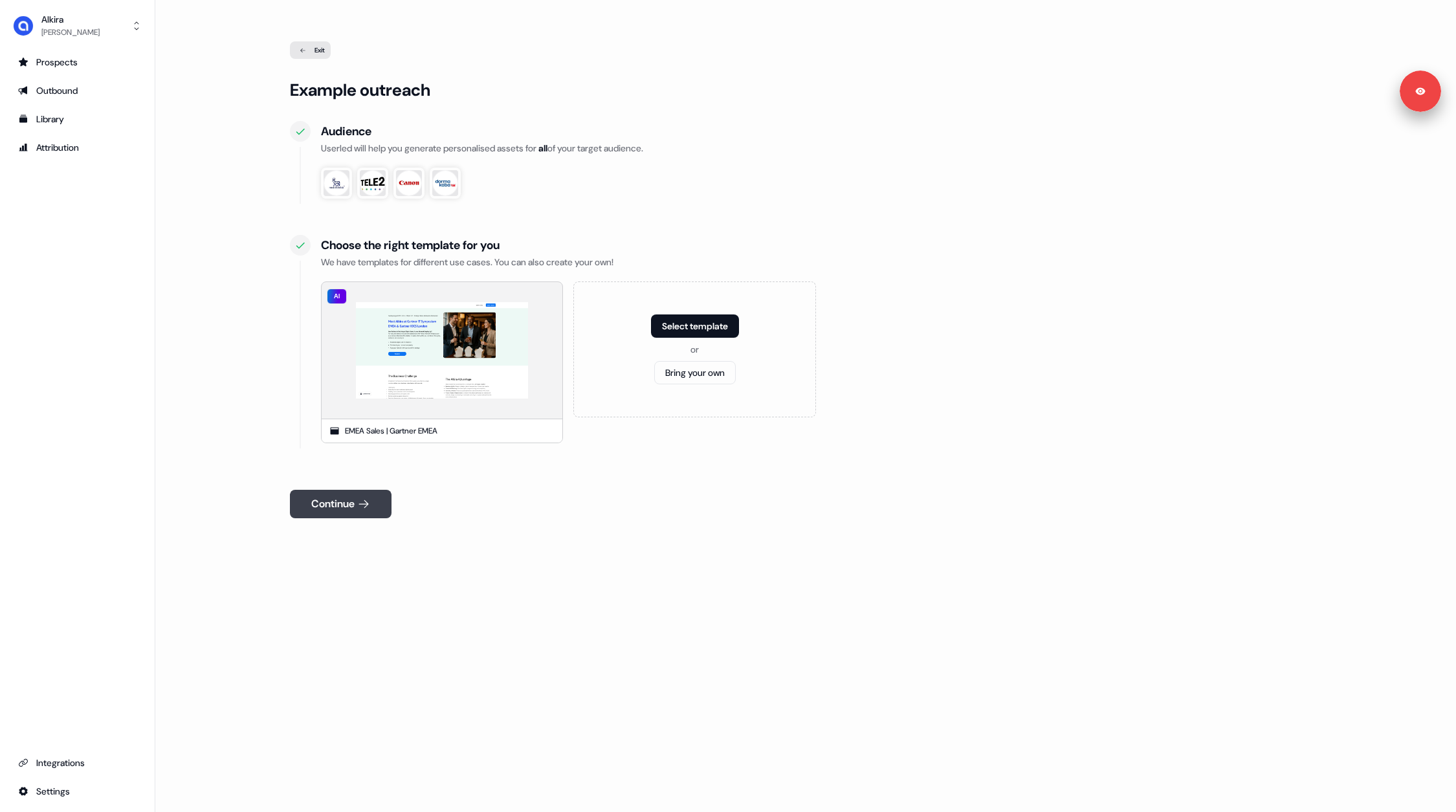
click at [349, 490] on button "Continue" at bounding box center [340, 504] width 102 height 28
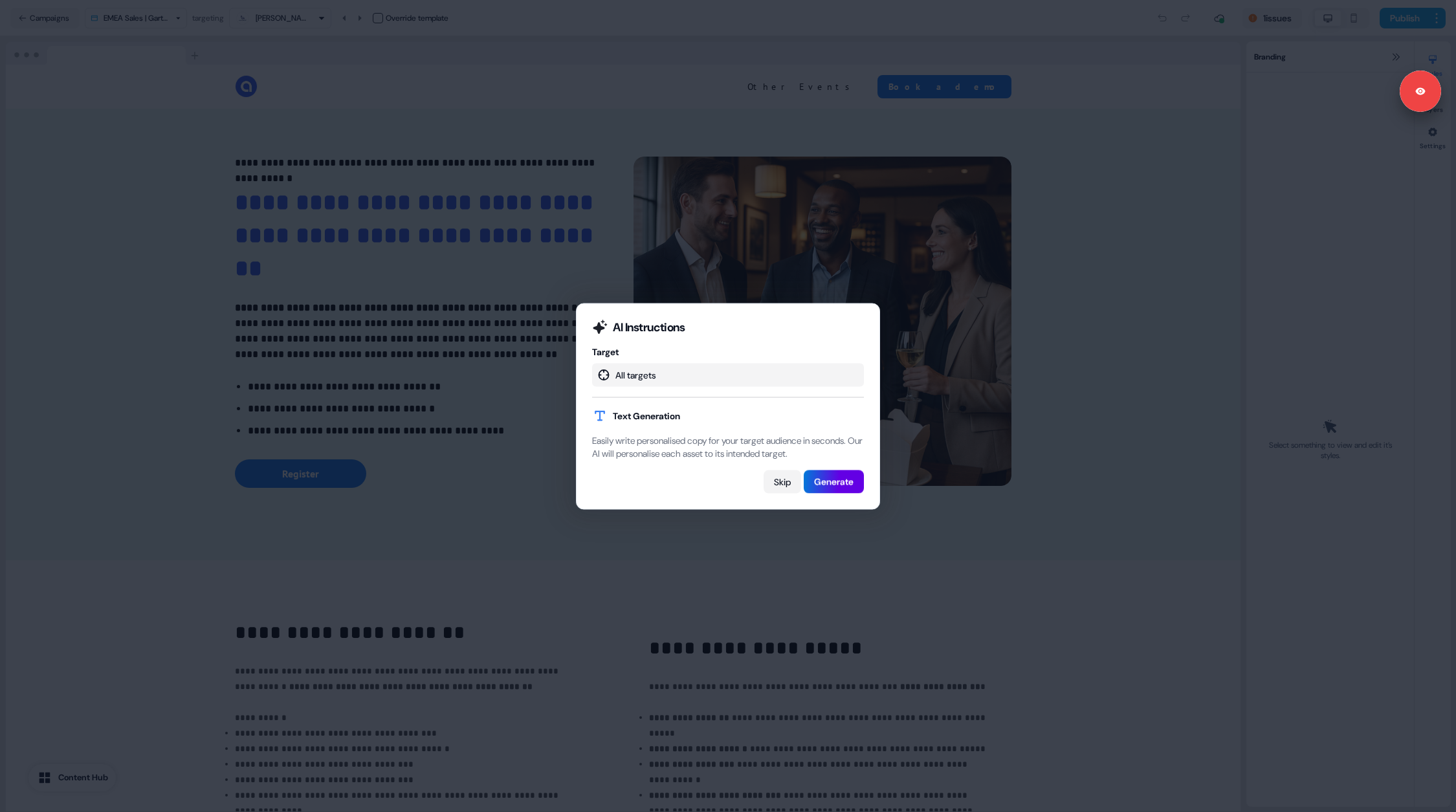
click at [782, 489] on button "Skip" at bounding box center [783, 481] width 37 height 23
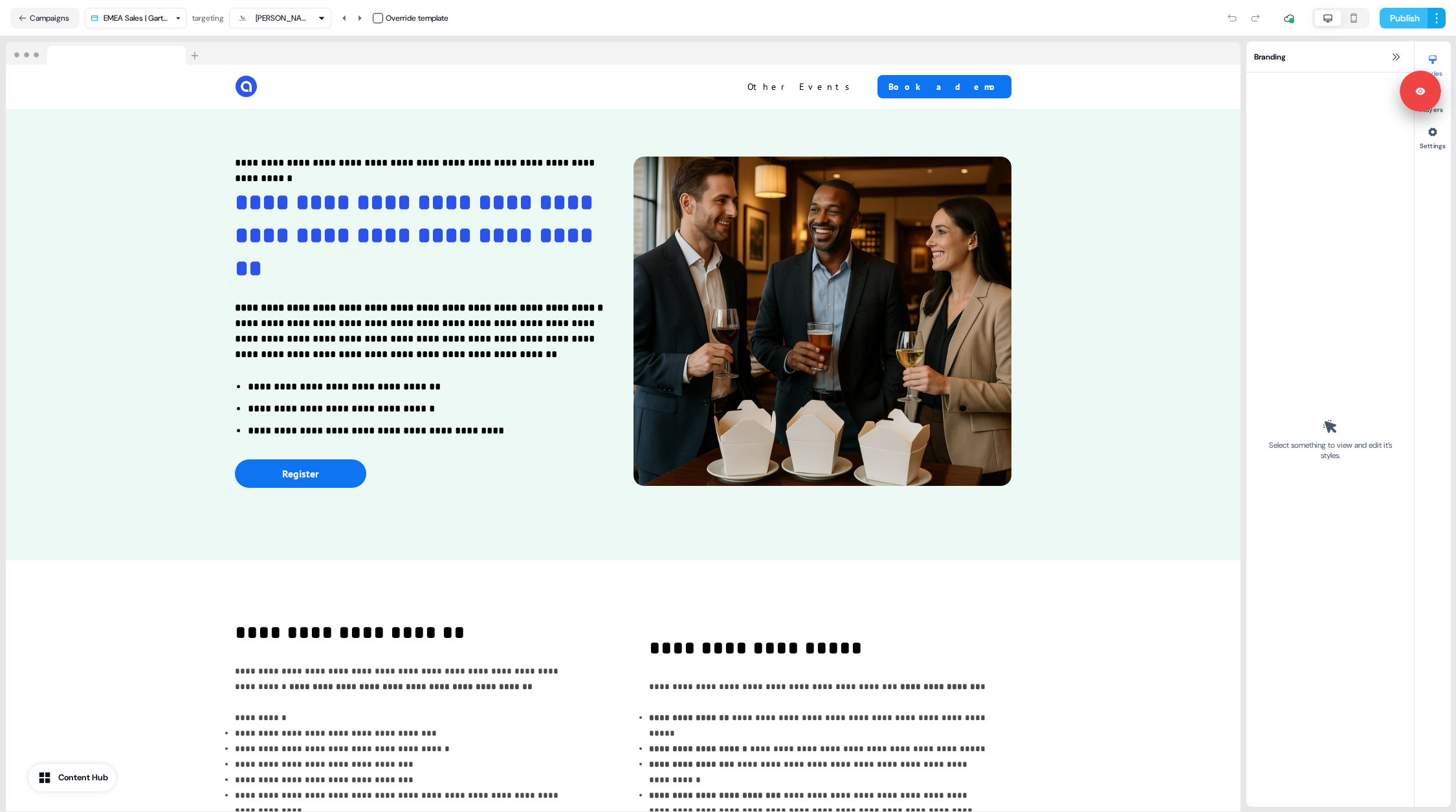
click at [1407, 20] on button "Publish" at bounding box center [1404, 18] width 48 height 21
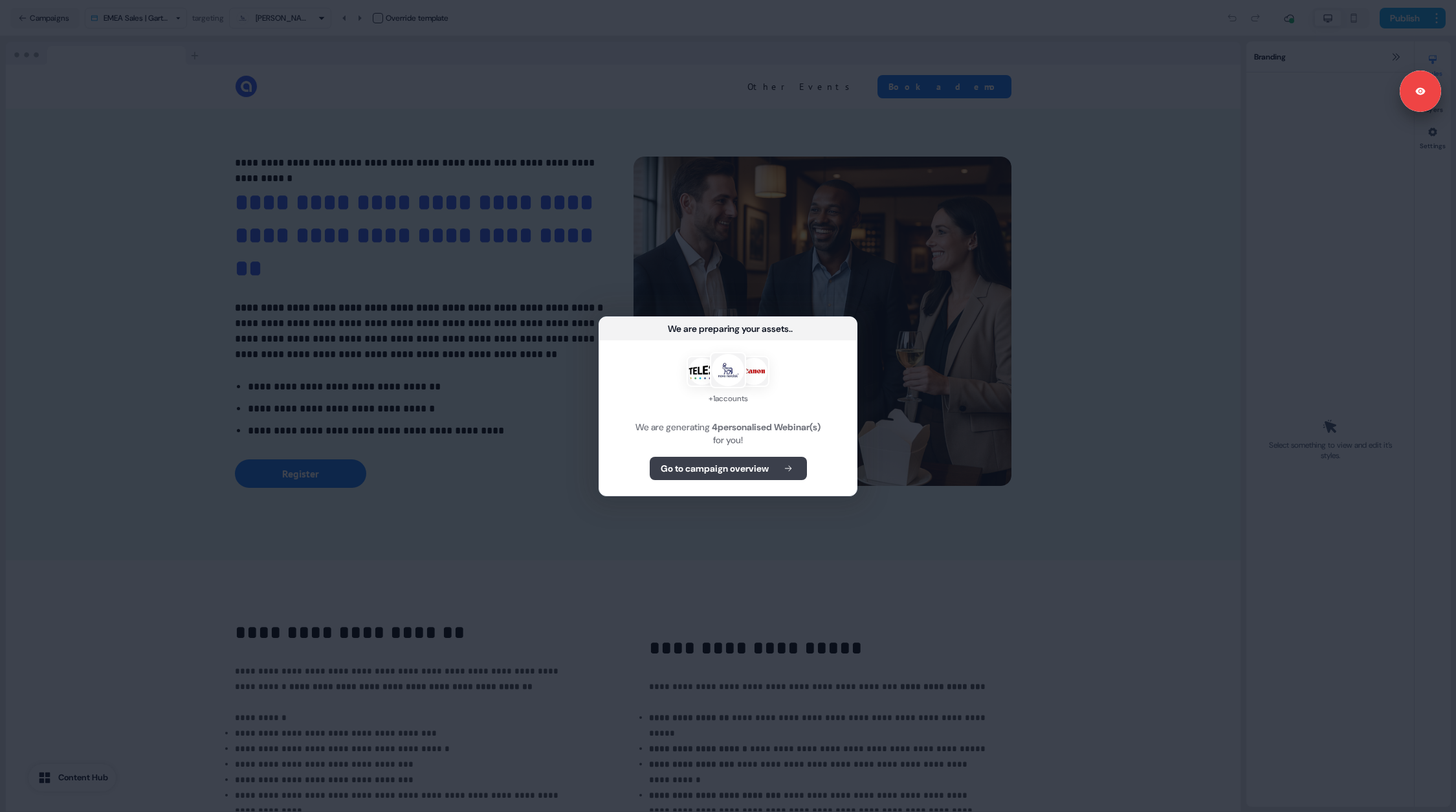
click at [737, 462] on b "Go to campaign overview" at bounding box center [715, 468] width 108 height 13
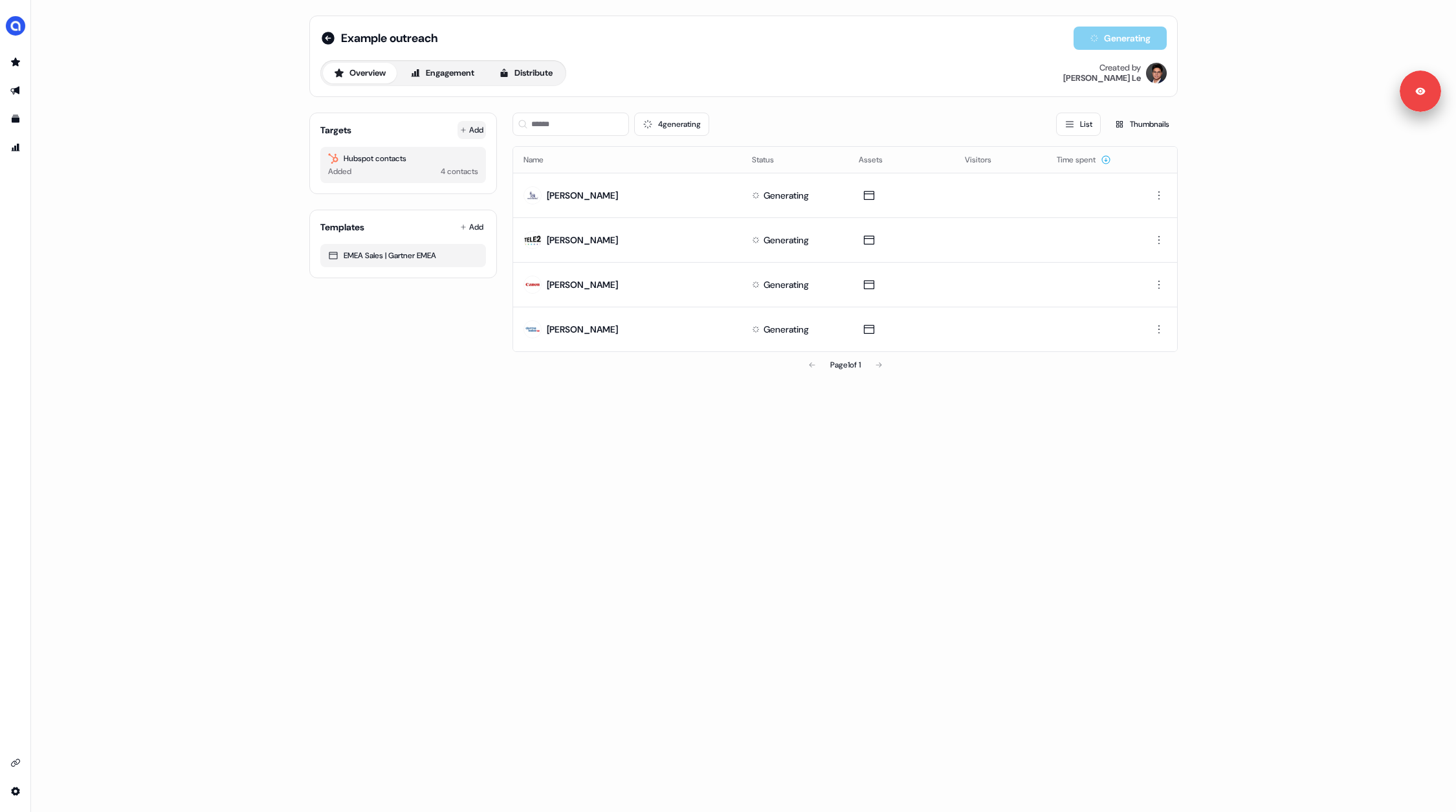
click at [467, 127] on button "Add" at bounding box center [472, 130] width 28 height 18
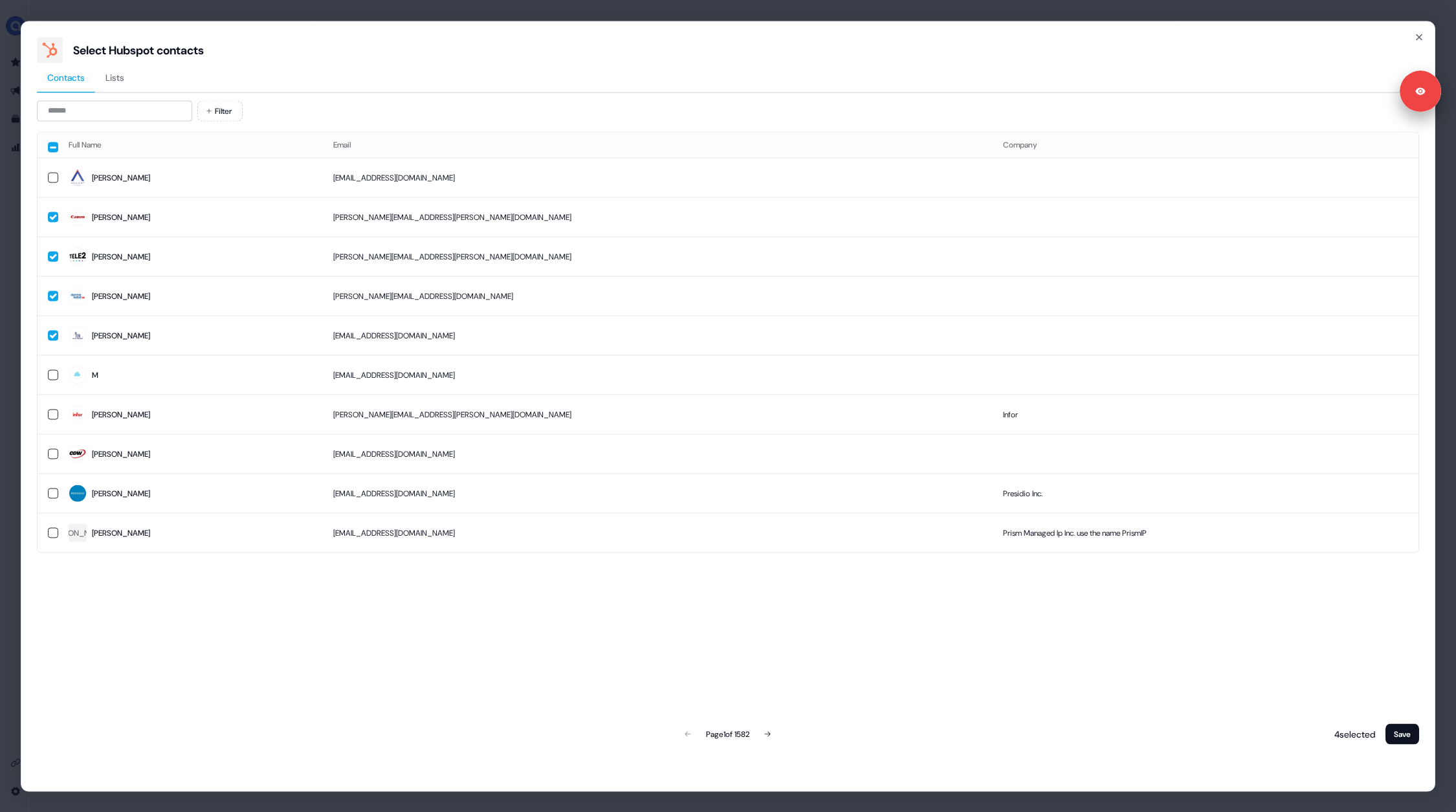
click at [119, 67] on button "Lists" at bounding box center [114, 78] width 40 height 30
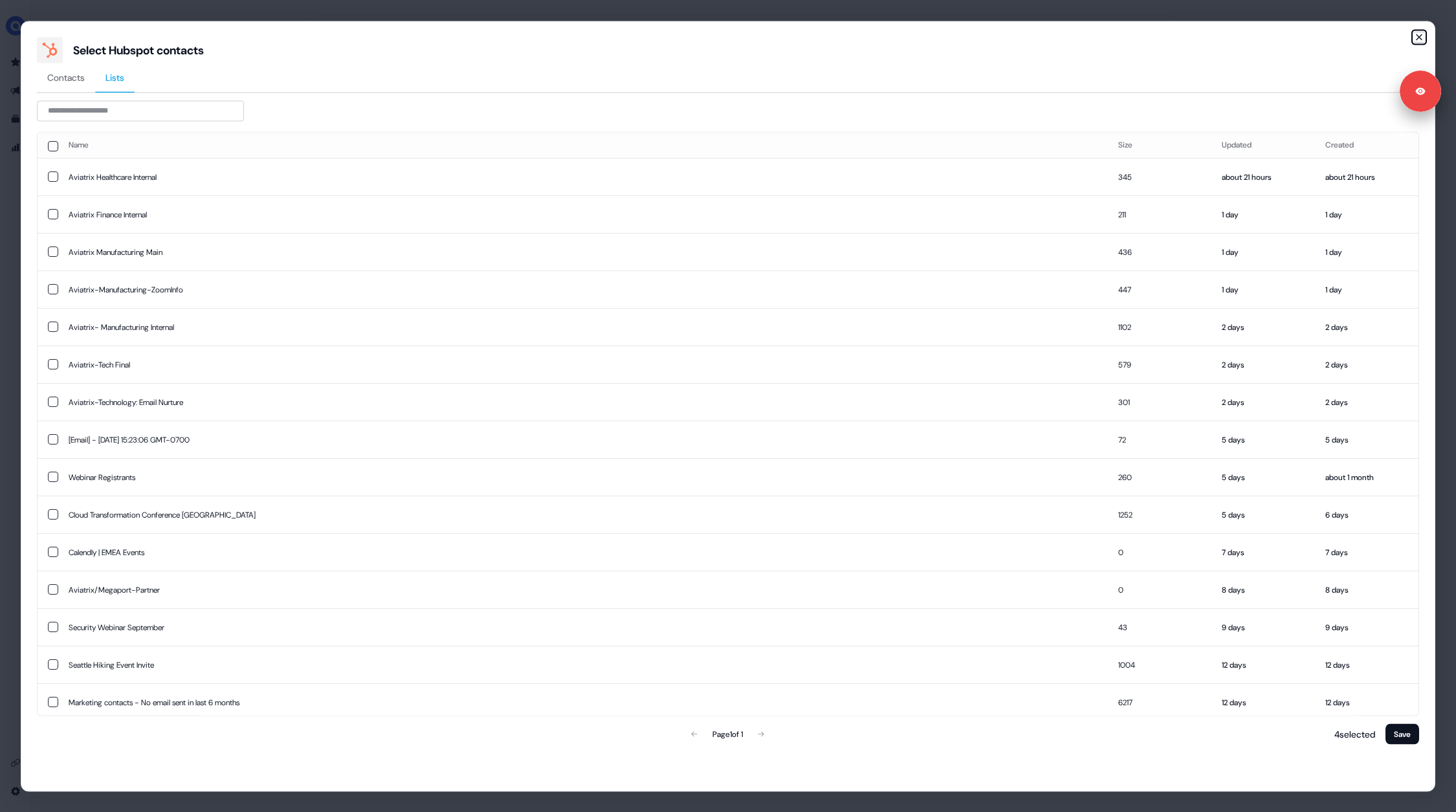
click at [1419, 34] on icon "button" at bounding box center [1419, 37] width 10 height 10
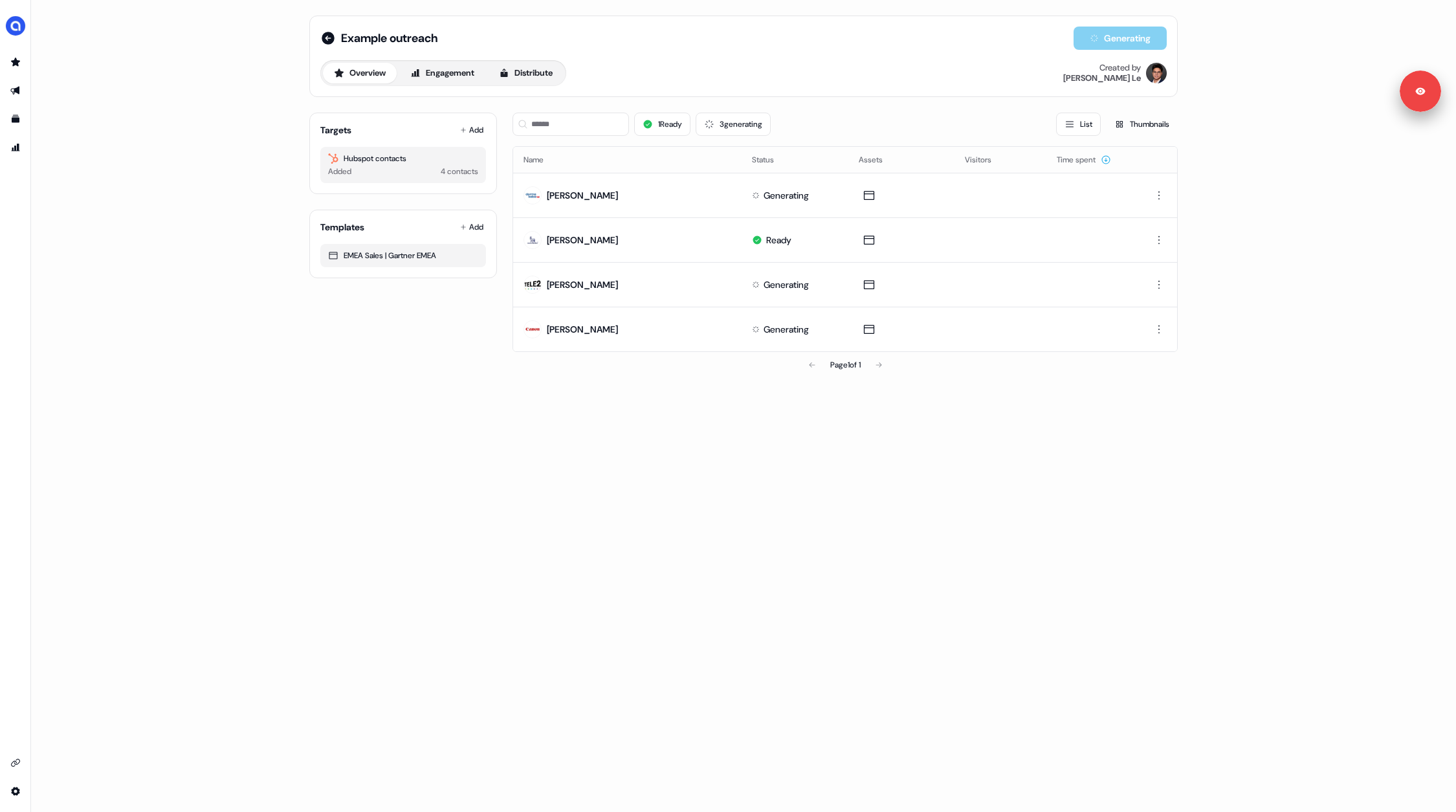
click at [632, 366] on div "Page 1 of 1" at bounding box center [844, 365] width 665 height 26
click at [680, 353] on div "Page 1 of 1" at bounding box center [844, 365] width 665 height 26
click at [521, 75] on button "Distribute" at bounding box center [526, 73] width 75 height 21
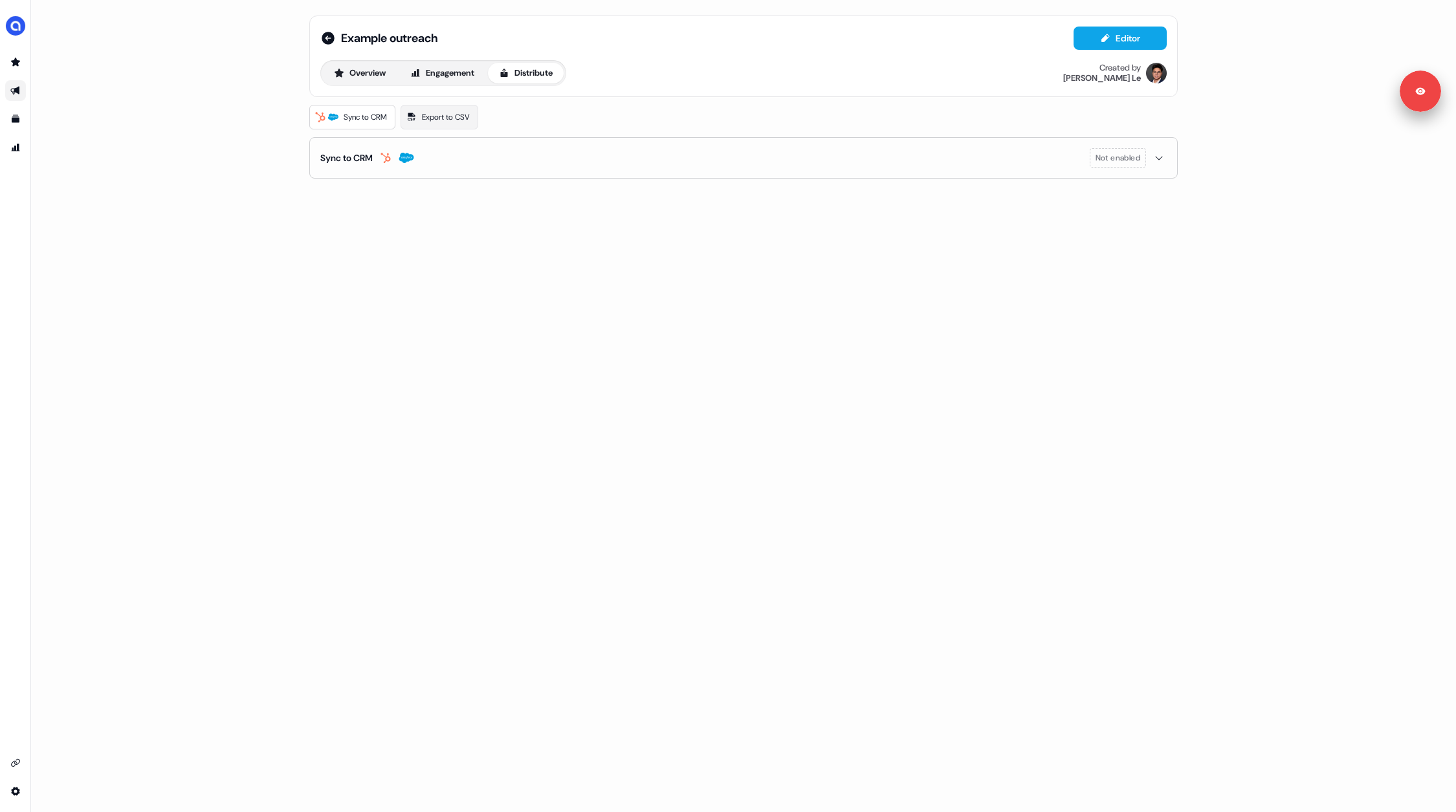
click at [371, 114] on span "Sync to CRM" at bounding box center [365, 116] width 43 height 13
click at [386, 148] on button "Sync to CRM Not enabled" at bounding box center [744, 158] width 847 height 40
click at [337, 187] on button "enable-crm-asset-sync" at bounding box center [332, 190] width 23 height 13
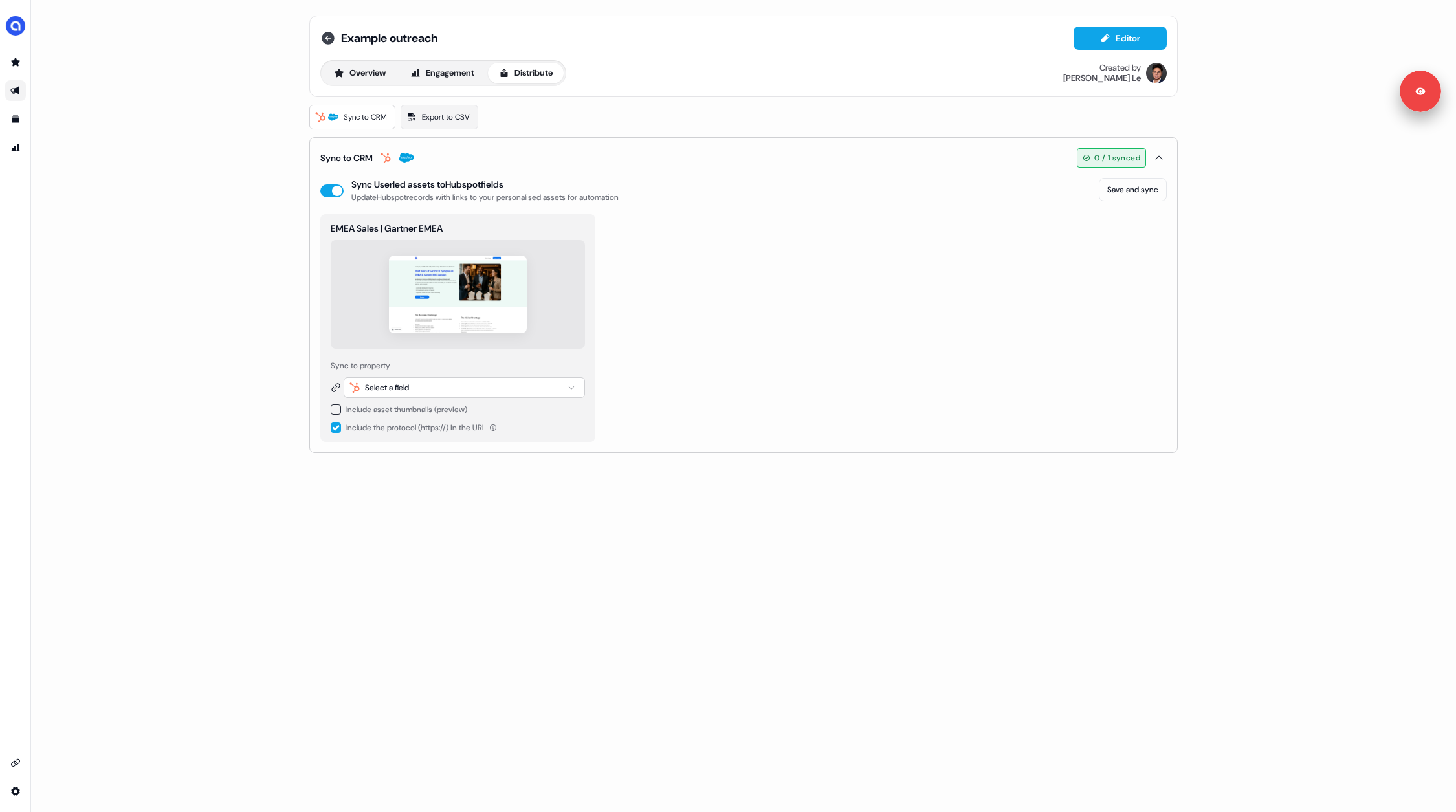
click at [328, 38] on icon at bounding box center [328, 38] width 16 height 16
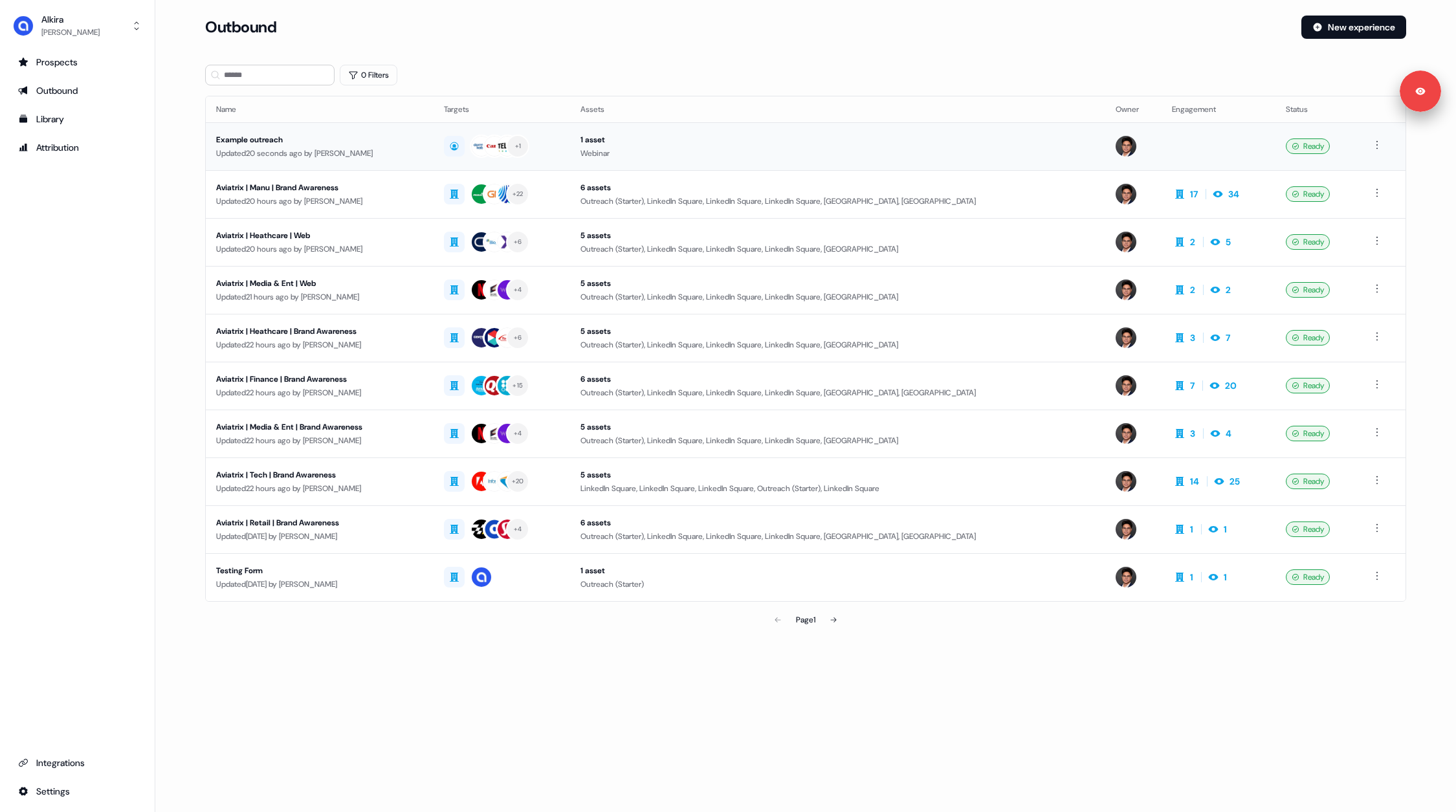
click at [411, 141] on div "Example outreach" at bounding box center [319, 140] width 207 height 13
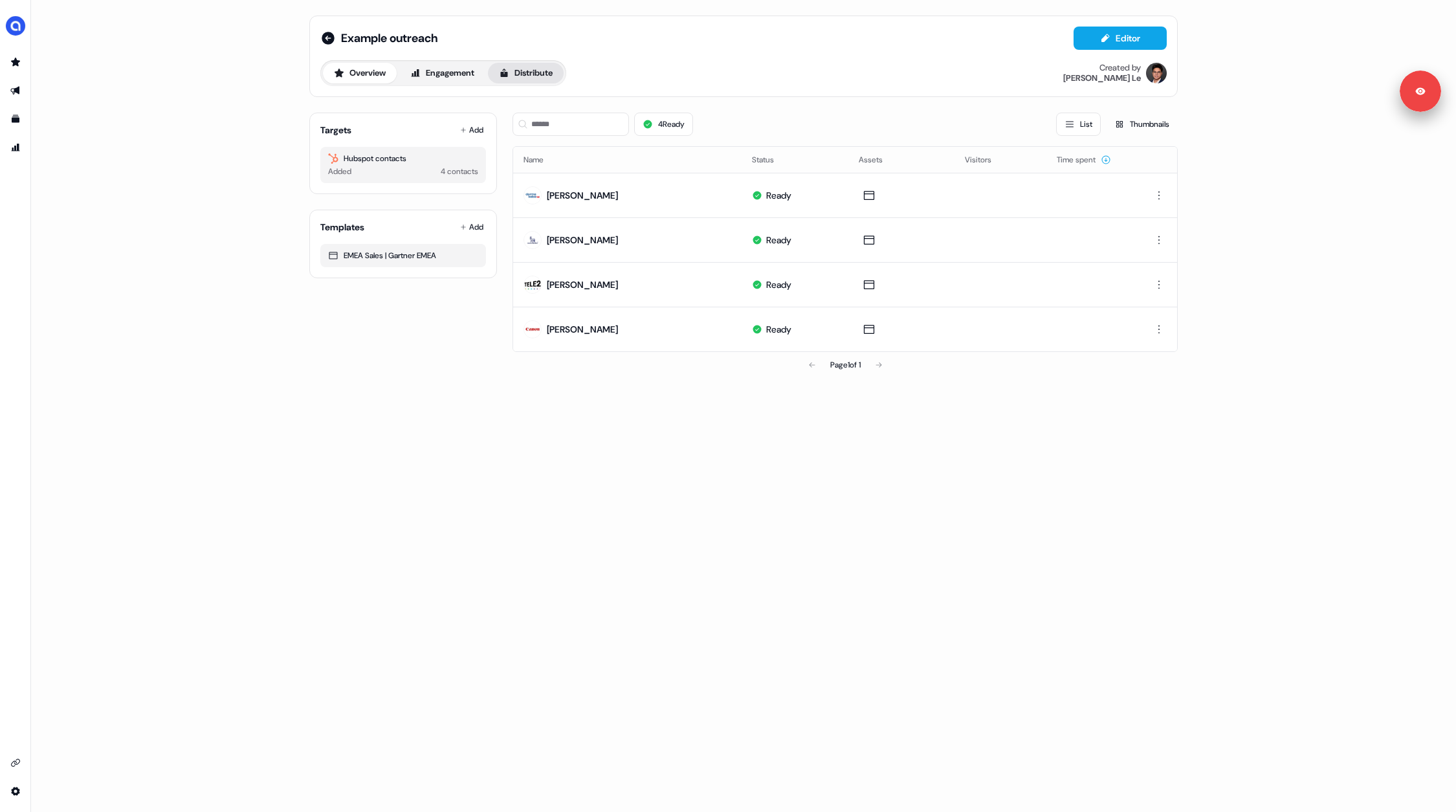
click at [535, 74] on button "Distribute" at bounding box center [526, 73] width 75 height 21
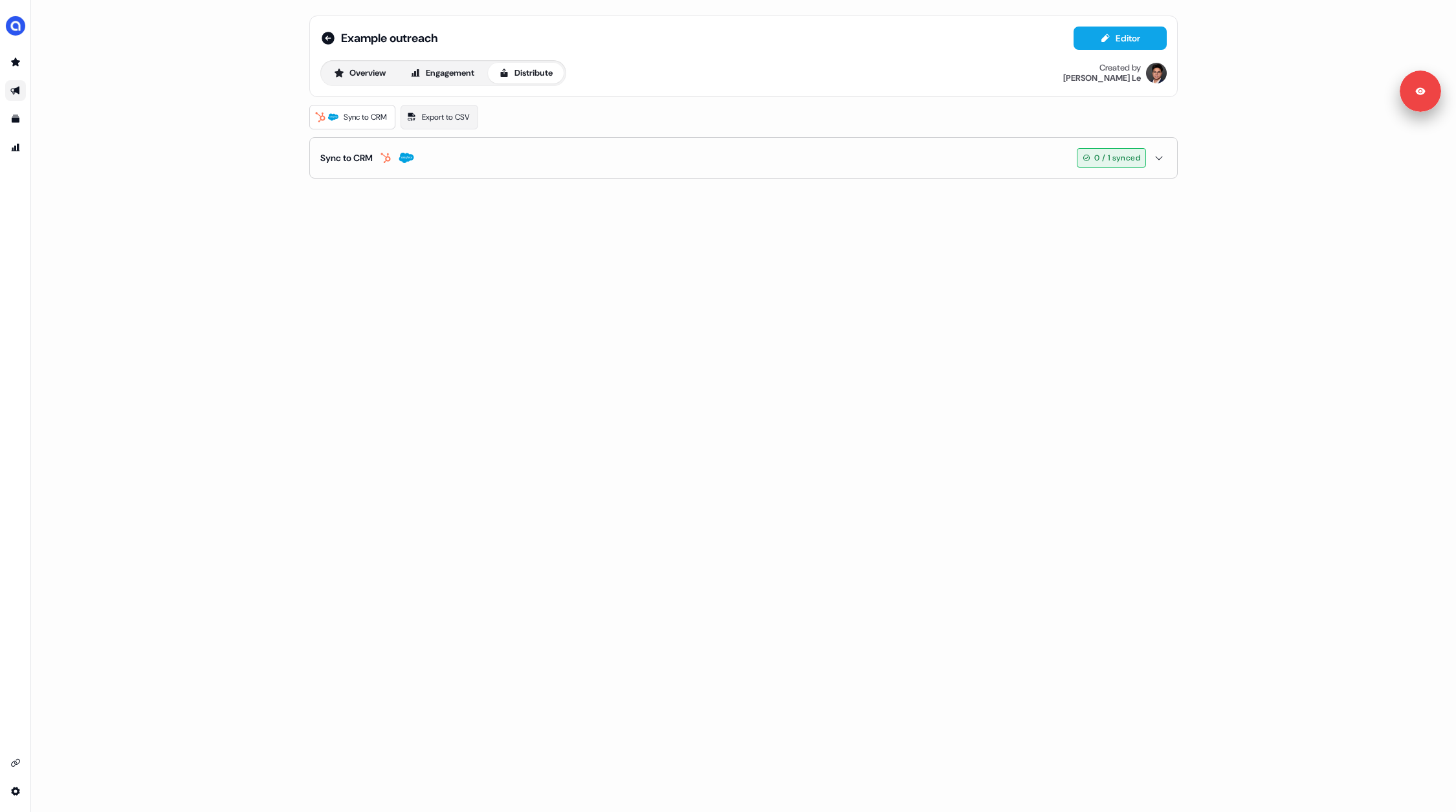
click at [366, 153] on div "Sync to CRM" at bounding box center [346, 157] width 52 height 13
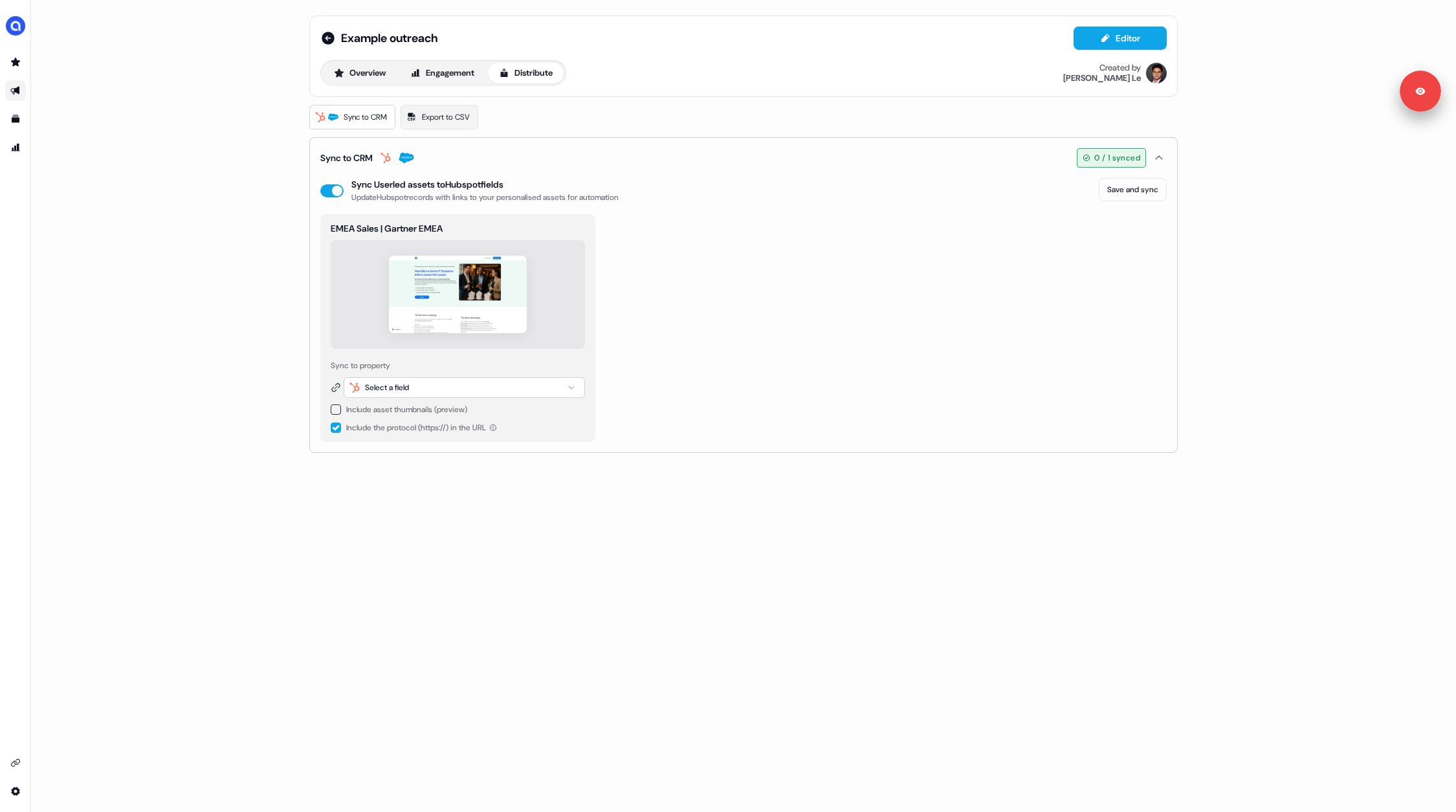
click at [337, 405] on button "button" at bounding box center [336, 410] width 10 height 10
click at [394, 387] on div "Select a field" at bounding box center [387, 387] width 44 height 13
type input "*******"
click at [482, 454] on span "userled_landing_page_url" at bounding box center [491, 455] width 87 height 13
click at [441, 414] on div "Select a field" at bounding box center [464, 413] width 241 height 21
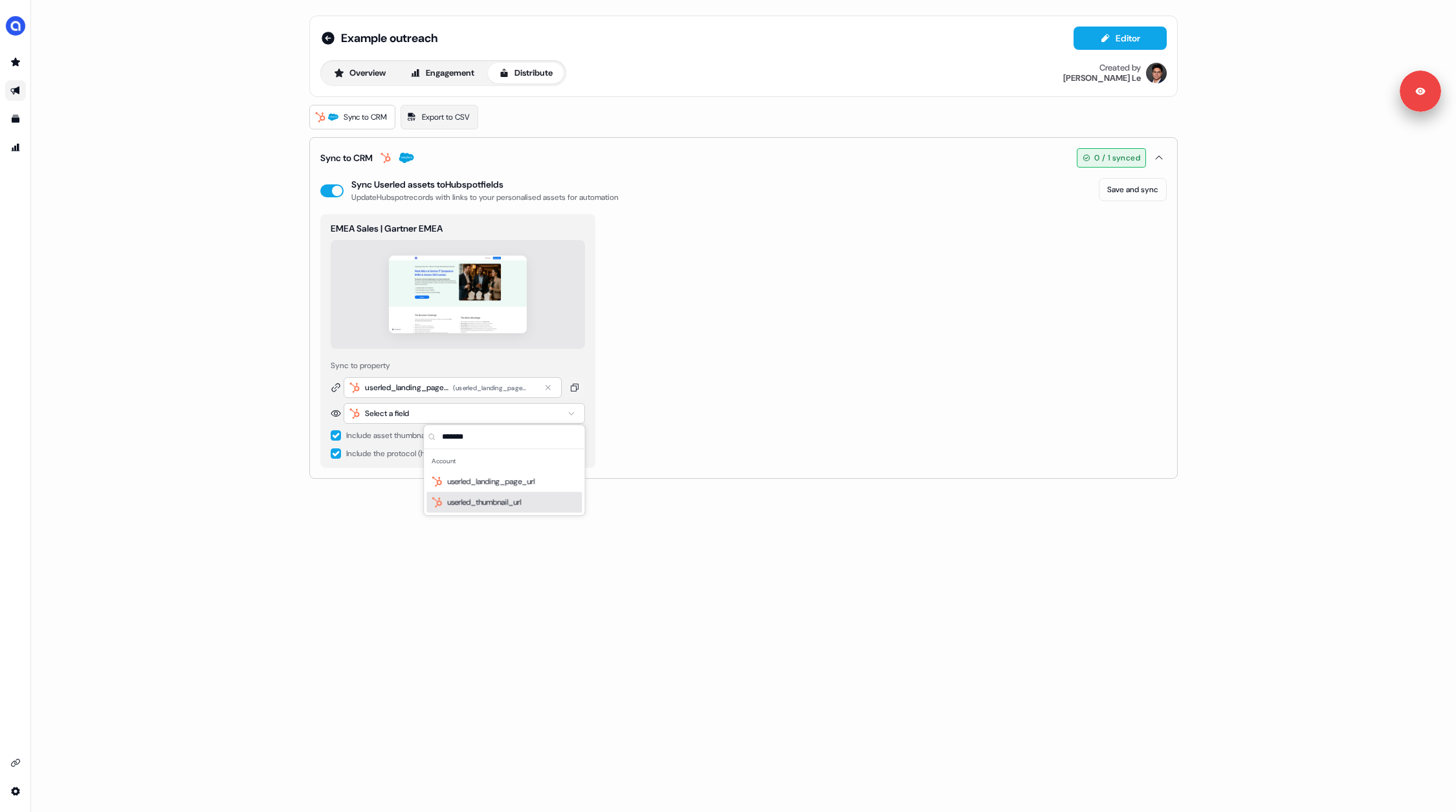
type input "*******"
click at [467, 498] on span "userled_thumbnail_url" at bounding box center [484, 502] width 74 height 13
click at [359, 66] on button "Overview" at bounding box center [360, 73] width 74 height 21
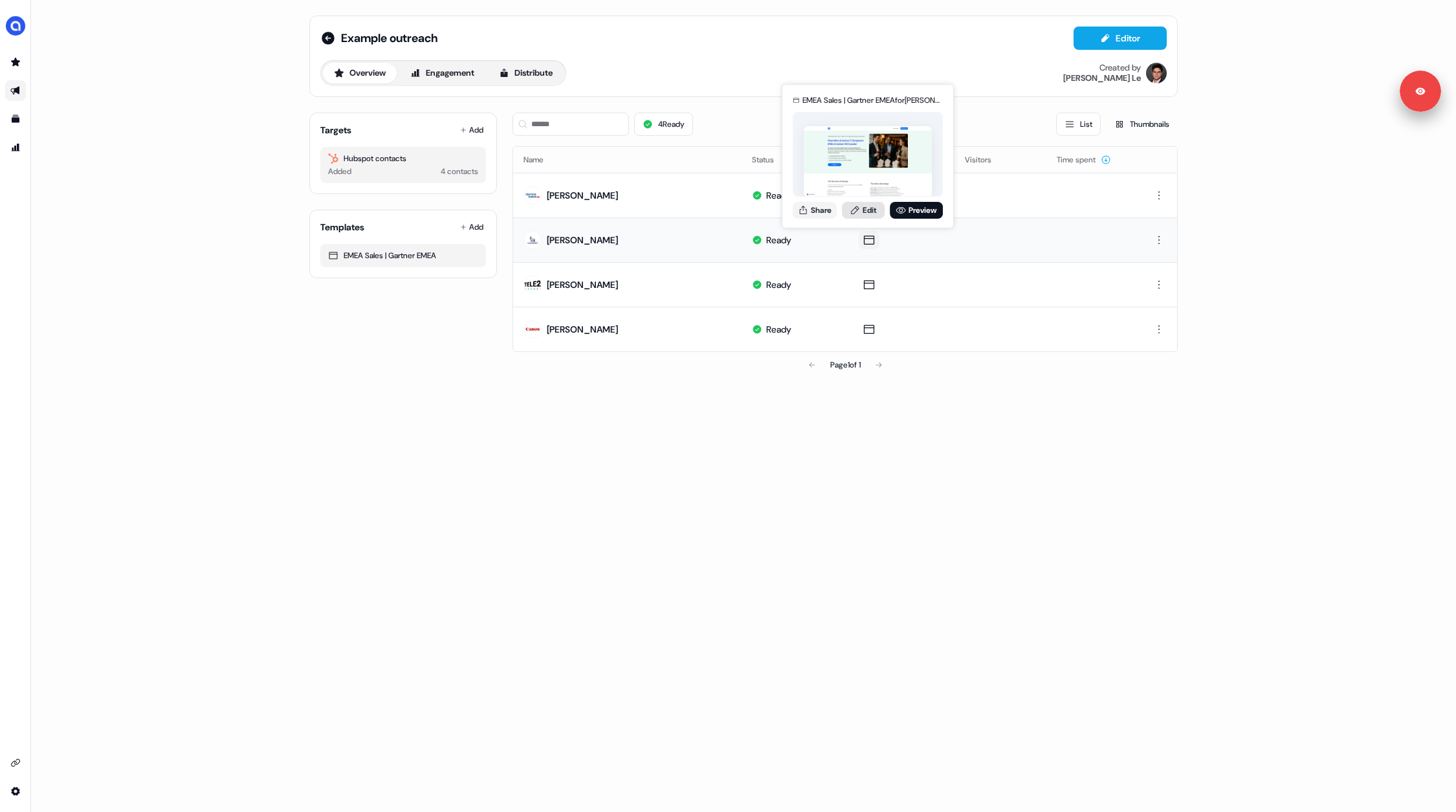
click at [864, 213] on link "Edit" at bounding box center [863, 210] width 43 height 17
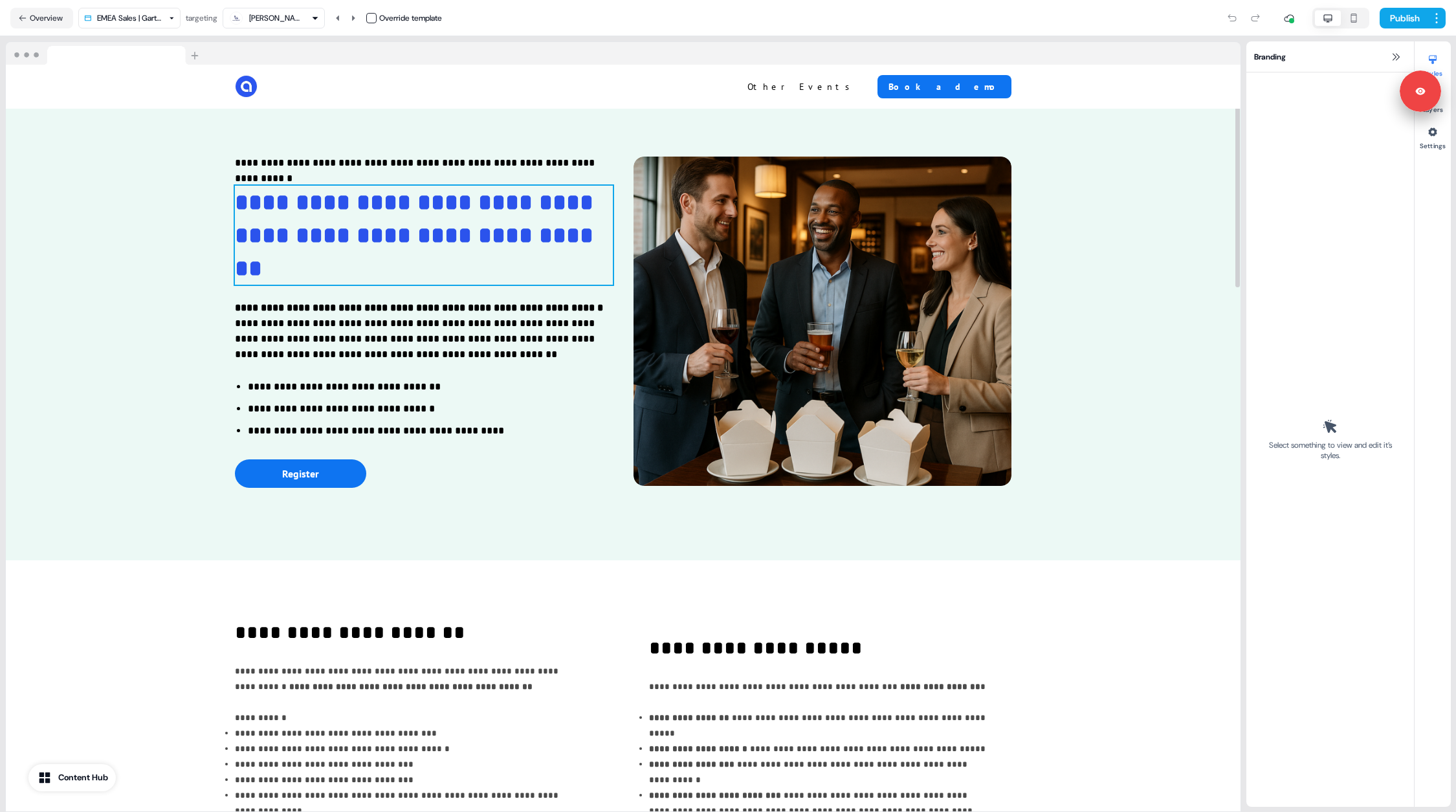
click at [336, 210] on span "**********" at bounding box center [417, 236] width 365 height 90
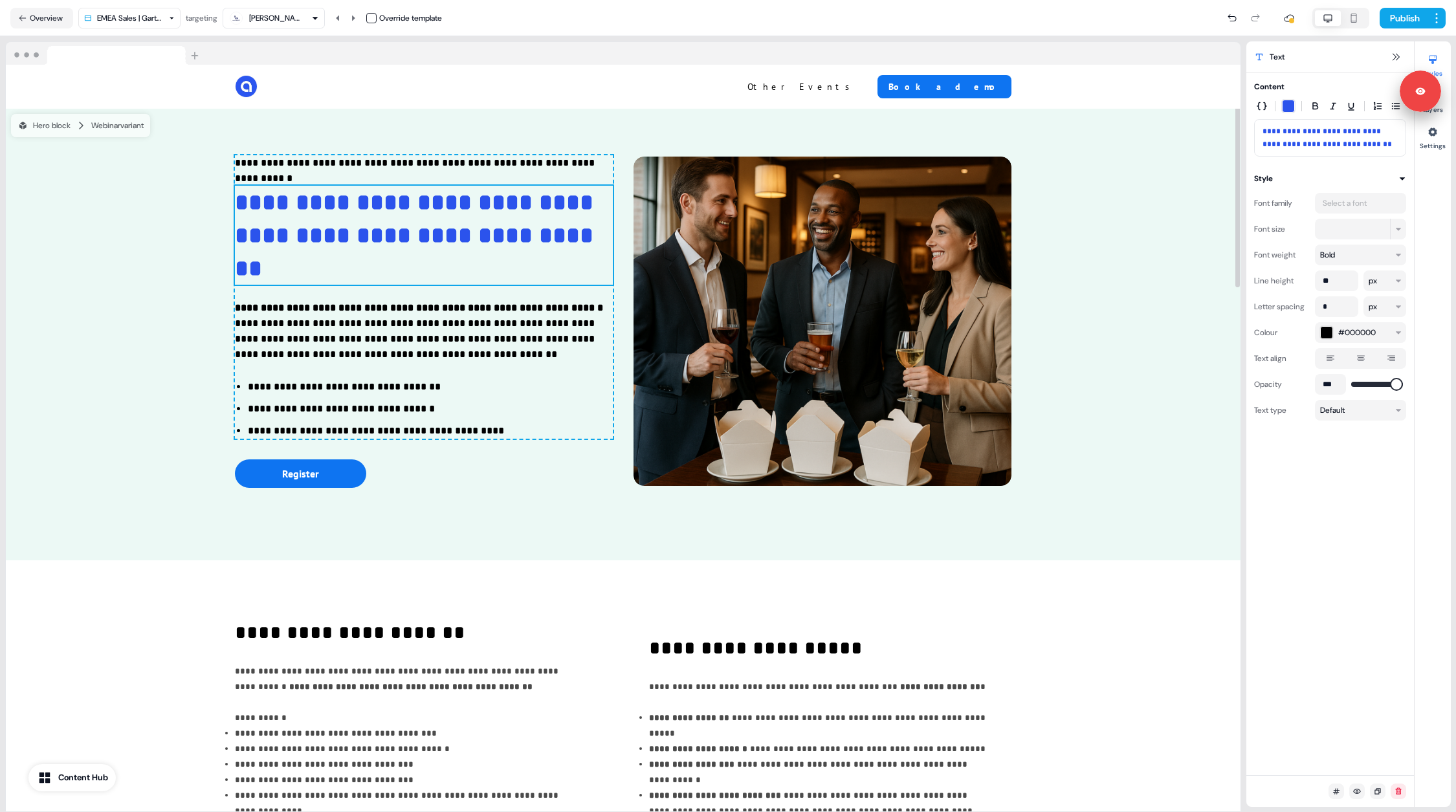
click at [1263, 131] on span "**********" at bounding box center [1327, 138] width 129 height 21
click at [1261, 110] on icon "button" at bounding box center [1262, 106] width 10 height 10
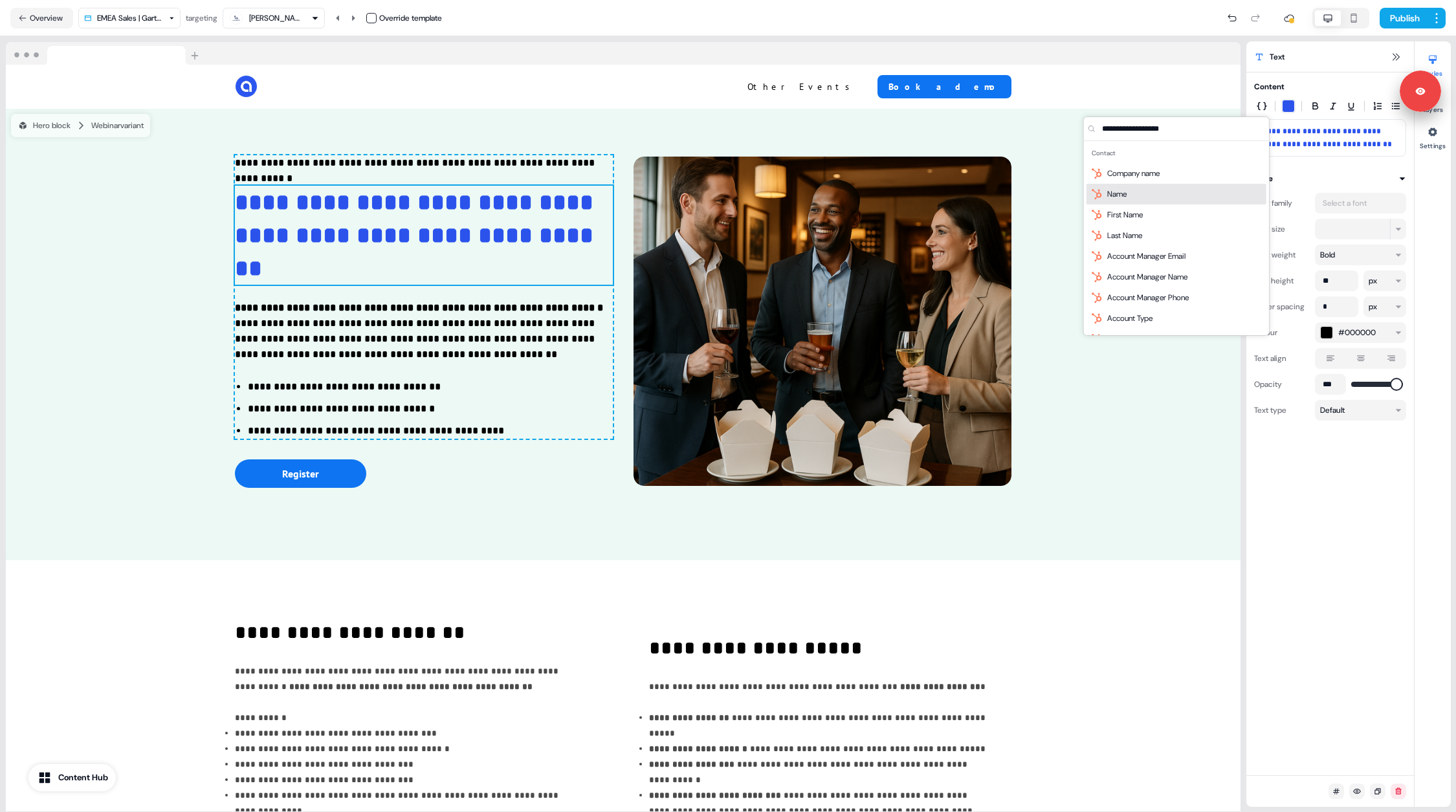
click at [1193, 190] on div "Name" at bounding box center [1176, 194] width 180 height 21
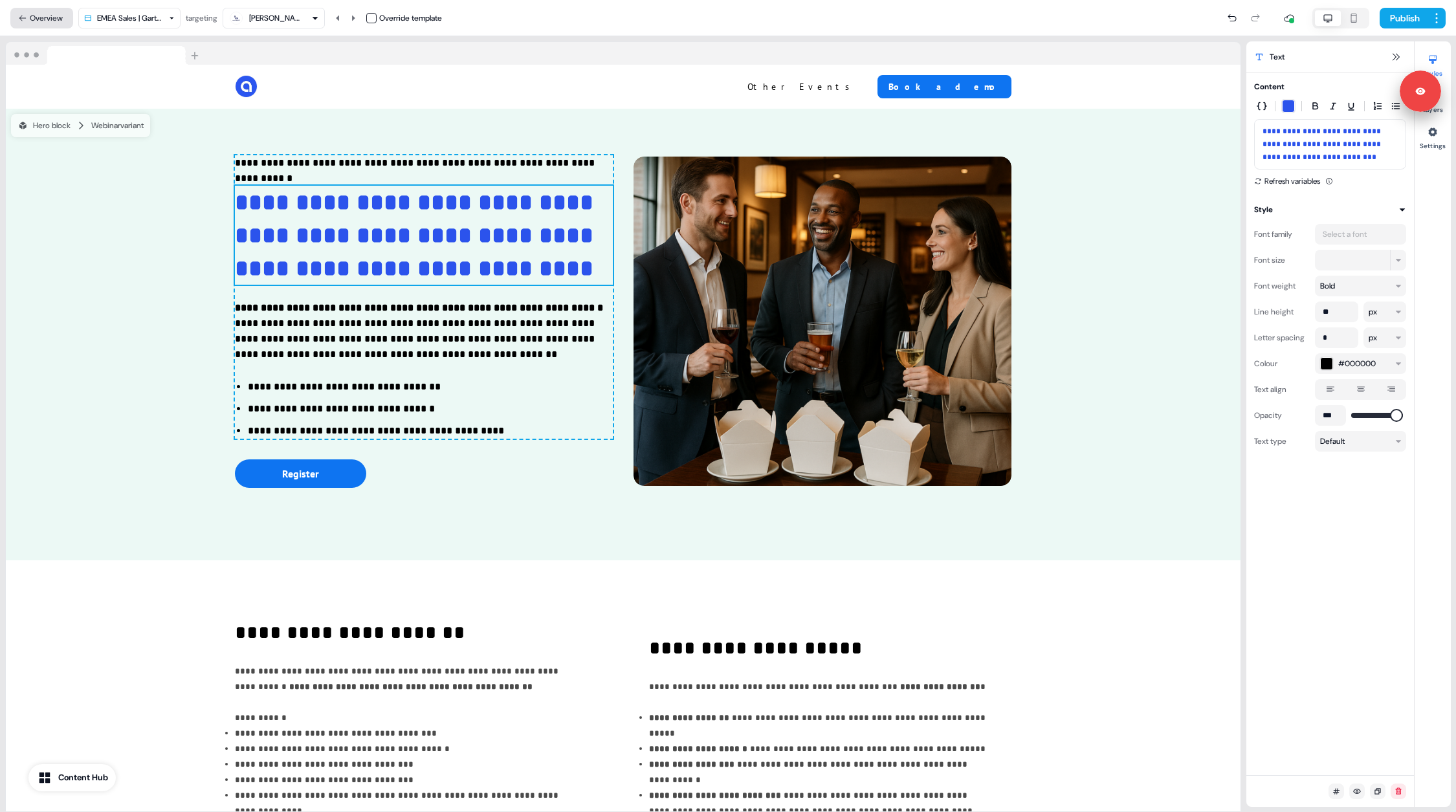
click at [51, 20] on button "Overview" at bounding box center [42, 18] width 63 height 21
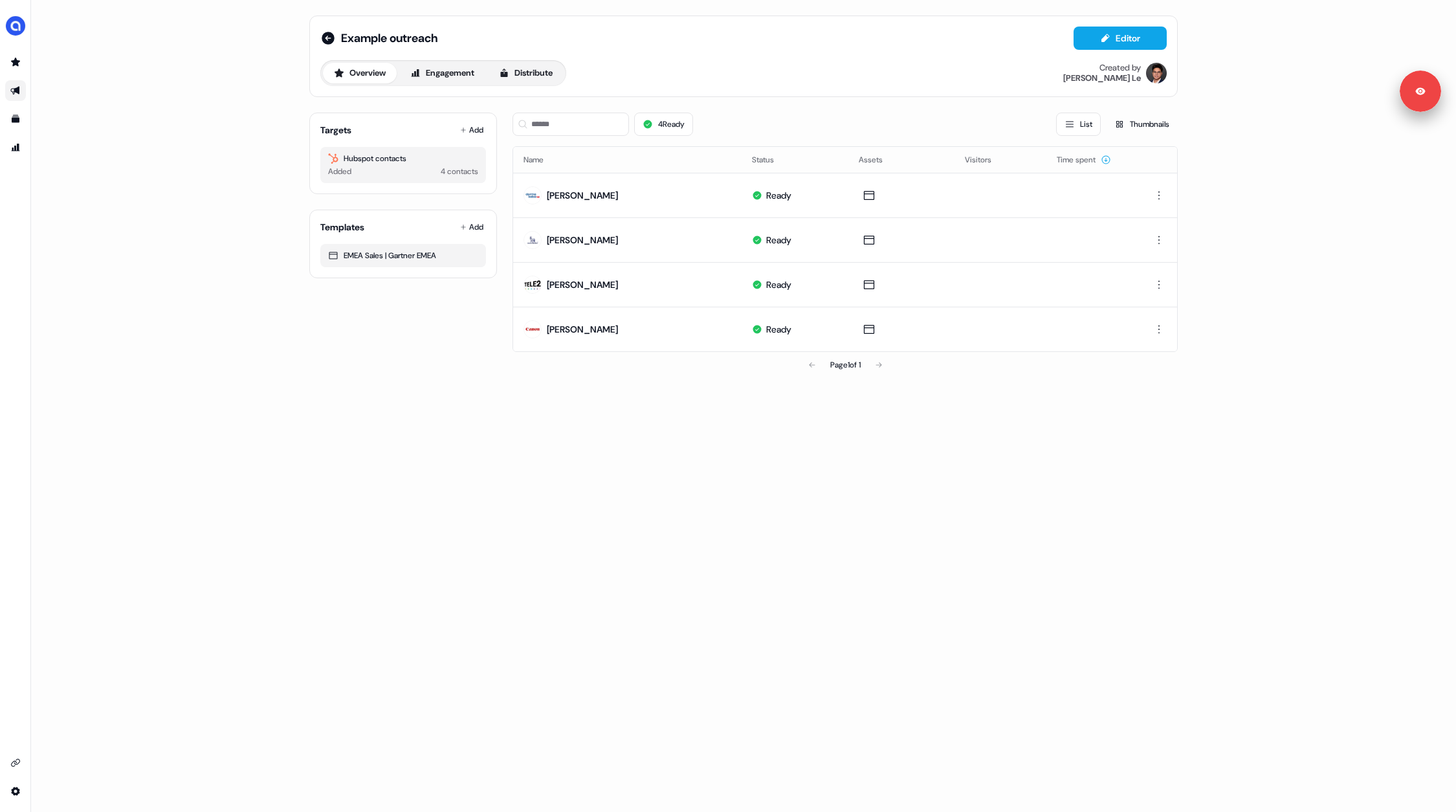
click at [598, 72] on div "Overview Engagement Distribute Created by [PERSON_NAME]" at bounding box center [744, 73] width 847 height 26
click at [745, 72] on div "Overview Engagement Distribute Created by [PERSON_NAME]" at bounding box center [744, 73] width 847 height 26
click at [15, 66] on icon "Go to prospects" at bounding box center [16, 62] width 10 height 10
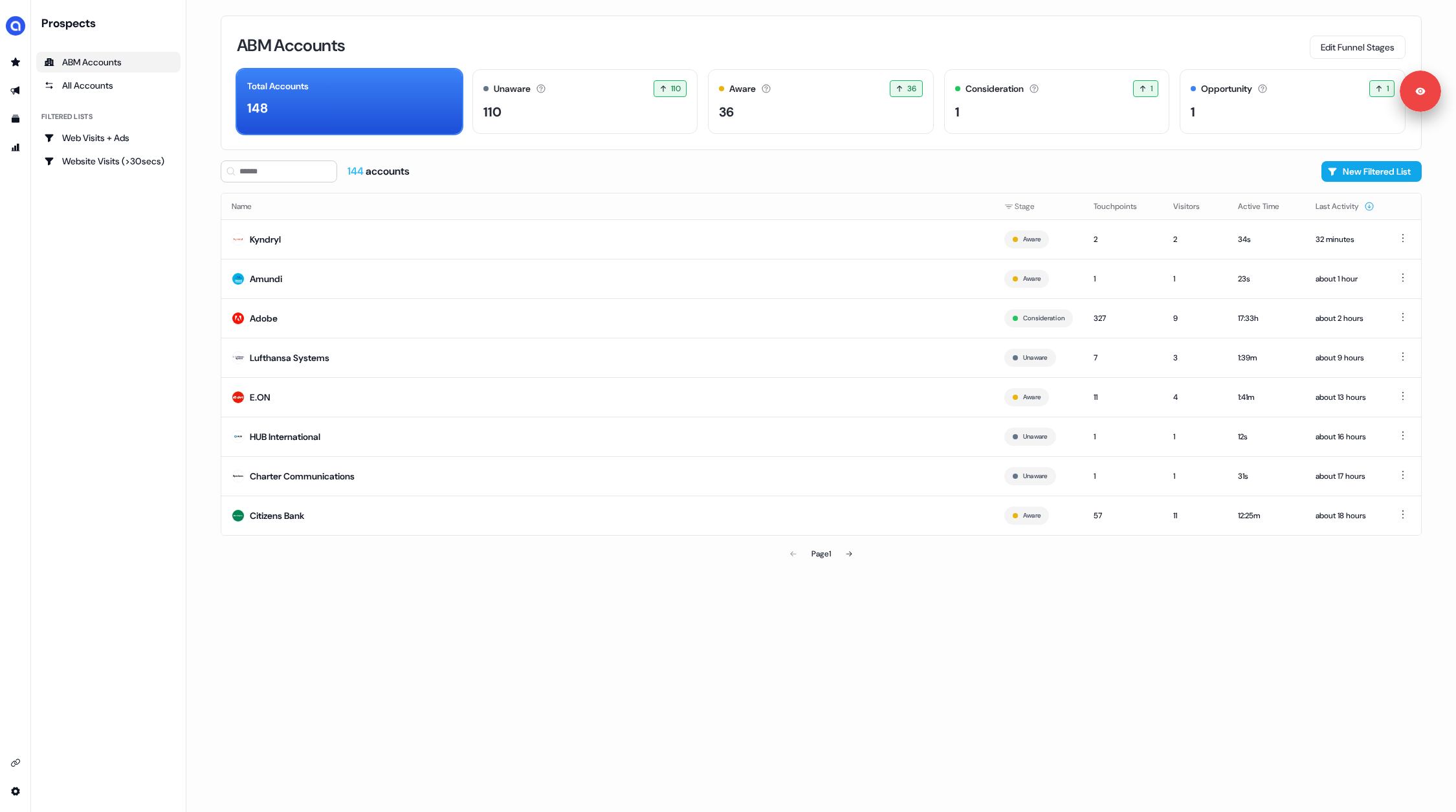
click at [81, 321] on div "Prospects ABM Accounts All Accounts Filtered lists Web Visits + Ads Website Vis…" at bounding box center [108, 406] width 144 height 781
click at [97, 230] on div "Prospects ABM Accounts All Accounts Filtered lists Web Visits + Ads Website Vis…" at bounding box center [108, 406] width 144 height 781
click at [1357, 169] on button "New Filtered List" at bounding box center [1372, 172] width 100 height 21
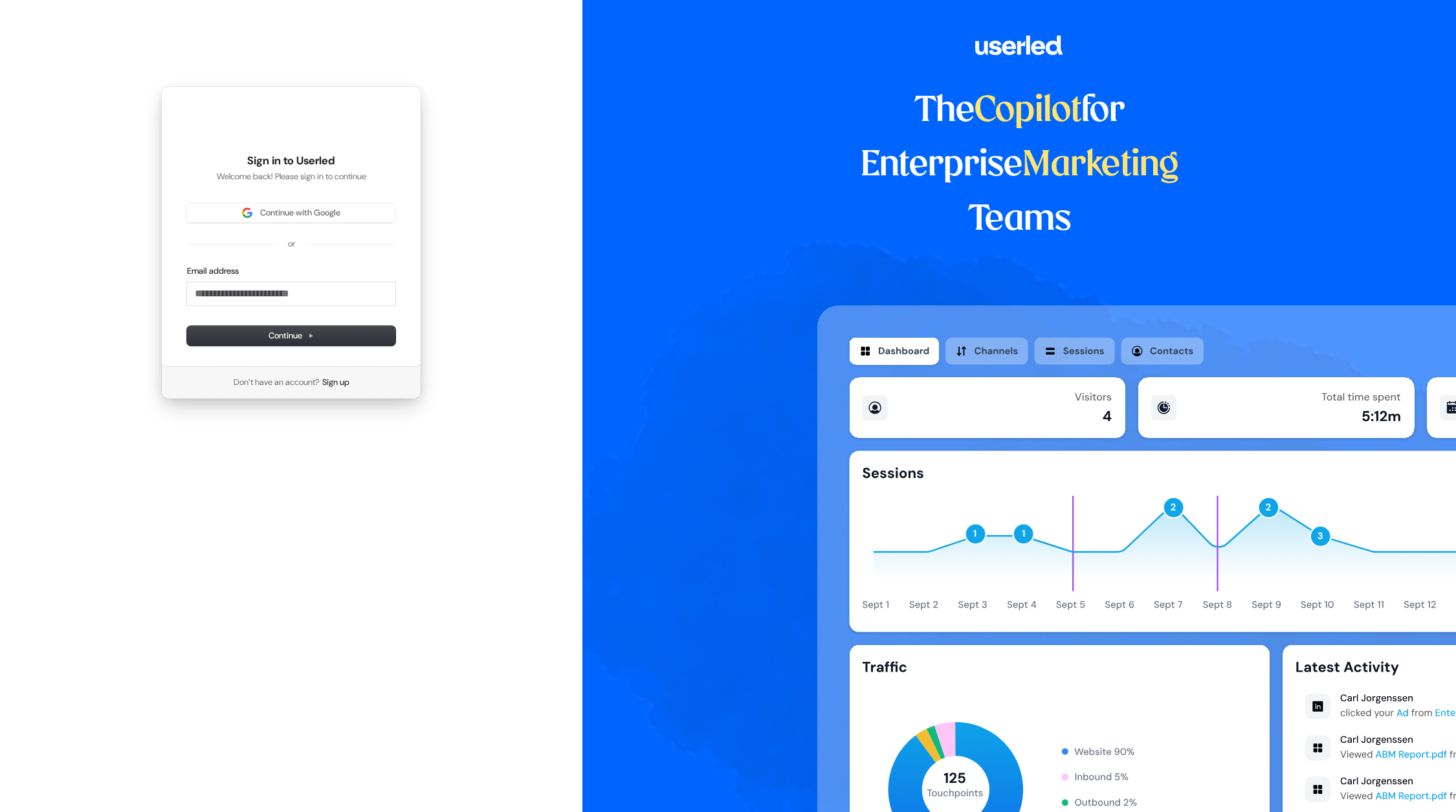
click at [1190, 83] on html "Sign in to Userled Welcome back! Please sign in to continue Continue with Googl…" at bounding box center [728, 406] width 1456 height 812
click at [1153, 48] on icon at bounding box center [1020, 46] width 405 height 19
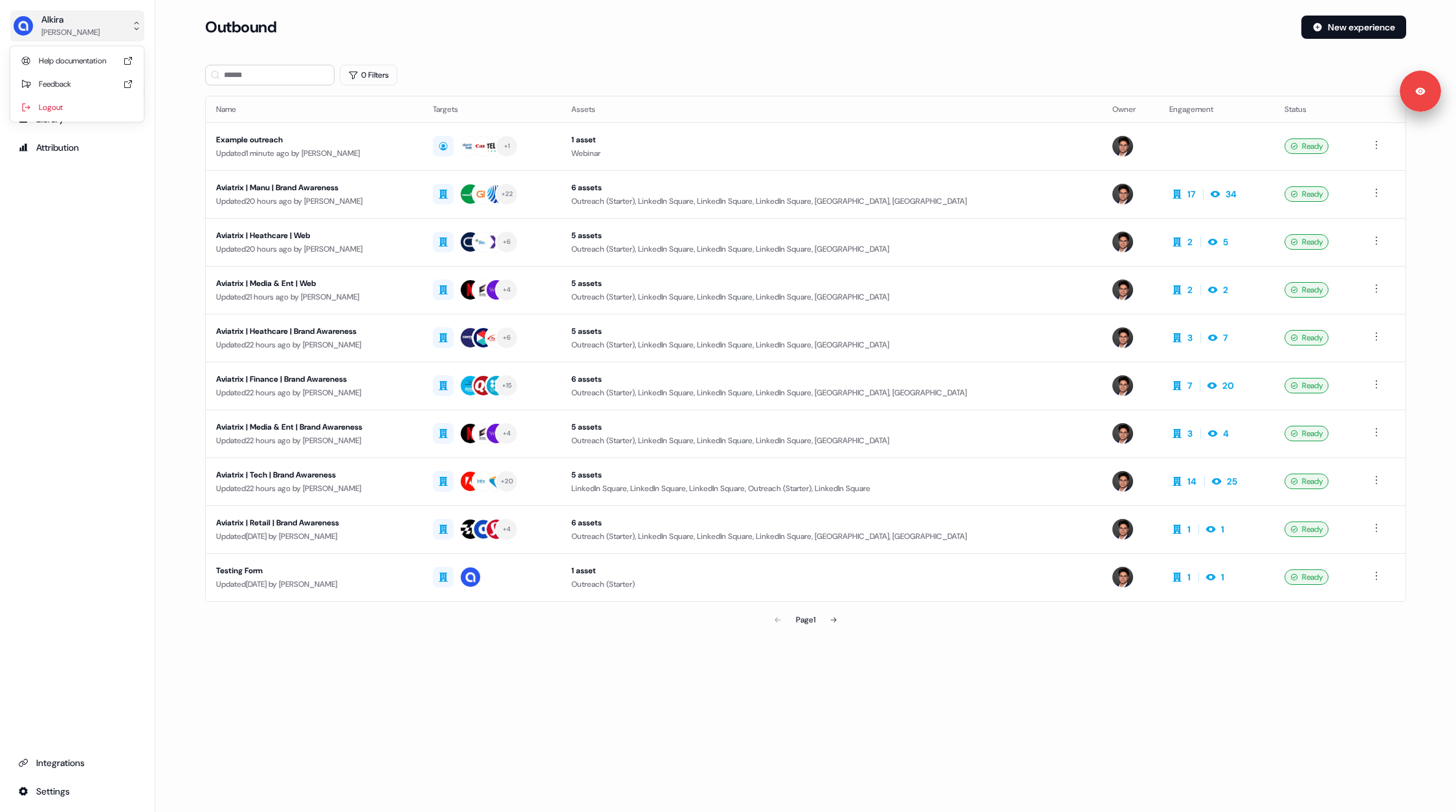
click at [84, 37] on button "Alkira Hugh Le" at bounding box center [77, 26] width 134 height 31
click at [65, 113] on div "Logout" at bounding box center [77, 107] width 123 height 23
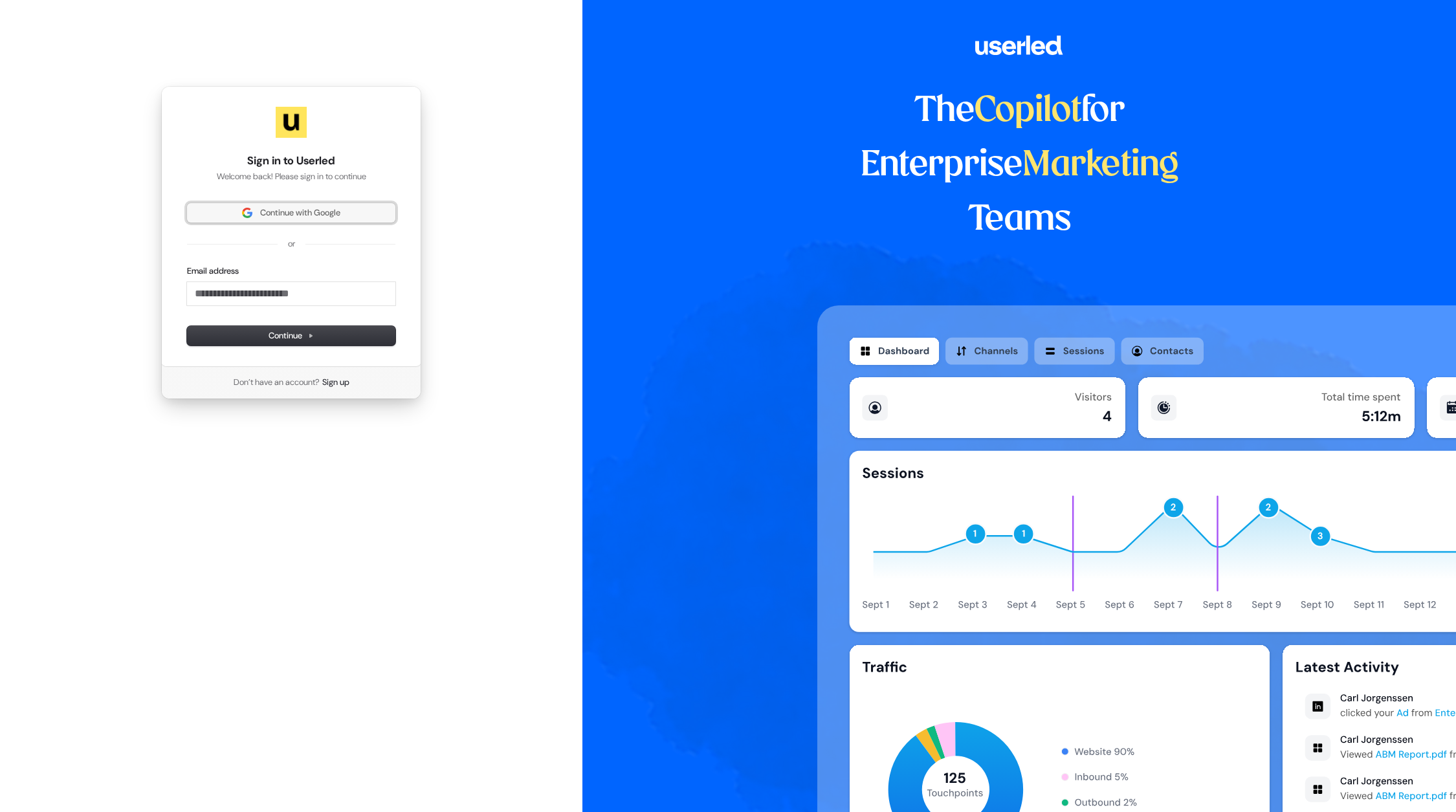
click at [260, 206] on button "Continue with Google" at bounding box center [290, 213] width 208 height 19
